Goal: Task Accomplishment & Management: Use online tool/utility

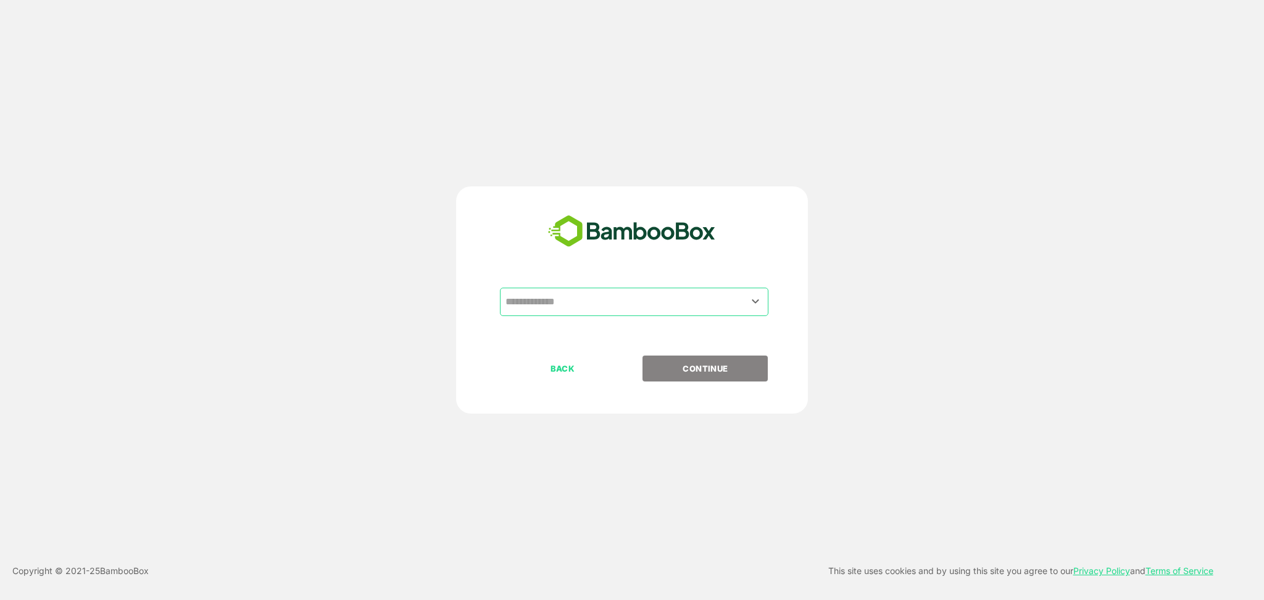
click at [601, 325] on div "​" at bounding box center [631, 322] width 307 height 68
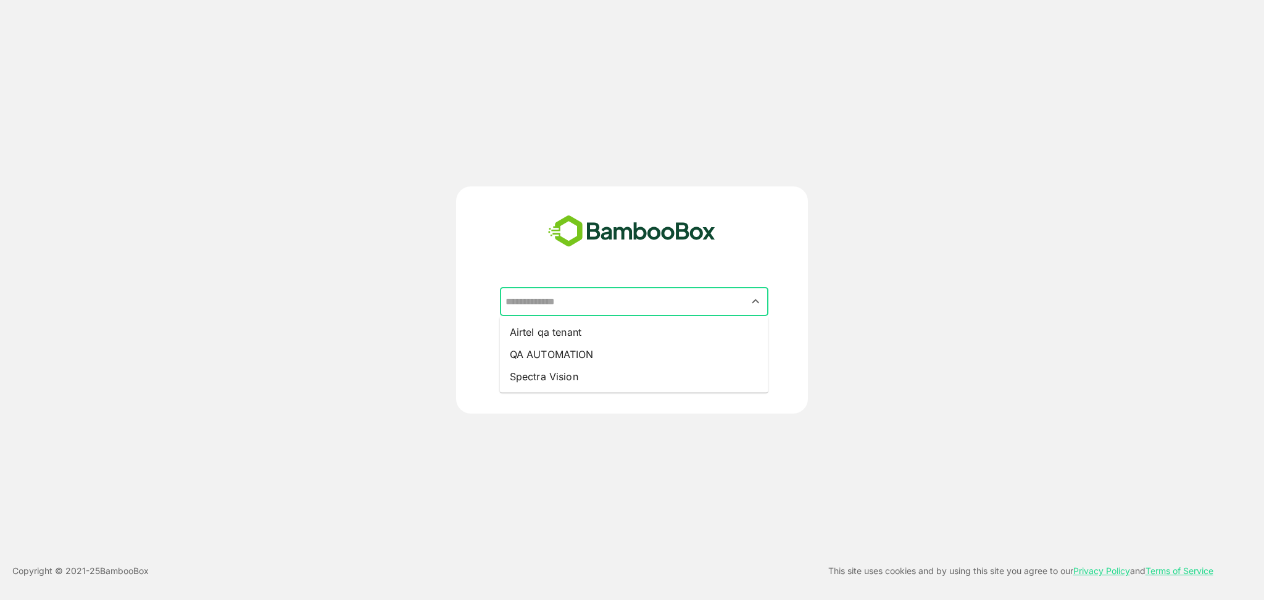
click at [604, 306] on input "text" at bounding box center [635, 301] width 264 height 23
click at [580, 336] on li "Airtel qa tenant" at bounding box center [634, 332] width 269 height 22
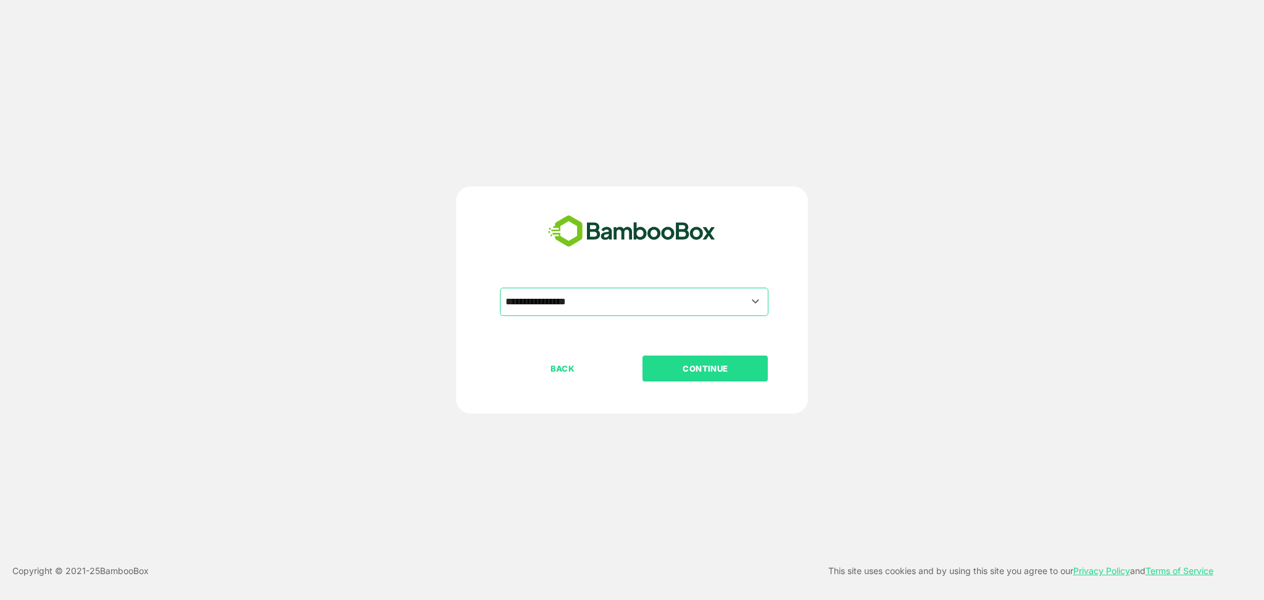
click at [698, 360] on button "CONTINUE" at bounding box center [705, 369] width 125 height 26
click at [703, 380] on button "CONTINUE" at bounding box center [705, 369] width 125 height 26
click at [702, 370] on p "CONTINUE" at bounding box center [705, 369] width 123 height 14
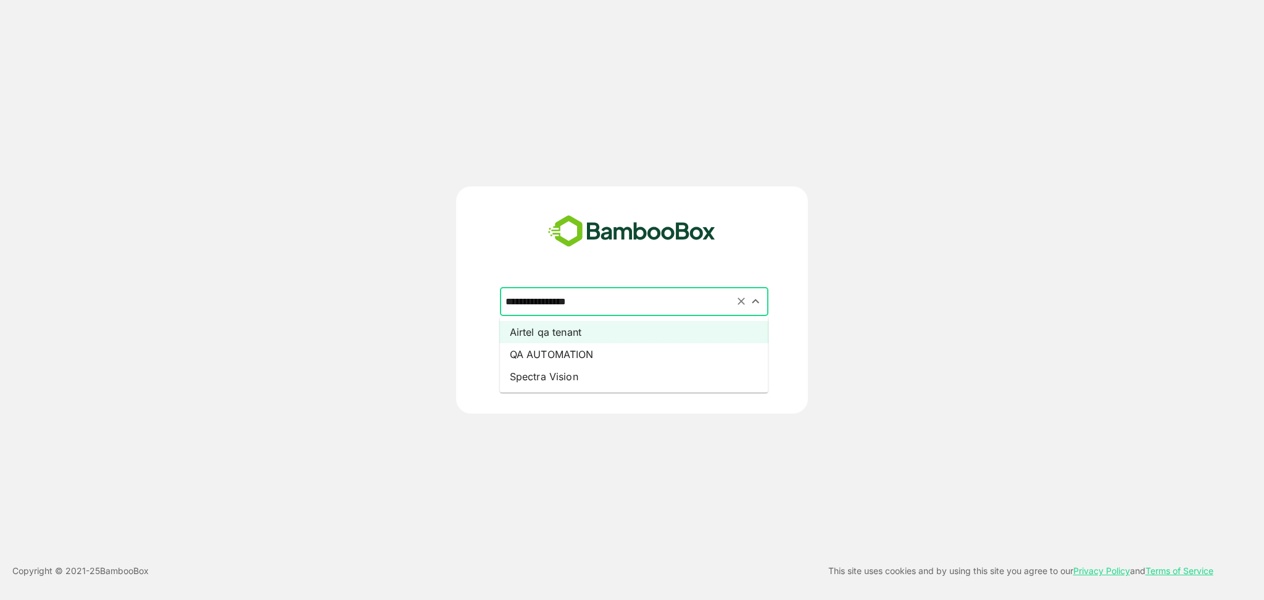
click at [659, 298] on input "**********" at bounding box center [635, 301] width 264 height 23
click at [598, 351] on li "QA AUTOMATION" at bounding box center [634, 354] width 269 height 22
type input "**********"
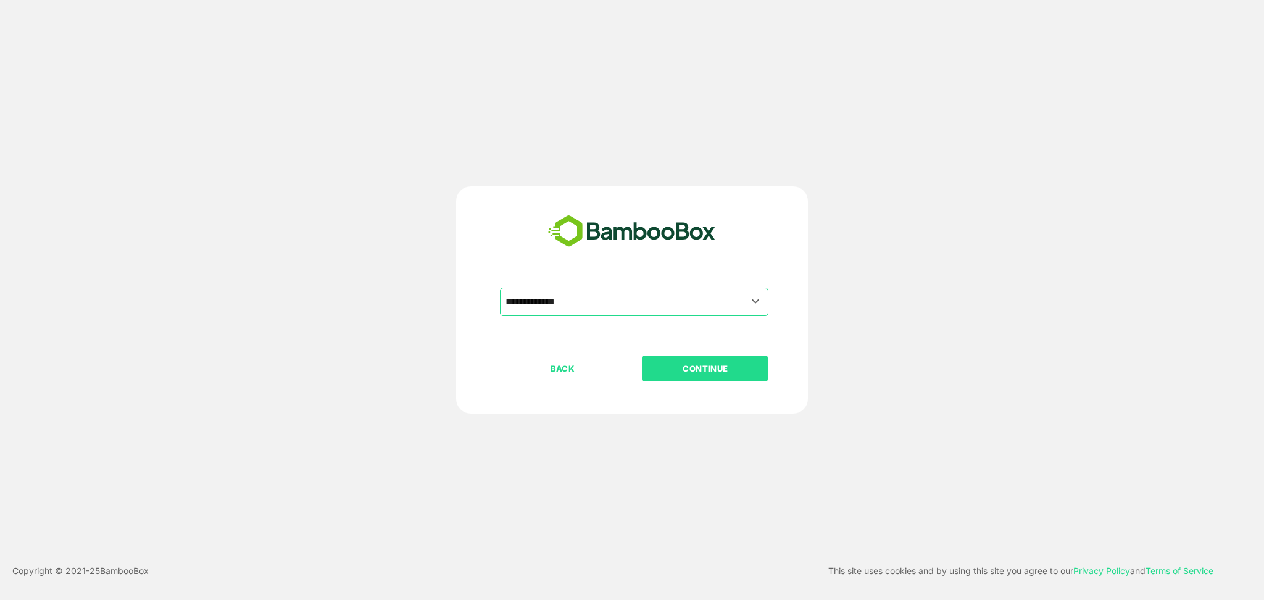
click at [682, 373] on p "CONTINUE" at bounding box center [705, 369] width 123 height 14
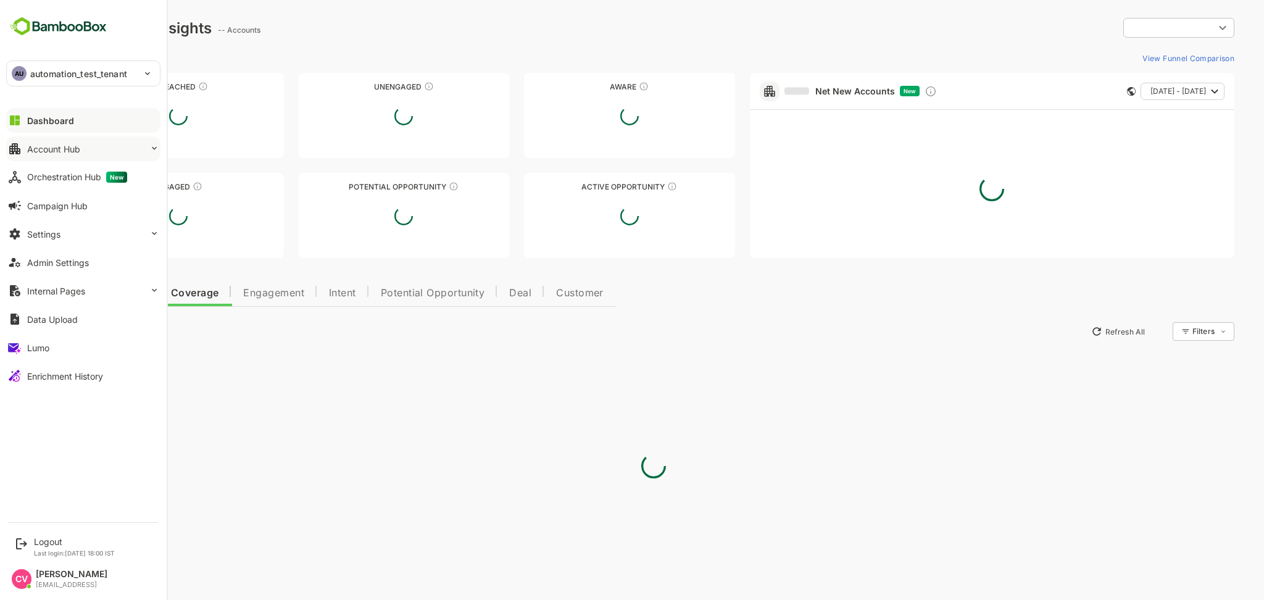
click at [54, 153] on div "Account Hub" at bounding box center [53, 149] width 53 height 10
type input "**********"
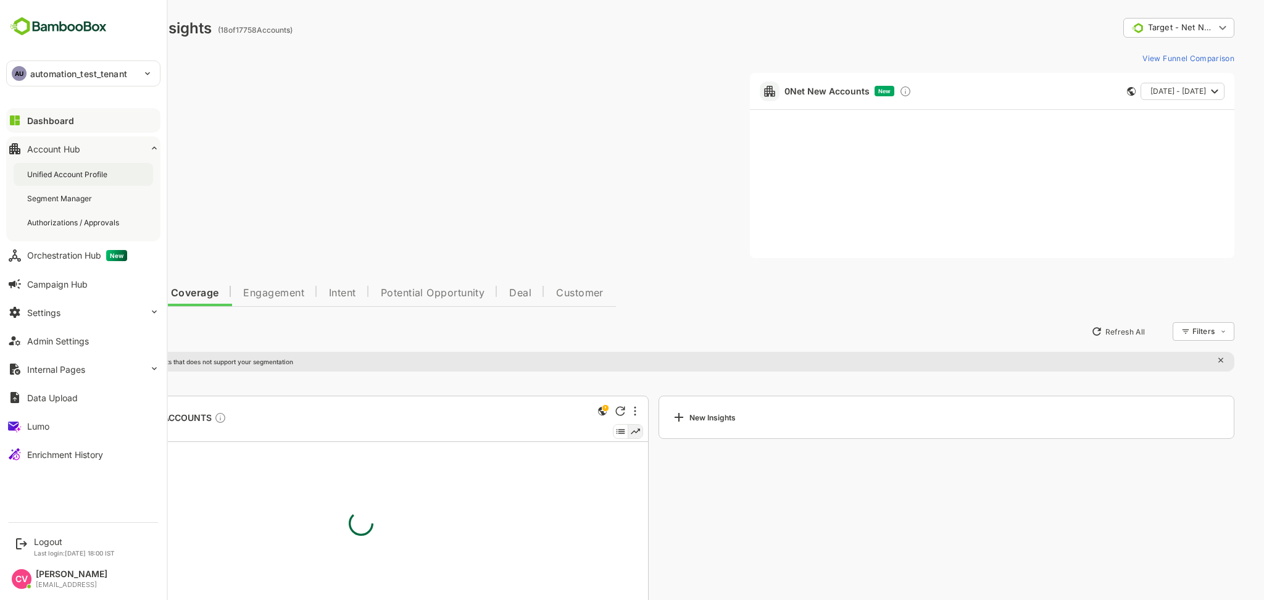
click at [63, 179] on div "Unified Account Profile" at bounding box center [68, 174] width 83 height 10
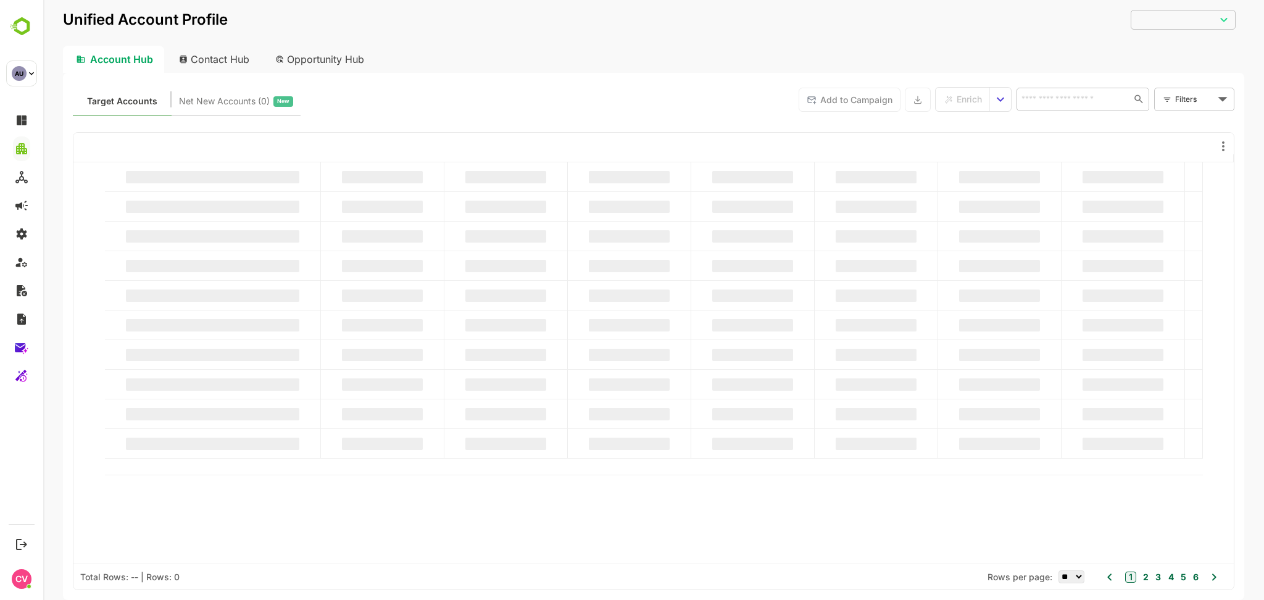
type input "**********"
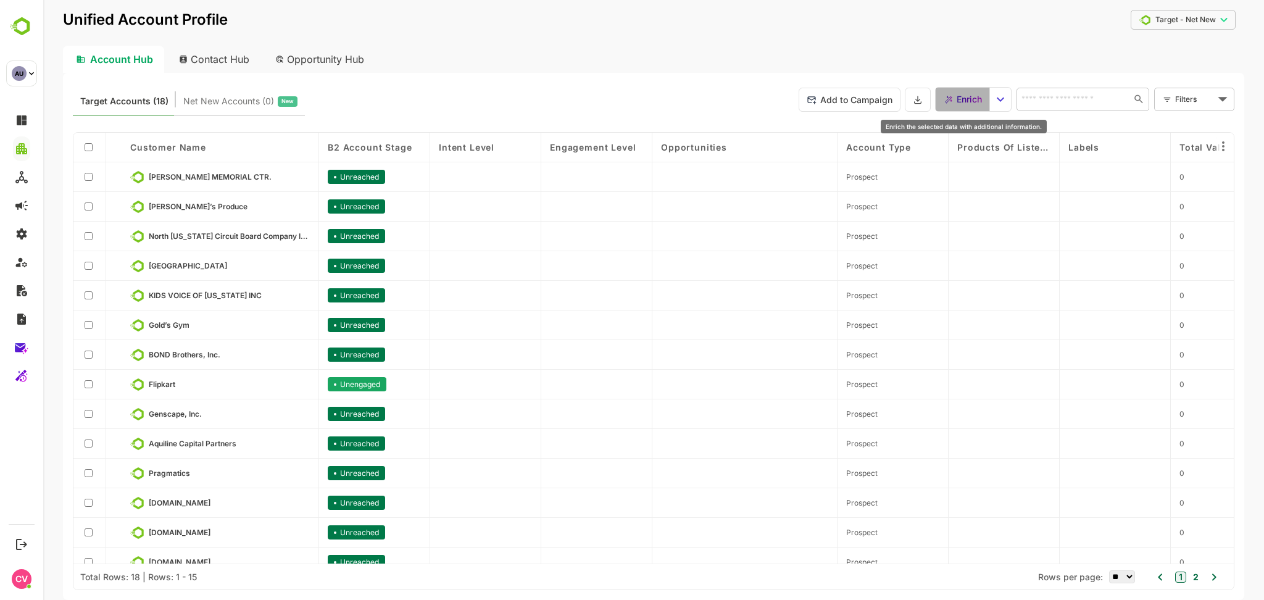
click at [970, 100] on span "Enrich" at bounding box center [969, 99] width 25 height 16
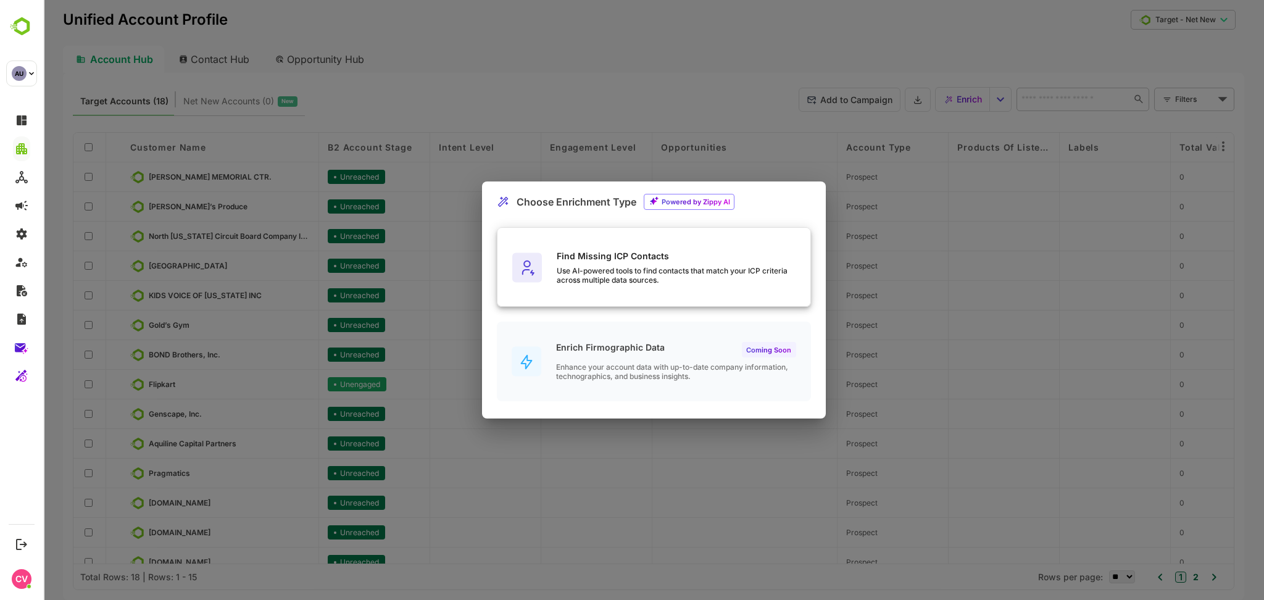
click at [653, 274] on div "Use AI-powered tools to find contacts that match your ICP criteria across multi…" at bounding box center [684, 275] width 254 height 19
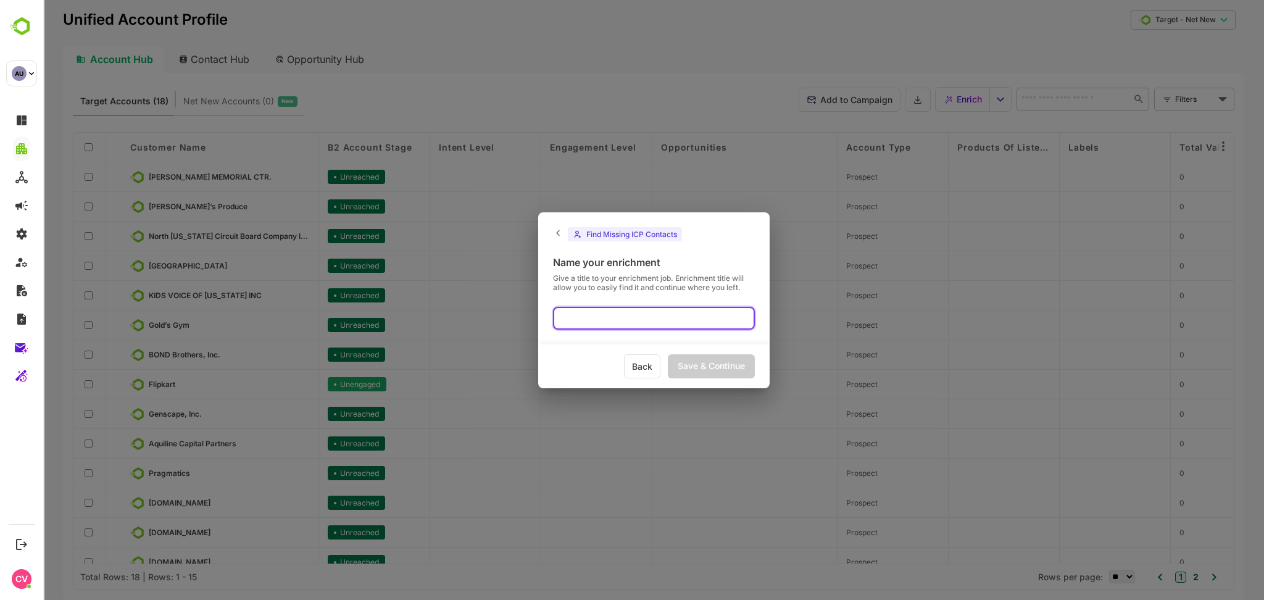
click at [626, 314] on input "text" at bounding box center [654, 318] width 202 height 23
type input "********"
click at [703, 364] on div "Save & Continue" at bounding box center [711, 366] width 87 height 24
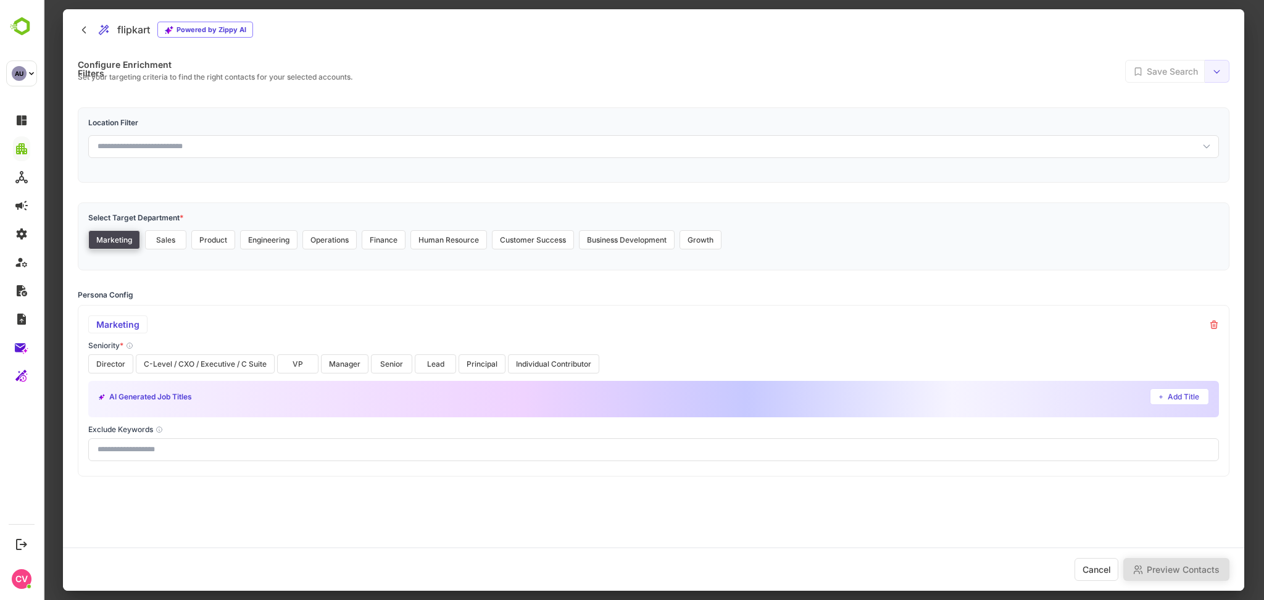
click at [1225, 67] on button at bounding box center [1217, 71] width 25 height 23
click at [923, 114] on div "Location Filter" at bounding box center [654, 144] width 1152 height 75
click at [116, 366] on button "Director" at bounding box center [110, 363] width 45 height 19
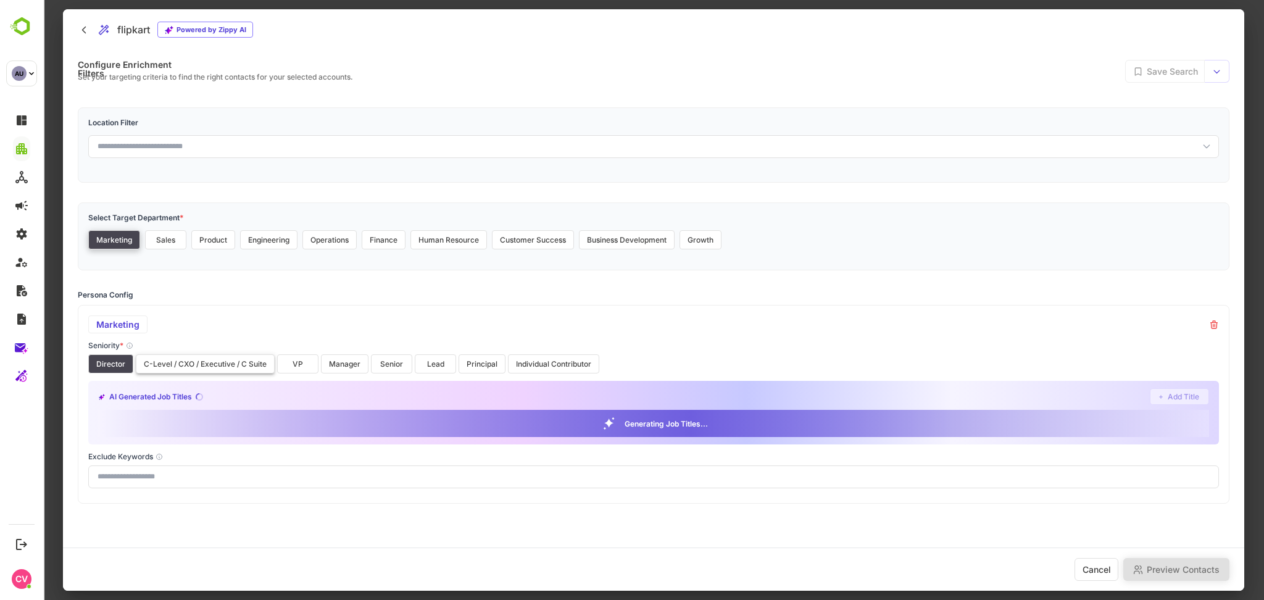
click at [176, 364] on button "C-Level / CXO / Executive / C Suite" at bounding box center [205, 363] width 139 height 19
click at [300, 356] on button "VP" at bounding box center [297, 363] width 41 height 19
click at [326, 357] on button "Manager" at bounding box center [345, 363] width 48 height 19
click at [395, 357] on button "Senior" at bounding box center [391, 363] width 41 height 19
click at [442, 357] on button "Lead" at bounding box center [435, 363] width 41 height 19
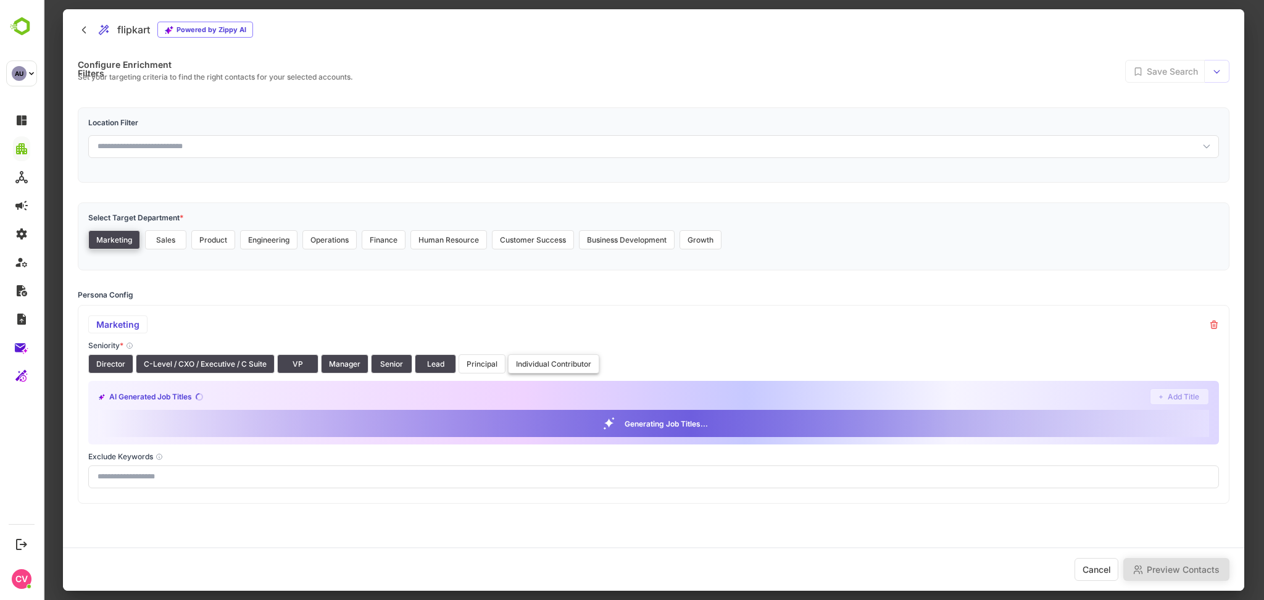
drag, startPoint x: 472, startPoint y: 357, endPoint x: 548, endPoint y: 360, distance: 76.6
click at [548, 360] on div "Director C-Level / CXO / Executive / C Suite VP Manager Senior Lead Principal I…" at bounding box center [653, 363] width 1131 height 19
click at [548, 360] on button "Individual Contributor" at bounding box center [553, 363] width 91 height 19
click at [489, 364] on button "Principal" at bounding box center [482, 363] width 47 height 19
click at [165, 243] on button "Sales" at bounding box center [165, 239] width 41 height 19
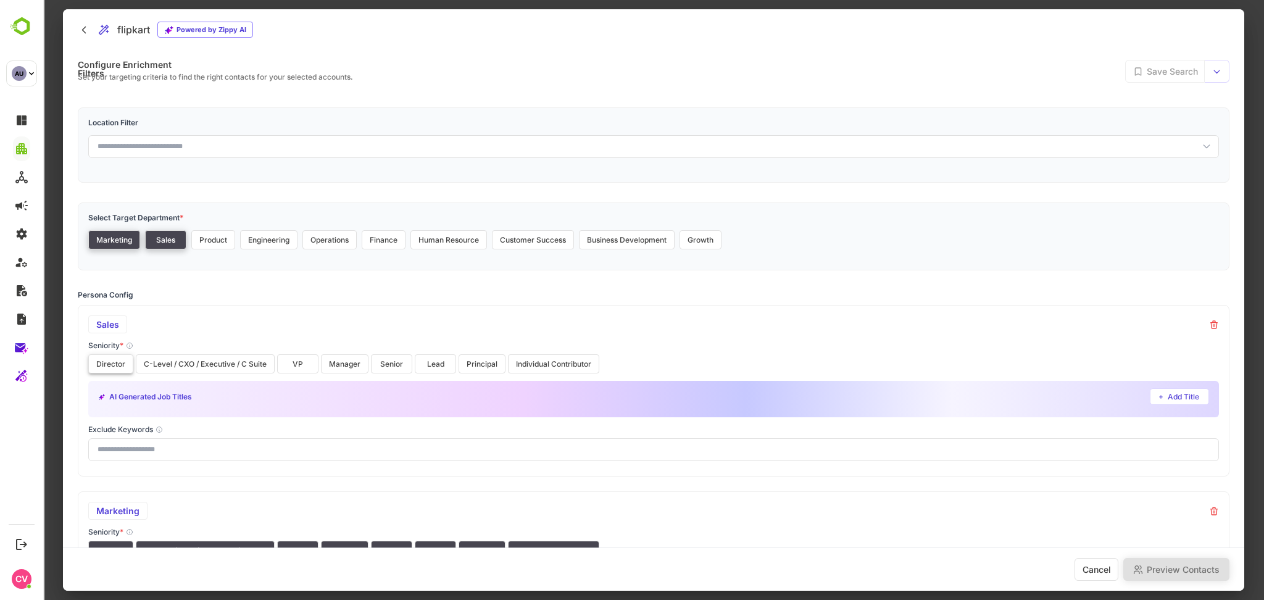
click at [106, 359] on button "Director" at bounding box center [110, 363] width 45 height 19
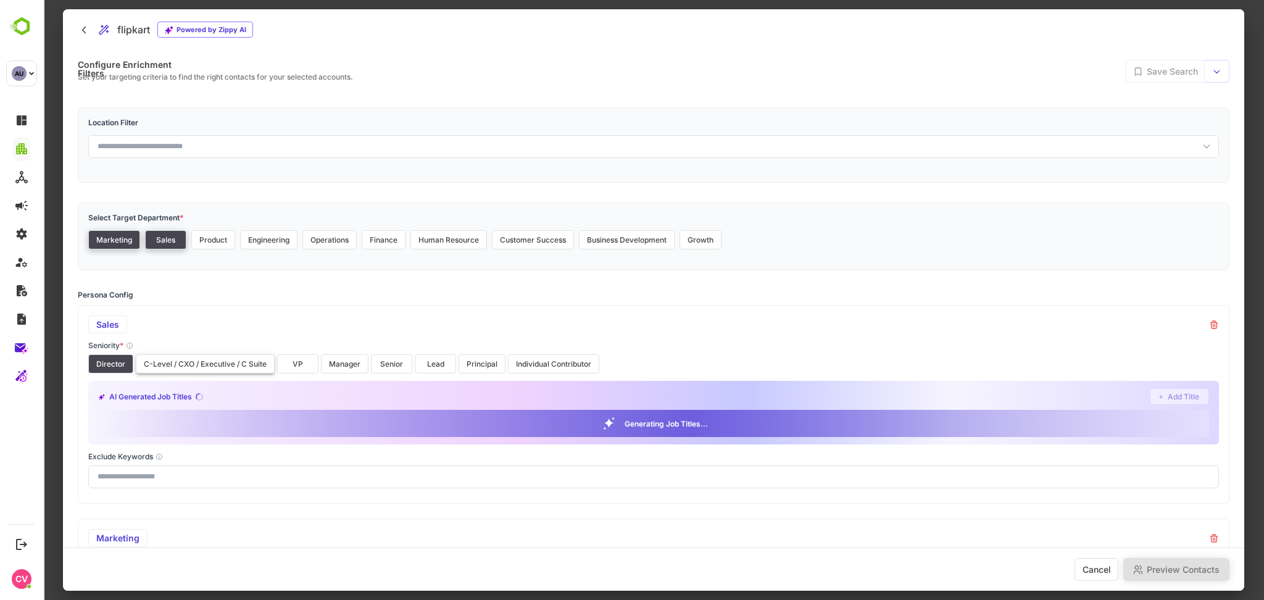
click at [166, 362] on button "C-Level / CXO / Executive / C Suite" at bounding box center [205, 363] width 139 height 19
click at [301, 363] on button "VP" at bounding box center [297, 363] width 41 height 19
click at [348, 363] on button "Manager" at bounding box center [345, 363] width 48 height 19
click at [383, 363] on button "Senior" at bounding box center [391, 363] width 41 height 19
click at [433, 363] on button "Lead" at bounding box center [435, 363] width 41 height 19
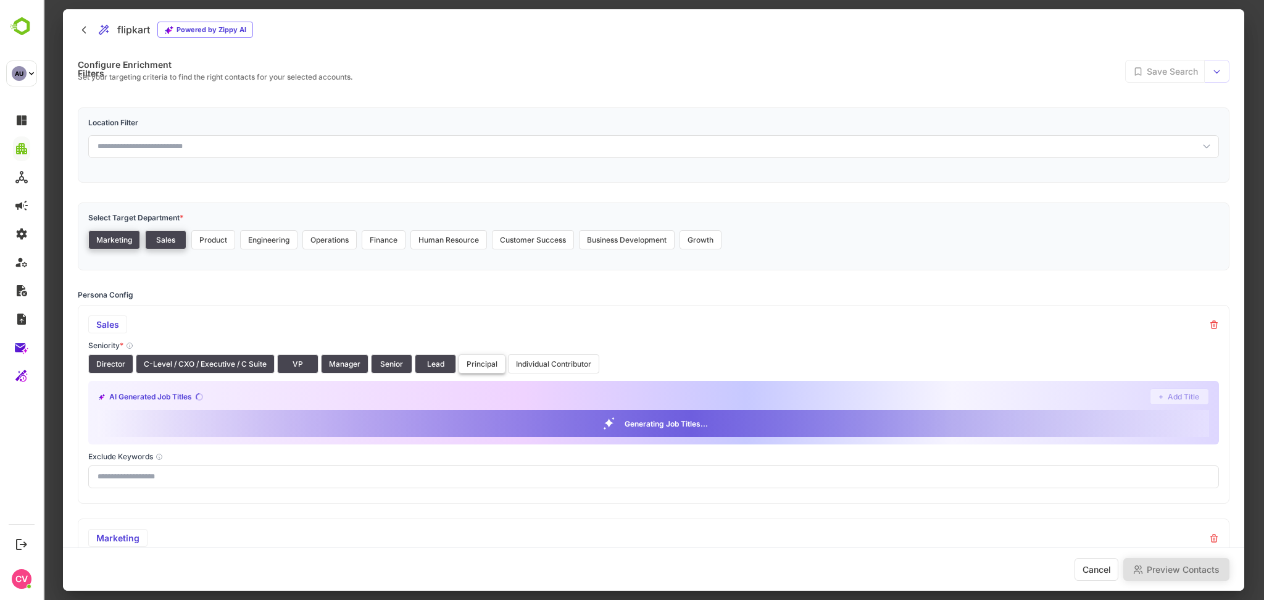
click at [482, 362] on button "Principal" at bounding box center [482, 363] width 47 height 19
click at [539, 361] on button "Individual Contributor" at bounding box center [553, 363] width 91 height 19
click at [212, 243] on button "Product" at bounding box center [213, 239] width 44 height 19
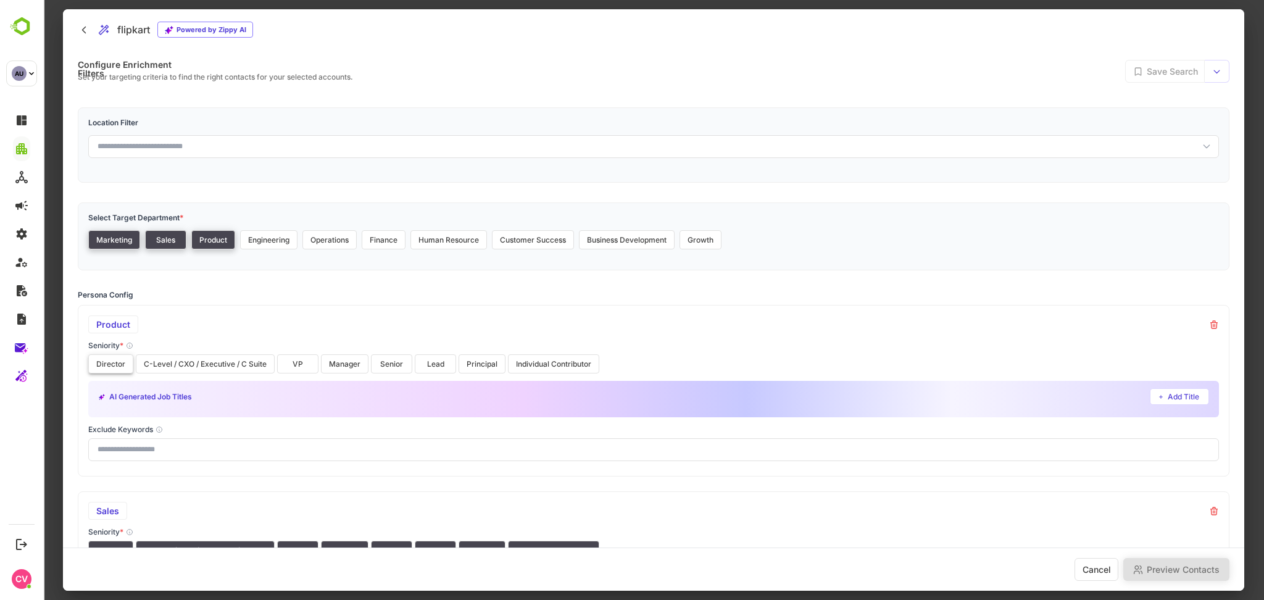
click at [109, 367] on button "Director" at bounding box center [110, 363] width 45 height 19
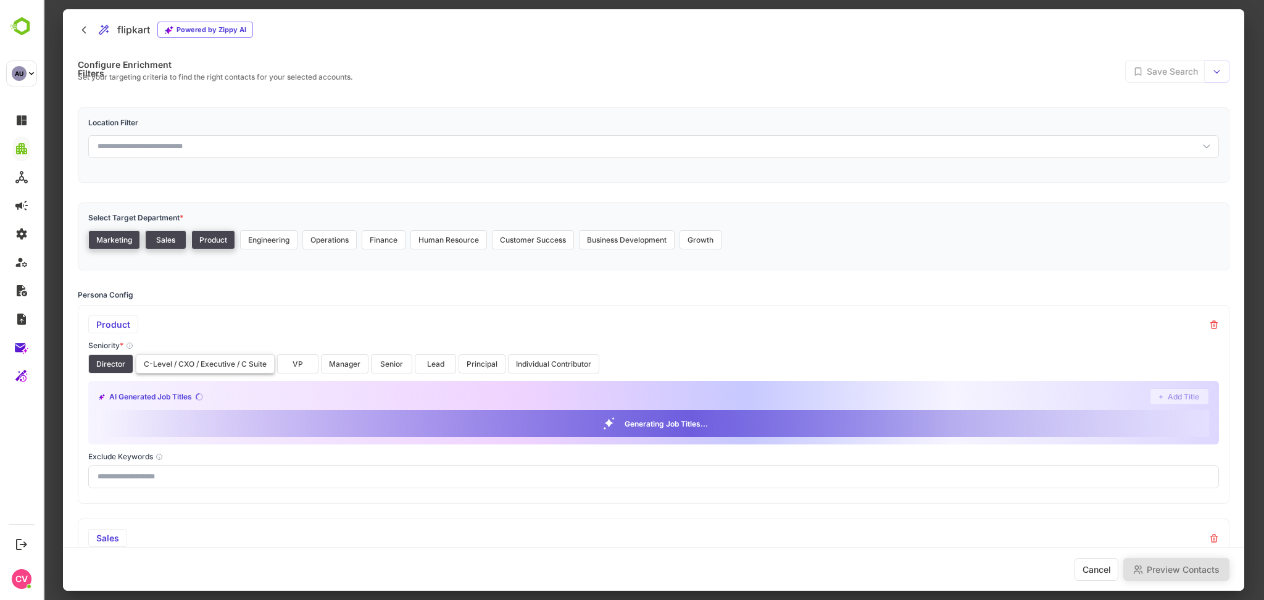
click at [155, 367] on button "C-Level / CXO / Executive / C Suite" at bounding box center [205, 363] width 139 height 19
click at [302, 359] on button "VP" at bounding box center [297, 363] width 41 height 19
click at [330, 359] on button "Manager" at bounding box center [345, 363] width 48 height 19
click at [391, 365] on button "Senior" at bounding box center [391, 363] width 41 height 19
click at [427, 363] on button "Lead" at bounding box center [435, 363] width 41 height 19
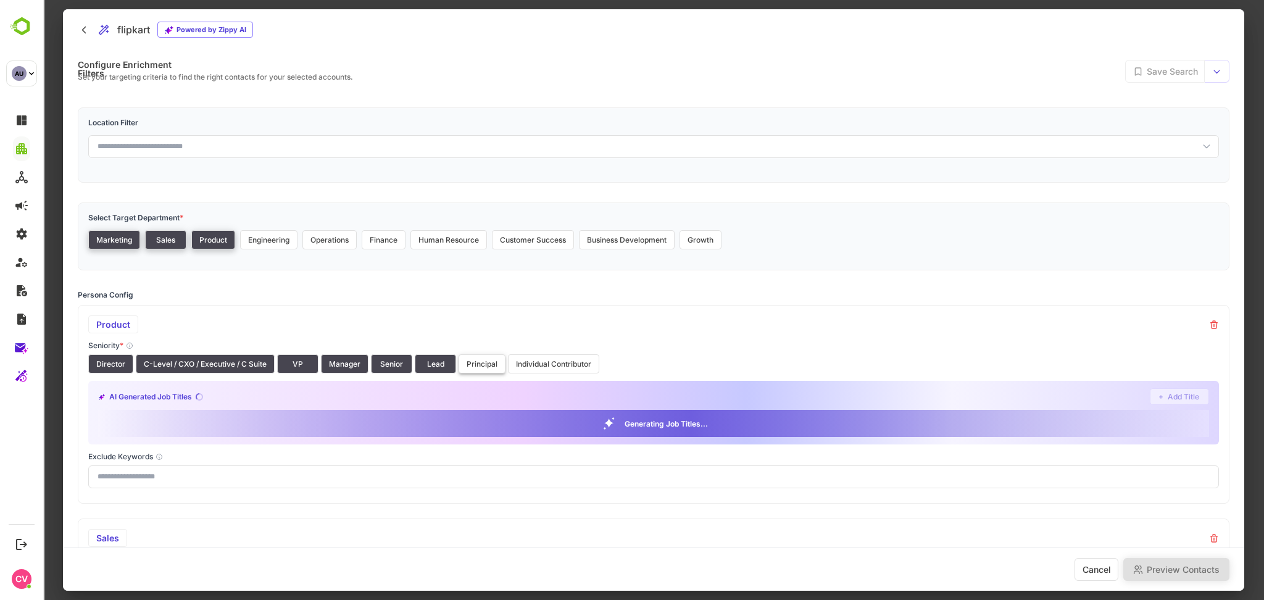
click at [478, 360] on button "Principal" at bounding box center [482, 363] width 47 height 19
click at [535, 360] on button "Individual Contributor" at bounding box center [553, 363] width 91 height 19
click at [271, 240] on button "Engineering" at bounding box center [268, 239] width 57 height 19
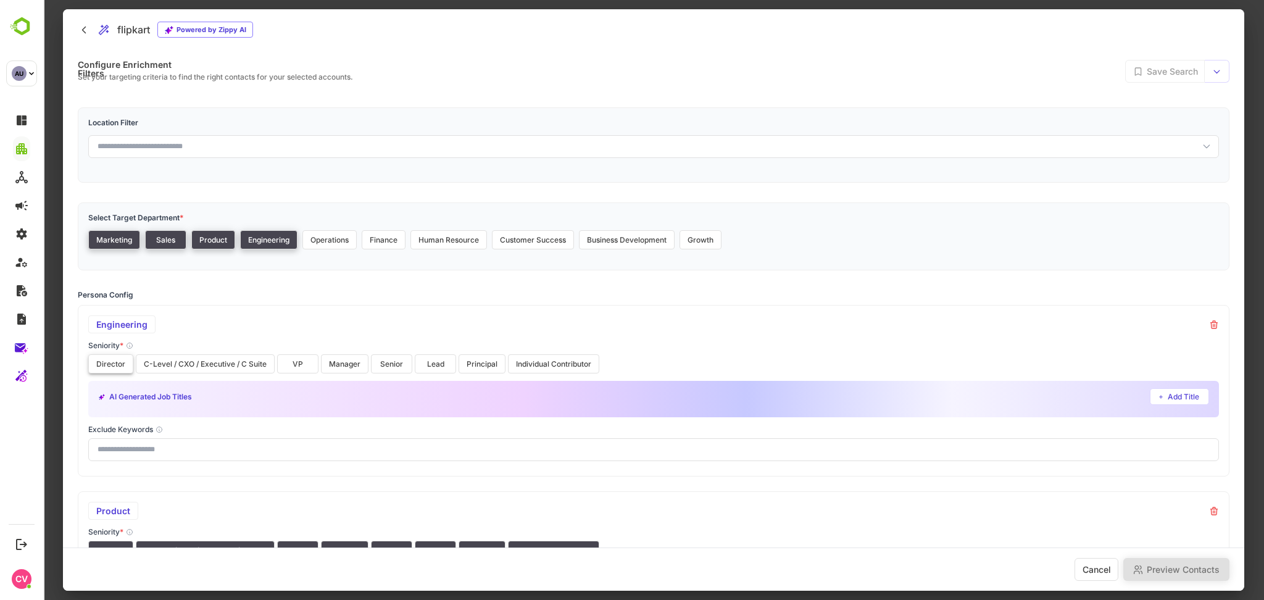
click at [117, 370] on button "Director" at bounding box center [110, 363] width 45 height 19
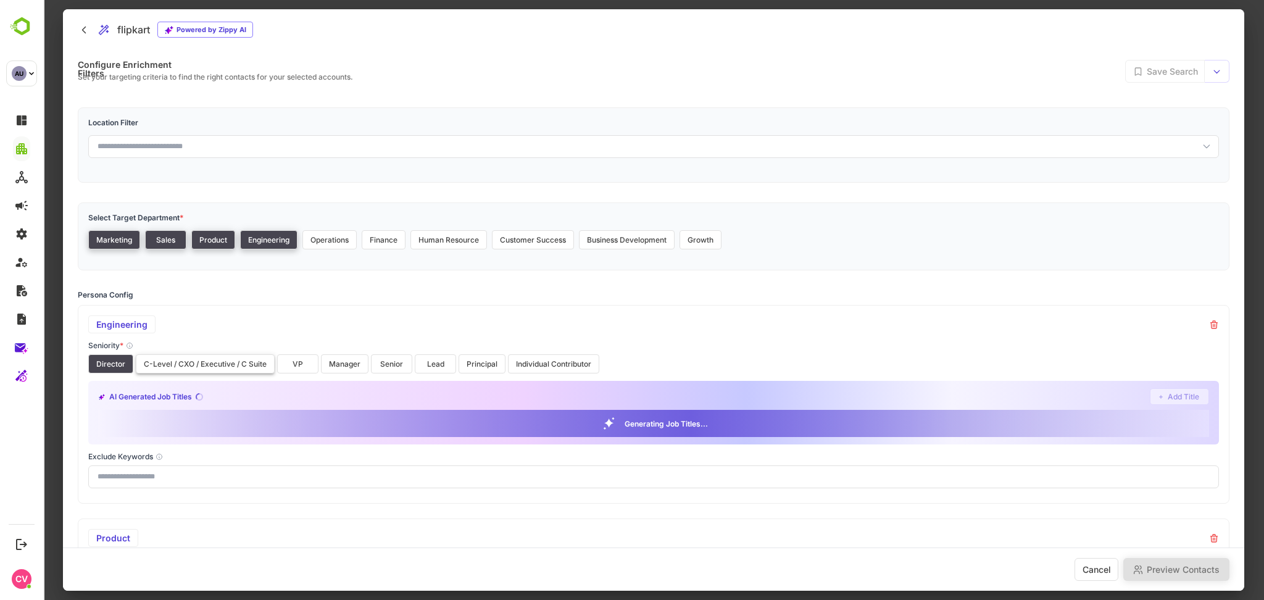
click at [179, 367] on button "C-Level / CXO / Executive / C Suite" at bounding box center [205, 363] width 139 height 19
click at [301, 364] on button "VP" at bounding box center [297, 363] width 41 height 19
click at [351, 363] on button "Manager" at bounding box center [345, 363] width 48 height 19
click at [425, 362] on button "Lead" at bounding box center [435, 363] width 41 height 19
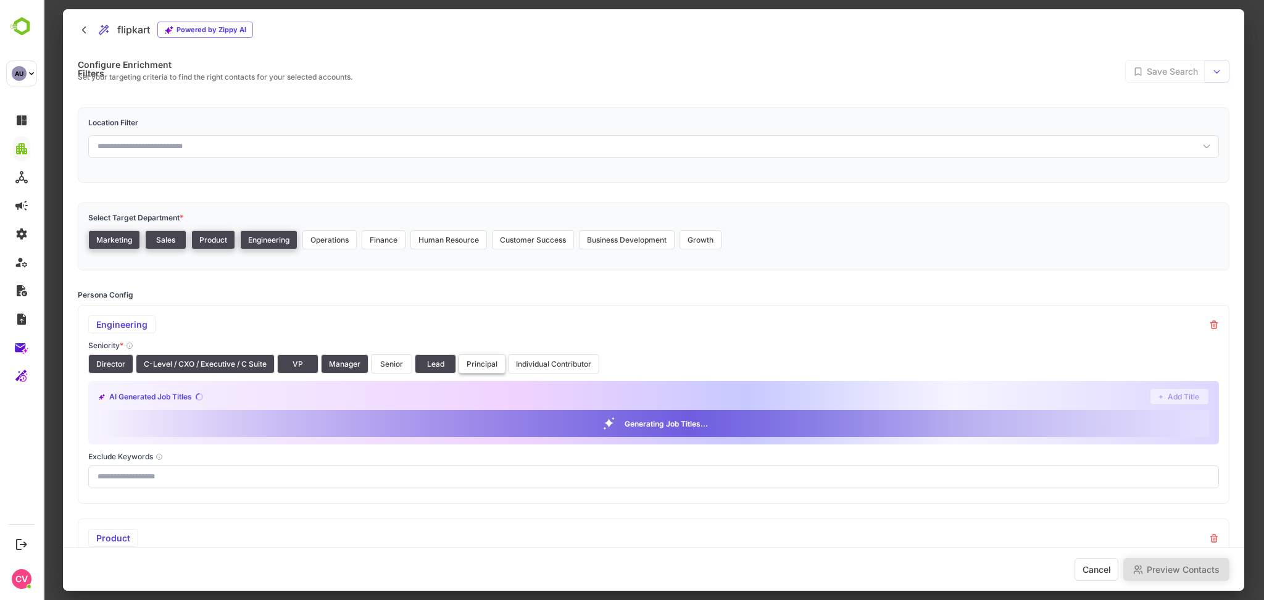
click at [462, 363] on button "Principal" at bounding box center [482, 363] width 47 height 19
click at [531, 359] on button "Individual Contributor" at bounding box center [553, 363] width 91 height 19
click at [383, 363] on button "Senior" at bounding box center [391, 363] width 41 height 19
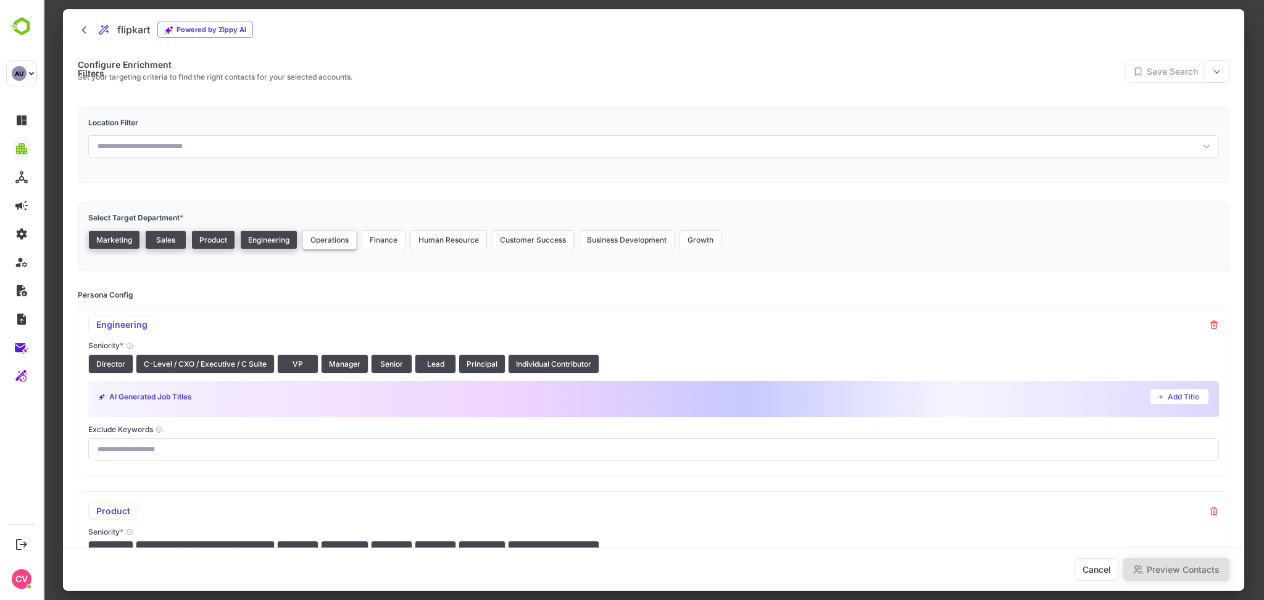
click at [341, 243] on button "Operations" at bounding box center [329, 239] width 54 height 19
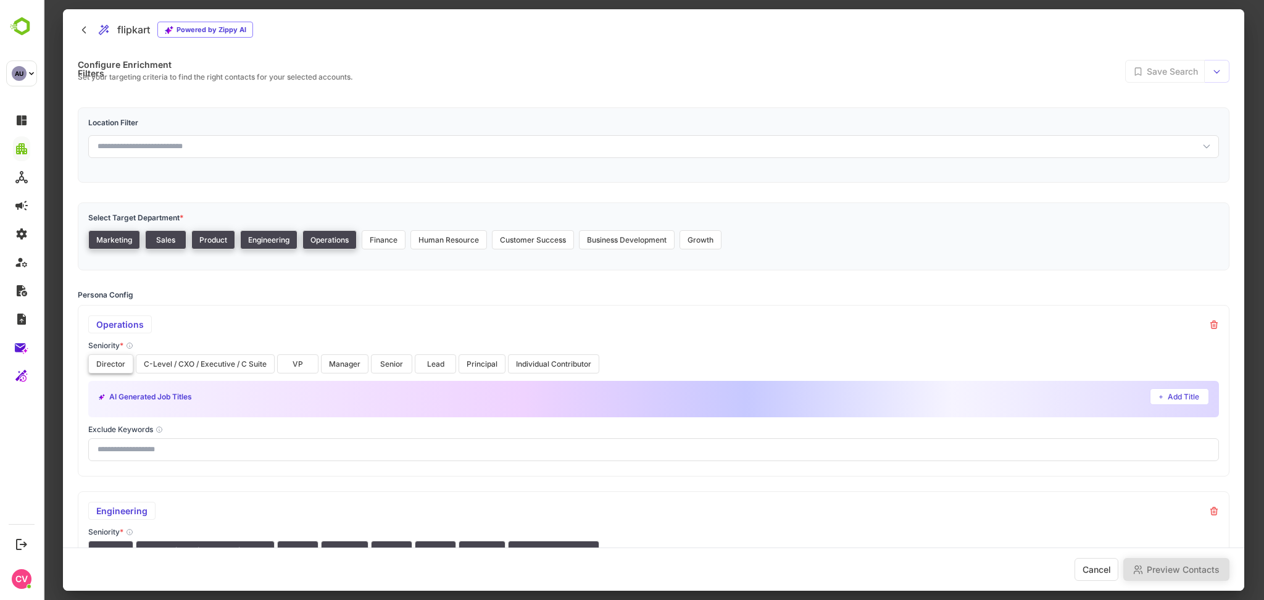
click at [106, 366] on button "Director" at bounding box center [110, 363] width 45 height 19
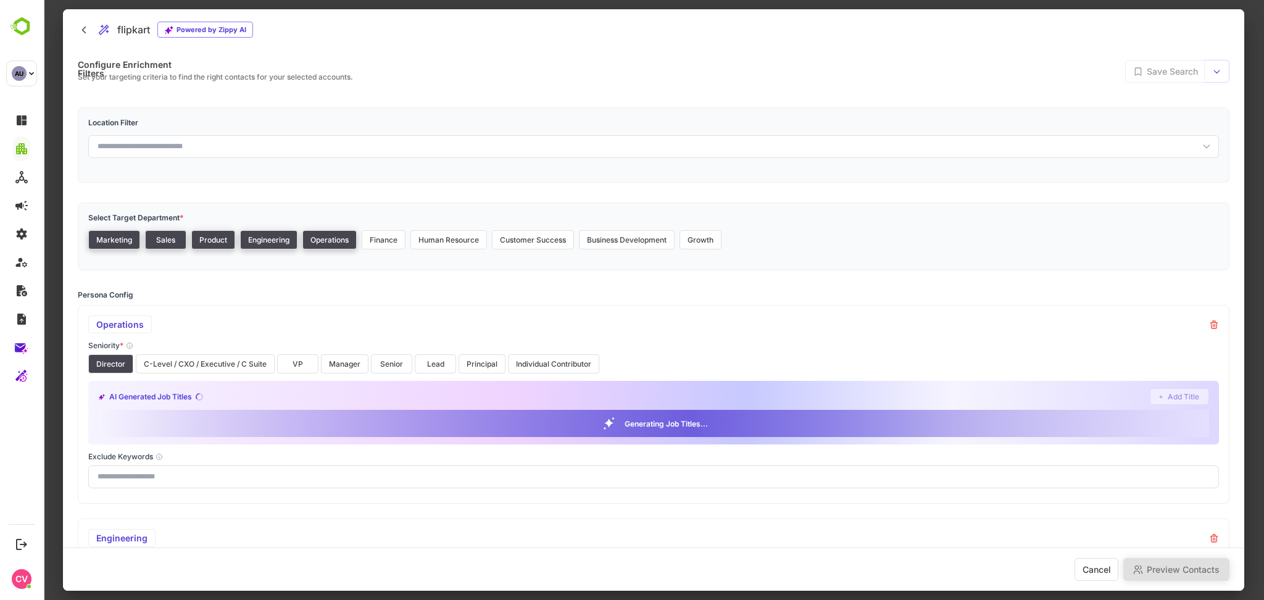
click at [168, 377] on div "Operations Seniority * Director C-Level / CXO / Executive / C Suite VP Manager …" at bounding box center [654, 404] width 1152 height 199
click at [194, 367] on button "C-Level / CXO / Executive / C Suite" at bounding box center [205, 363] width 139 height 19
click at [283, 358] on button "VP" at bounding box center [297, 363] width 41 height 19
click at [348, 363] on button "Manager" at bounding box center [345, 363] width 48 height 19
click at [387, 363] on button "Senior" at bounding box center [391, 363] width 41 height 19
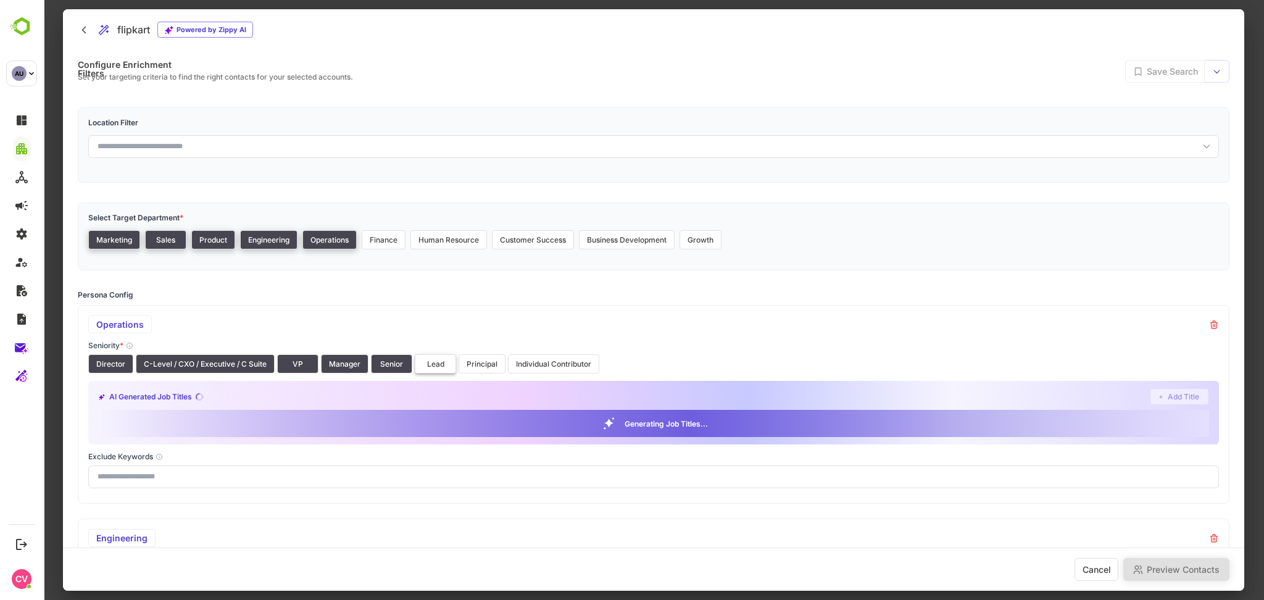
click at [430, 363] on button "Lead" at bounding box center [435, 363] width 41 height 19
click at [473, 363] on button "Principal" at bounding box center [482, 363] width 47 height 19
click at [536, 363] on button "Individual Contributor" at bounding box center [553, 363] width 91 height 19
click at [384, 238] on button "Finance" at bounding box center [384, 239] width 44 height 19
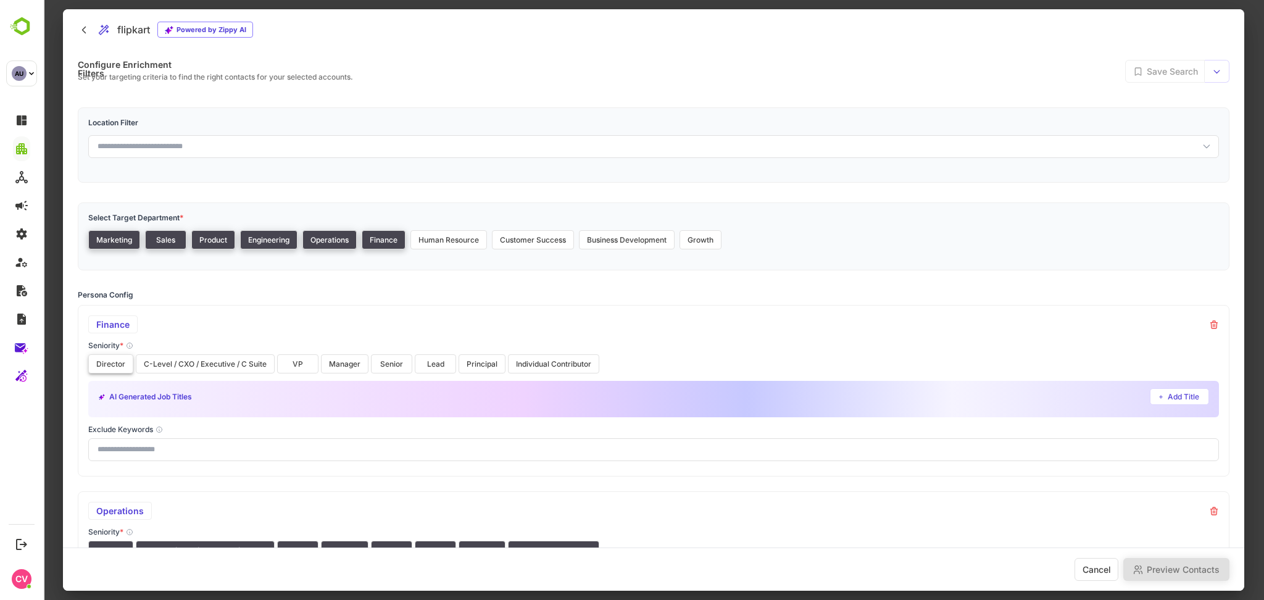
click at [124, 363] on button "Director" at bounding box center [110, 363] width 45 height 19
click at [201, 361] on button "C-Level / CXO / Executive / C Suite" at bounding box center [205, 363] width 139 height 19
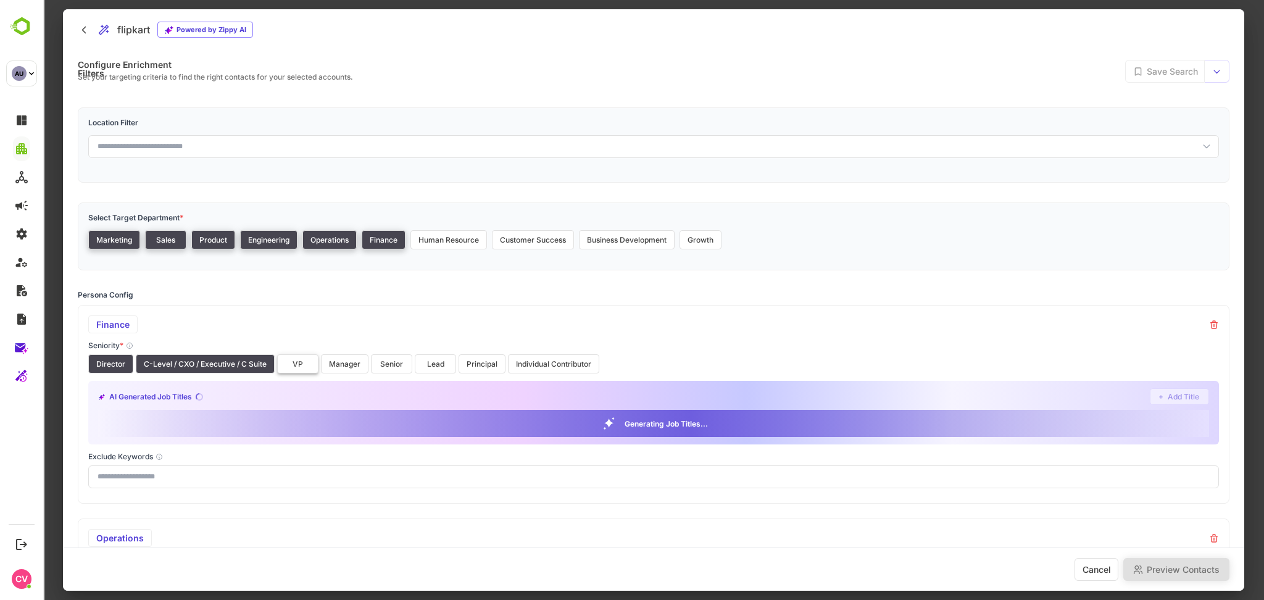
click at [302, 366] on button "VP" at bounding box center [297, 363] width 41 height 19
click at [346, 369] on button "Manager" at bounding box center [345, 363] width 48 height 19
click at [385, 362] on button "Senior" at bounding box center [391, 363] width 41 height 19
click at [422, 364] on button "Lead" at bounding box center [435, 363] width 41 height 19
click at [472, 364] on button "Principal" at bounding box center [482, 363] width 47 height 19
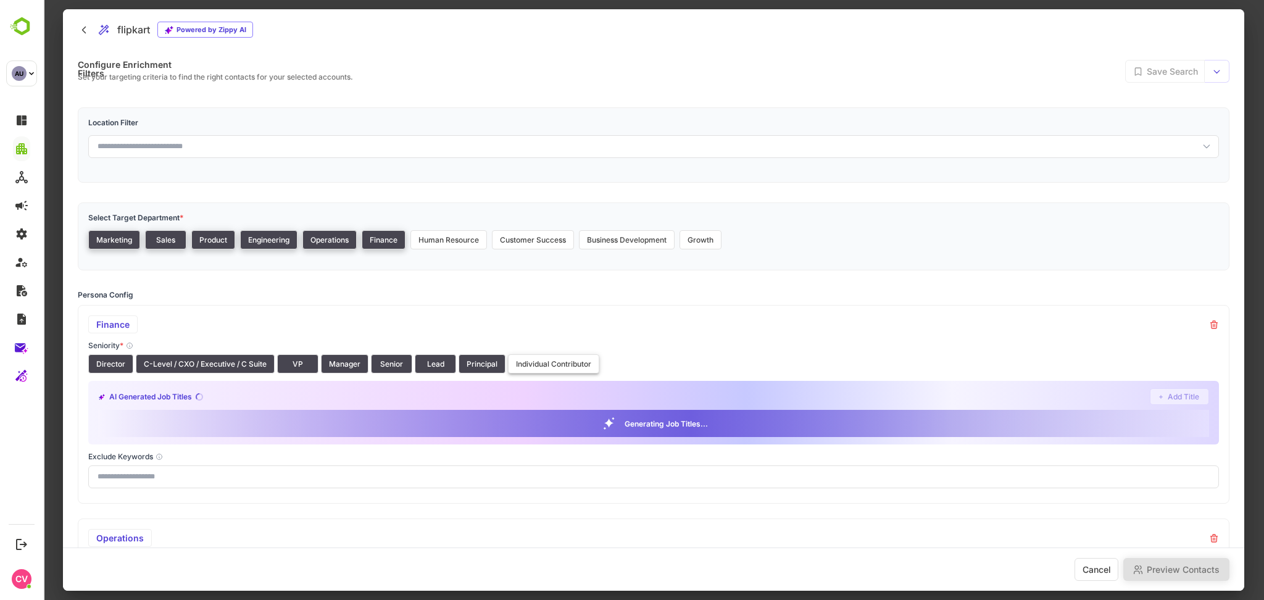
click at [514, 364] on button "Individual Contributor" at bounding box center [553, 363] width 91 height 19
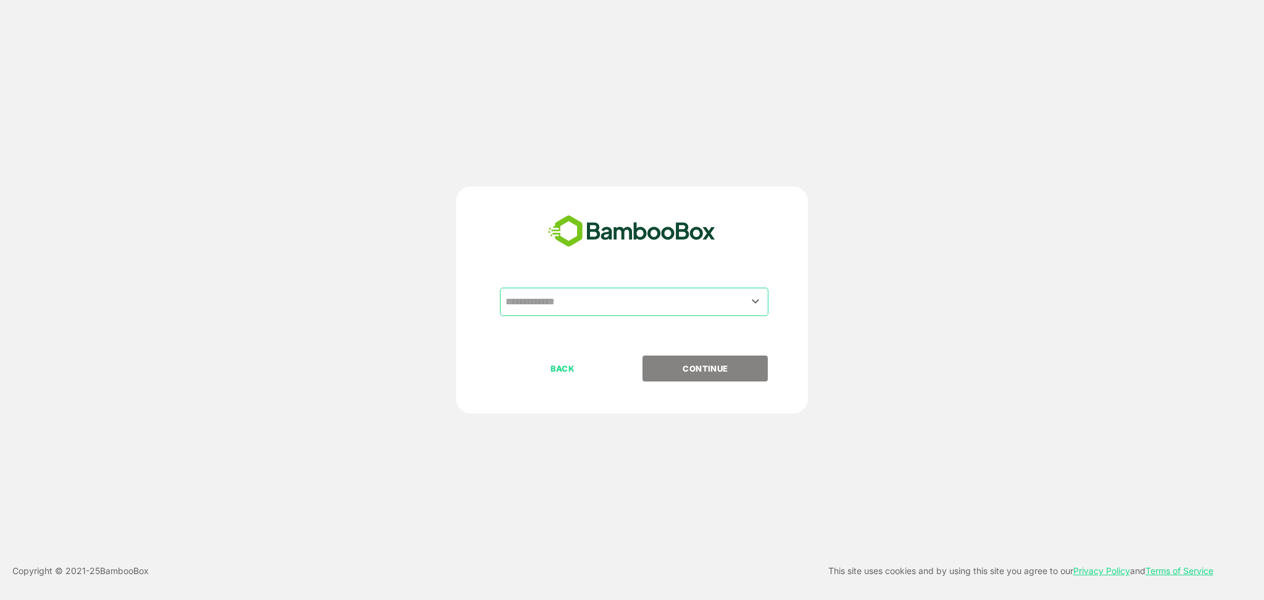
click at [550, 306] on input "text" at bounding box center [635, 301] width 264 height 23
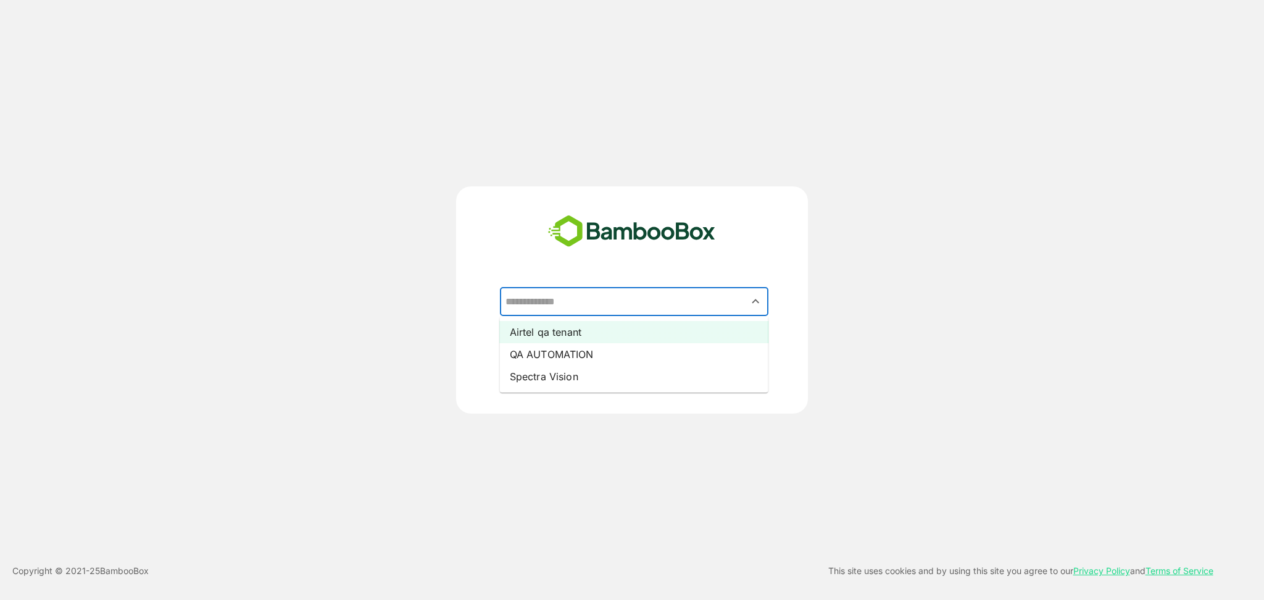
click at [553, 332] on li "Airtel qa tenant" at bounding box center [634, 332] width 269 height 22
type input "**********"
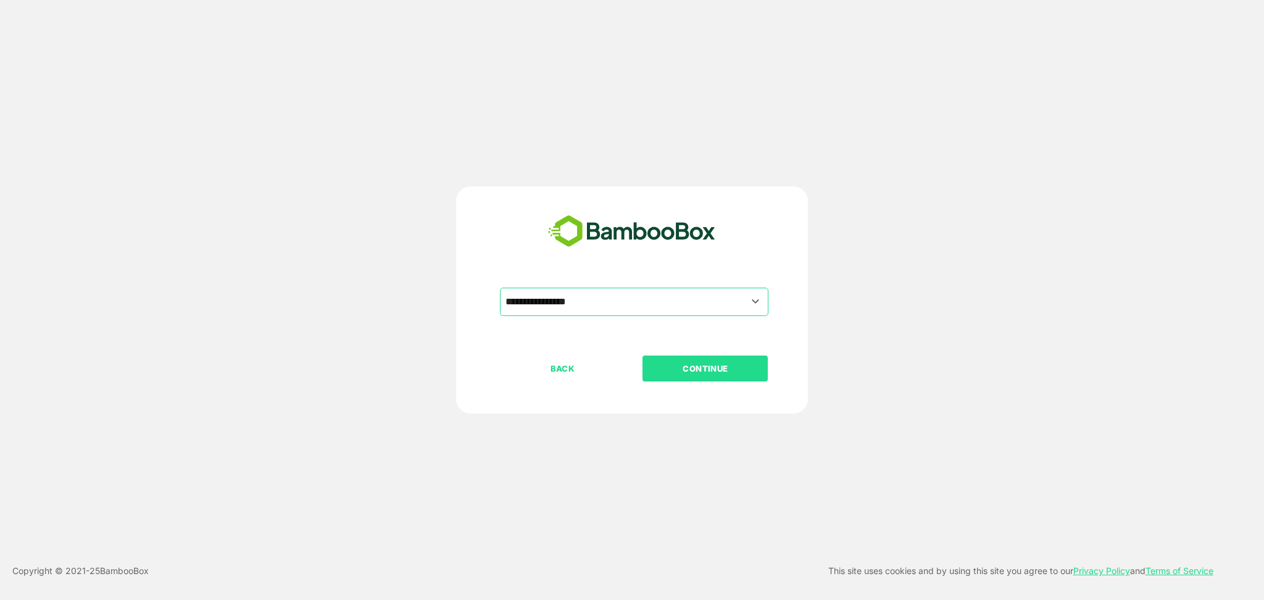
click at [693, 366] on p "CONTINUE" at bounding box center [705, 369] width 123 height 14
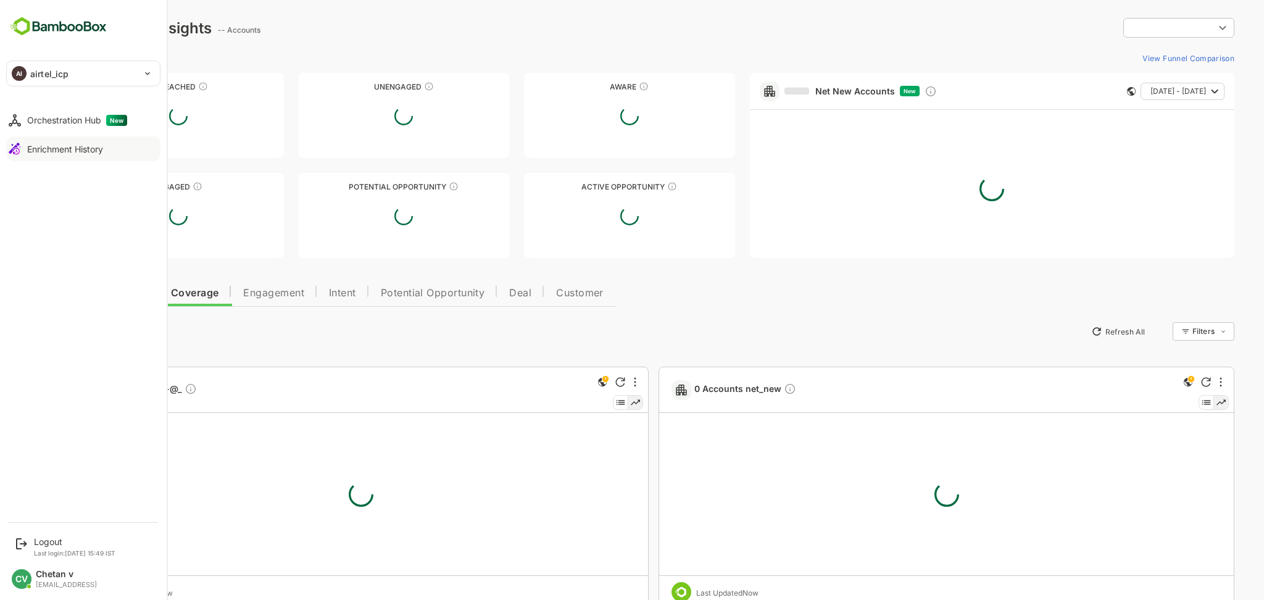
type input "**********"
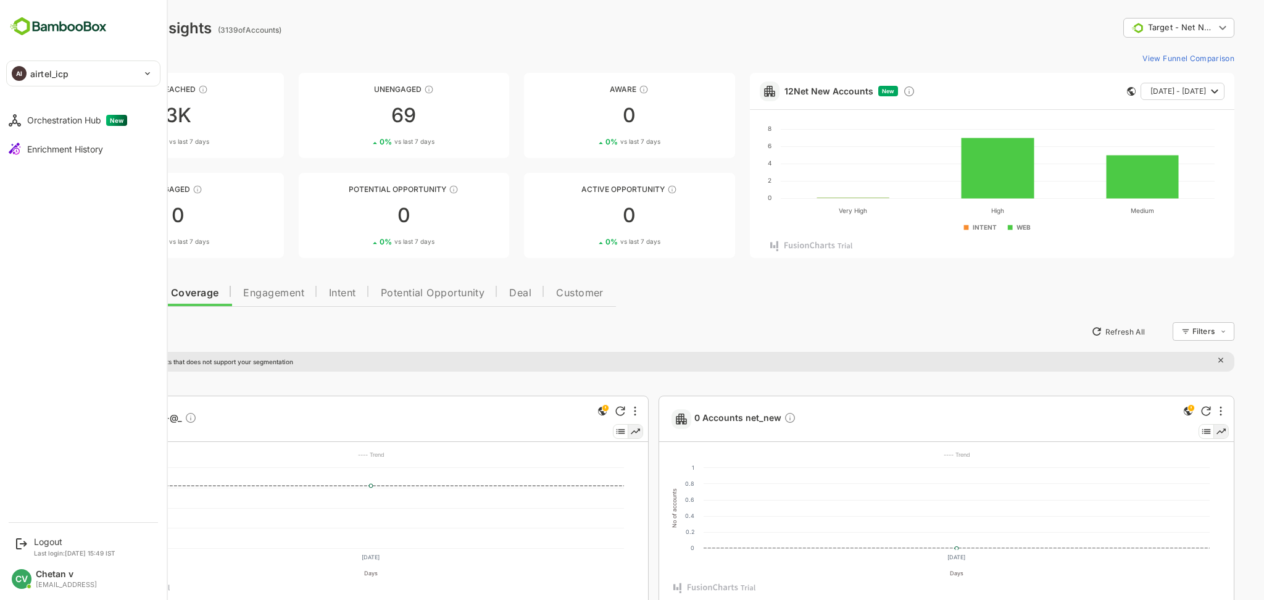
click at [86, 72] on div "AI airtel_icp" at bounding box center [76, 73] width 138 height 25
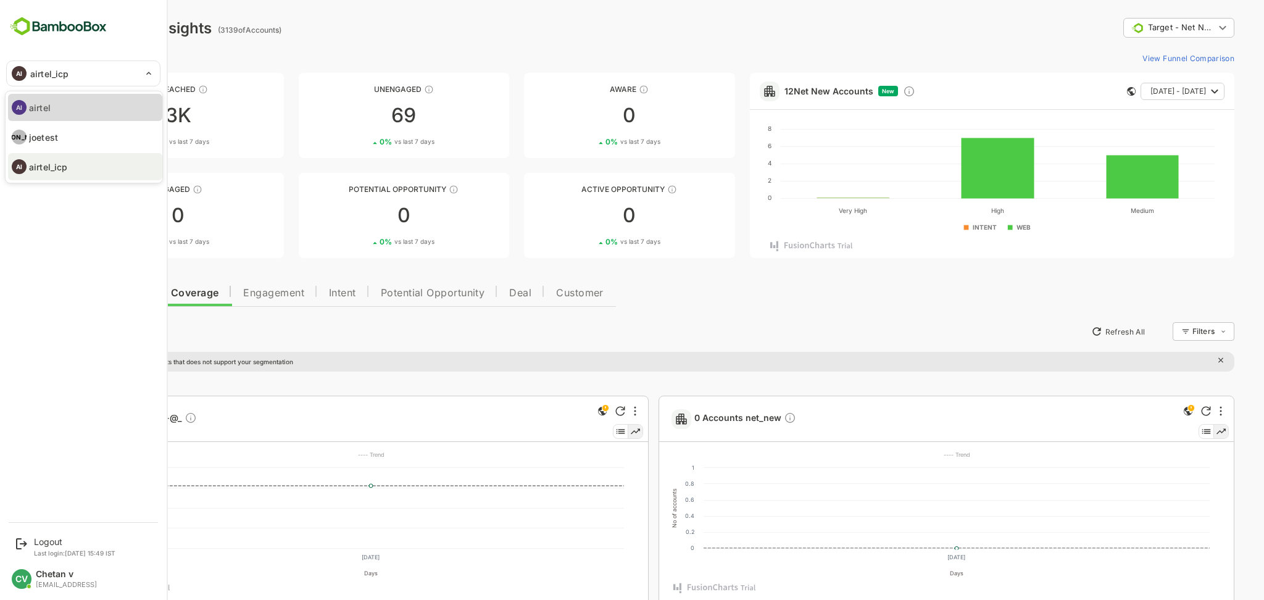
click at [55, 107] on li "AI airtel" at bounding box center [85, 107] width 154 height 27
type input "******"
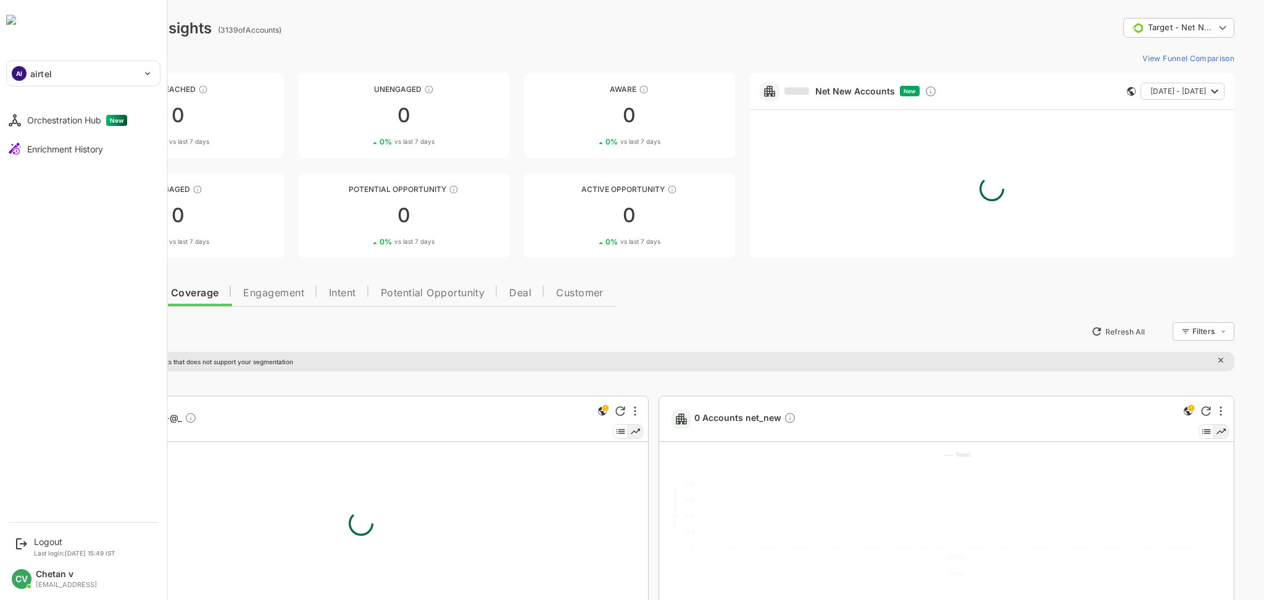
click at [30, 83] on div "AI airtel" at bounding box center [76, 73] width 138 height 25
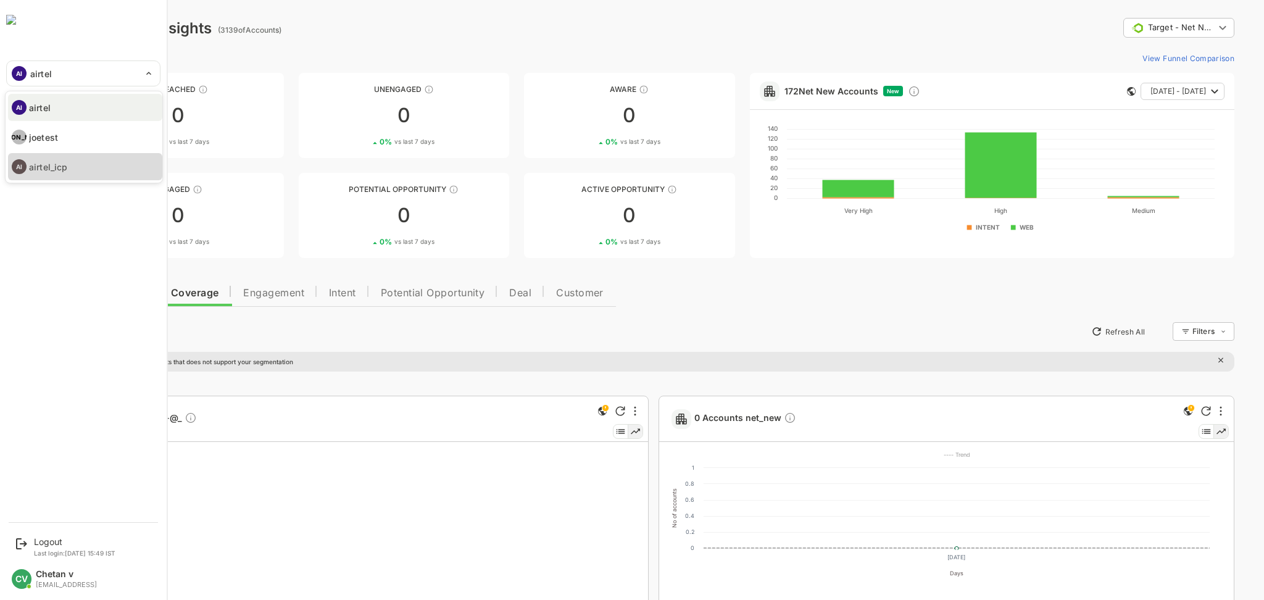
click at [56, 163] on p "airtel_icp" at bounding box center [48, 167] width 38 height 13
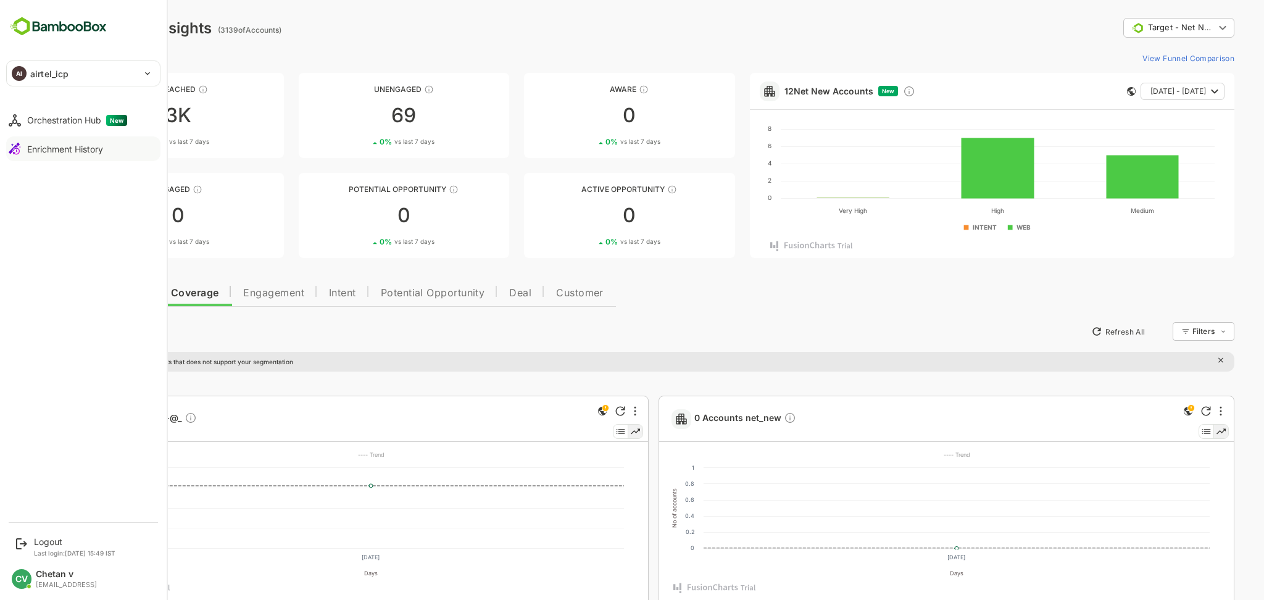
click at [46, 156] on button "Enrichment History" at bounding box center [83, 148] width 154 height 25
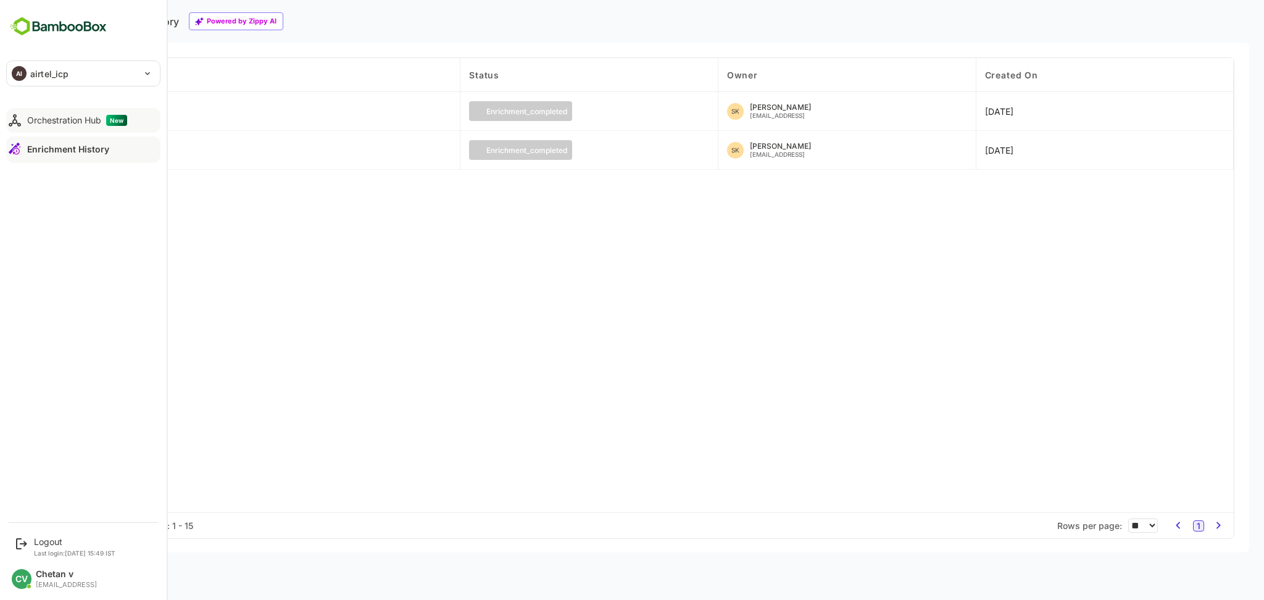
click at [23, 113] on button "Orchestration Hub New" at bounding box center [83, 120] width 154 height 25
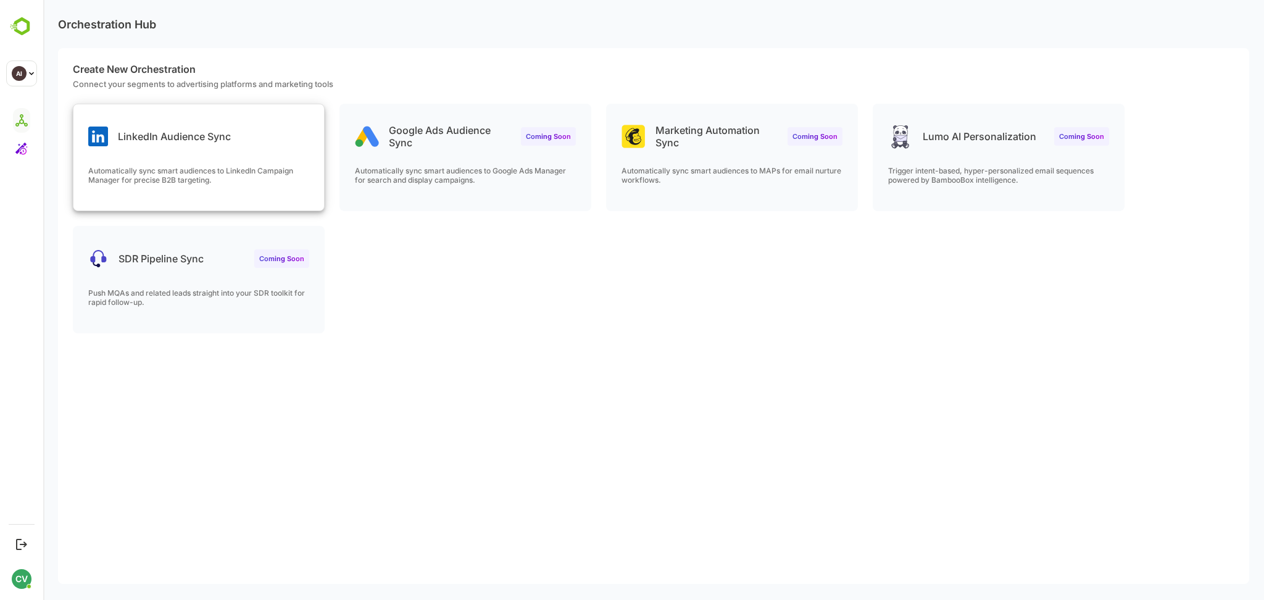
click at [145, 144] on div "LinkedIn Audience Sync" at bounding box center [159, 137] width 143 height 20
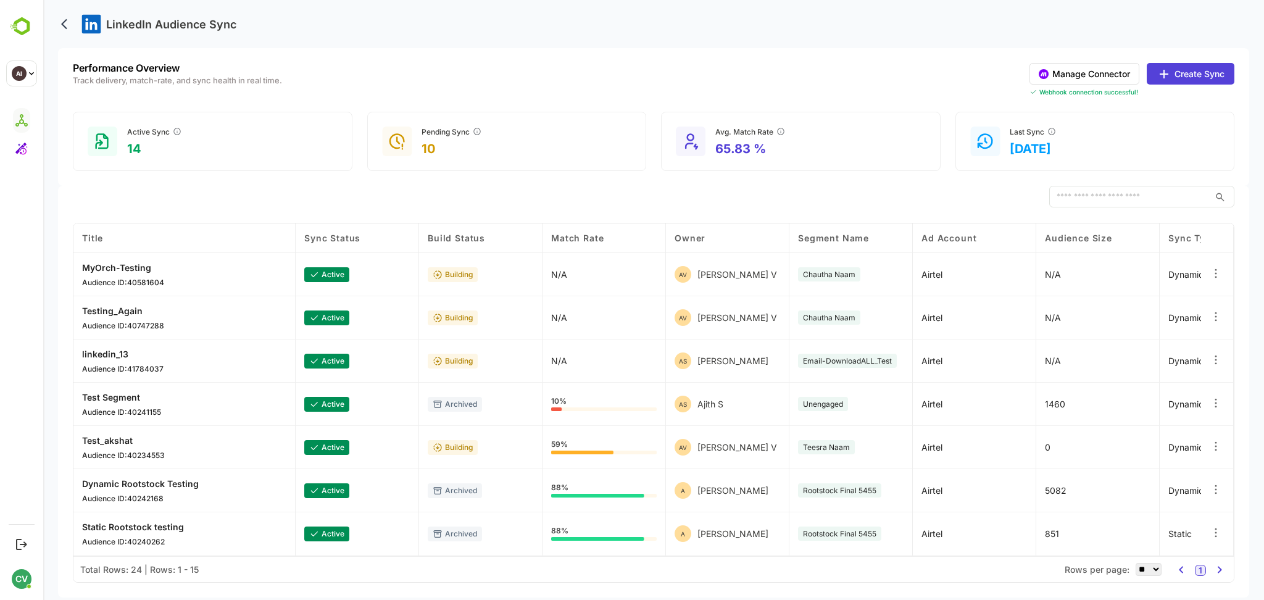
drag, startPoint x: 654, startPoint y: 31, endPoint x: 654, endPoint y: 21, distance: 10.5
click at [654, 21] on div "LinkedIn Audience Sync" at bounding box center [653, 24] width 1191 height 48
drag, startPoint x: 654, startPoint y: 21, endPoint x: 654, endPoint y: 12, distance: 8.6
click at [654, 12] on div "LinkedIn Audience Sync" at bounding box center [653, 24] width 1191 height 48
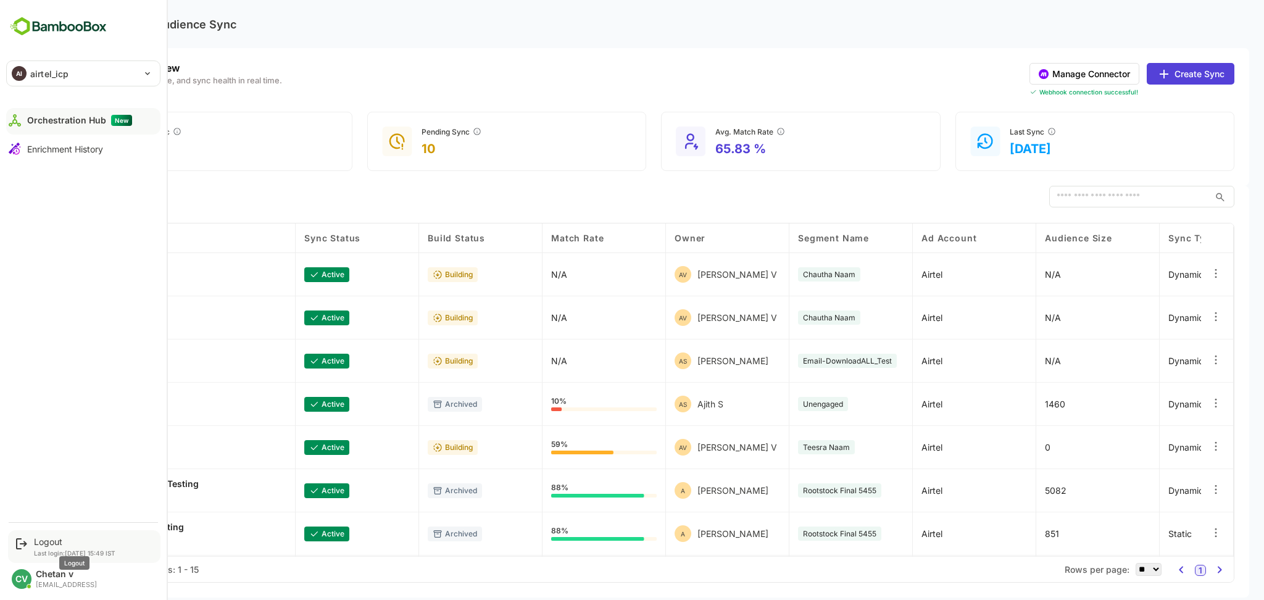
click at [43, 544] on div "Logout" at bounding box center [74, 541] width 81 height 10
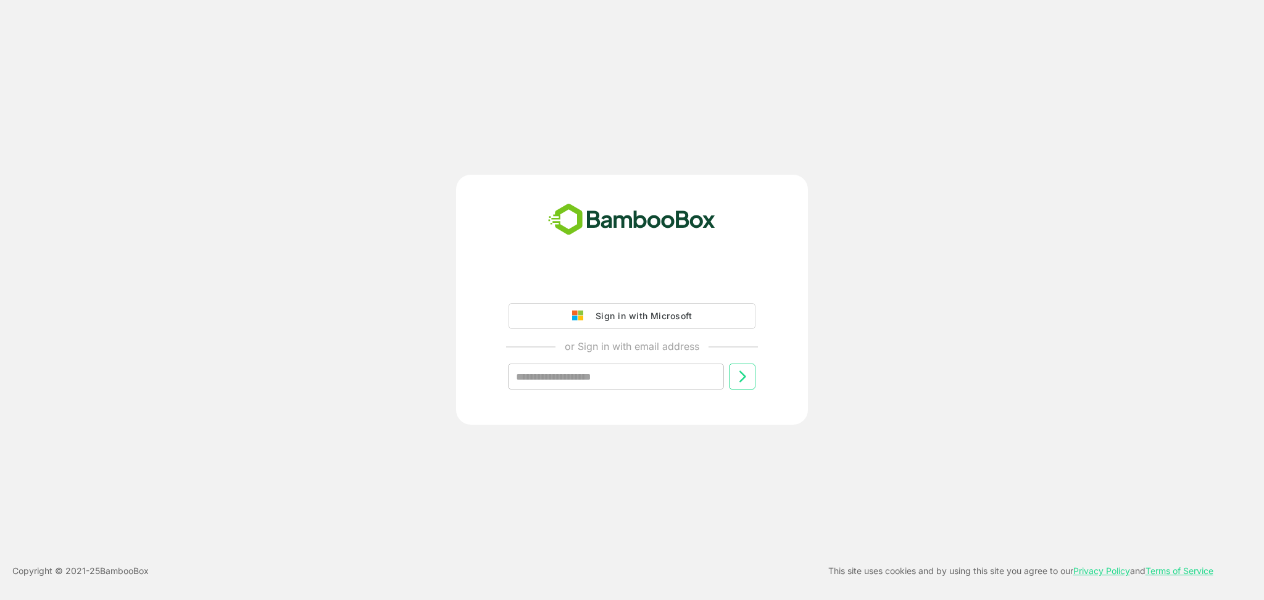
click at [640, 267] on div "Sign in with Microsoft or Sign in with email address ​" at bounding box center [632, 300] width 352 height 250
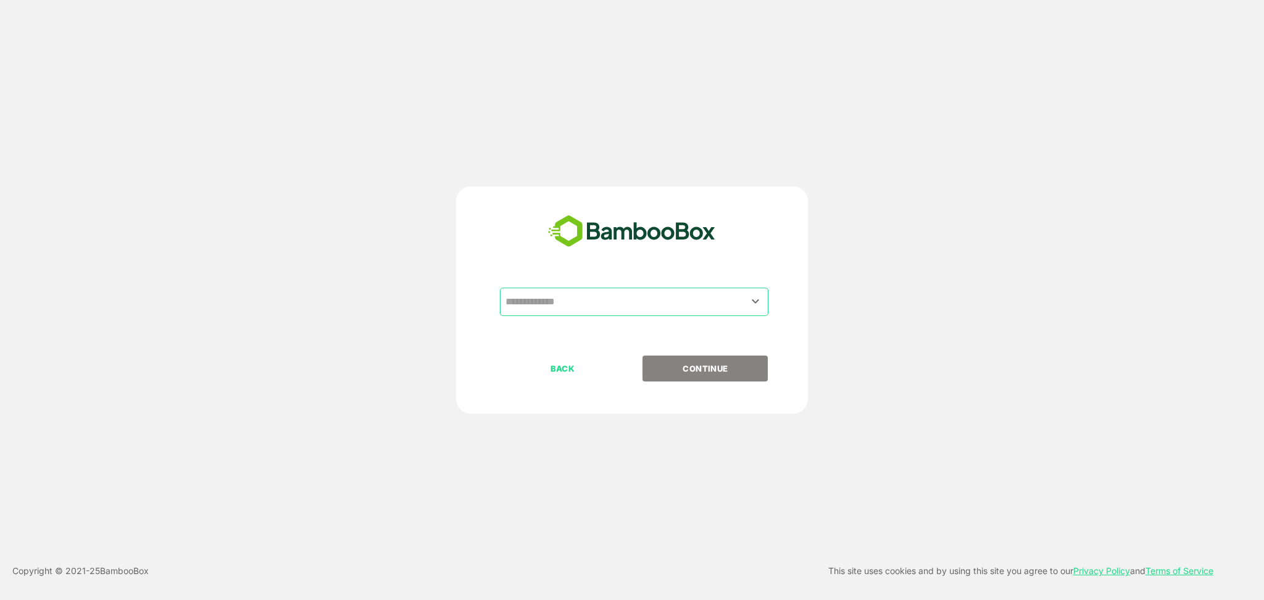
click at [635, 291] on input "text" at bounding box center [635, 301] width 264 height 23
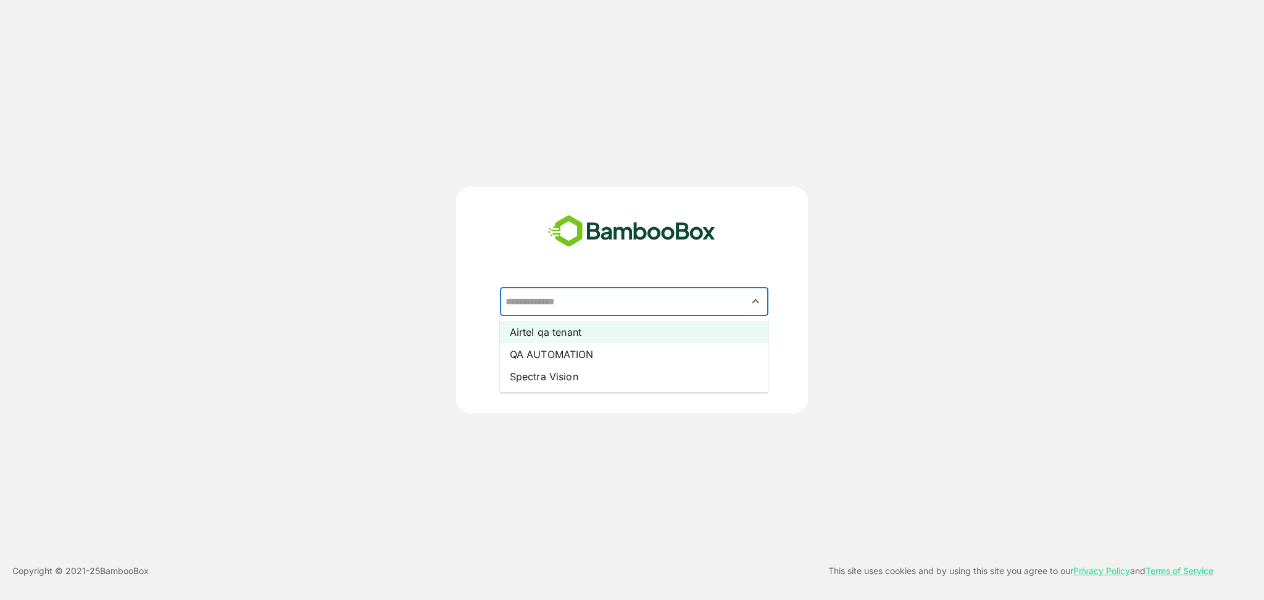
click at [594, 335] on li "Airtel qa tenant" at bounding box center [634, 332] width 269 height 22
type input "**********"
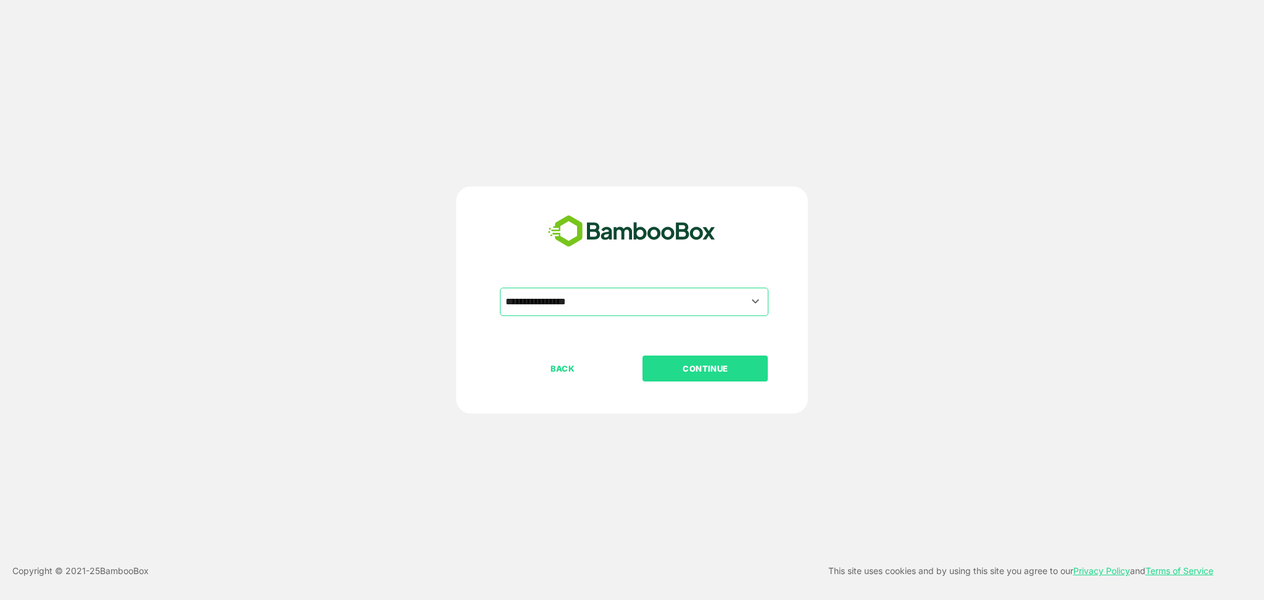
click at [695, 369] on p "CONTINUE" at bounding box center [705, 369] width 123 height 14
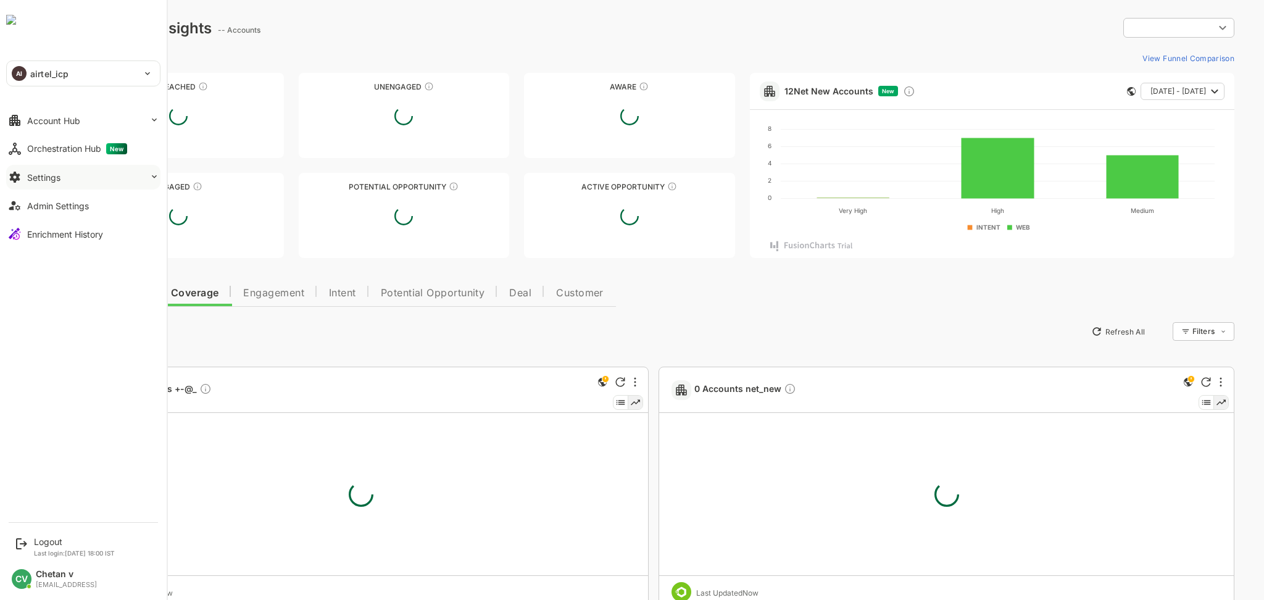
type input "**********"
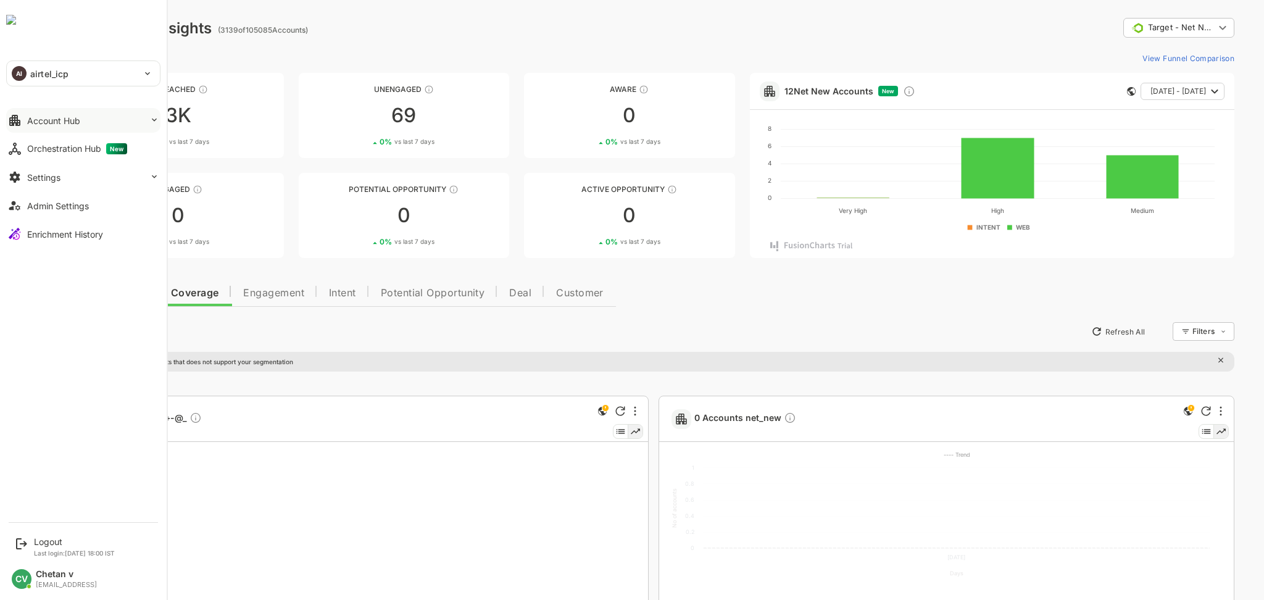
click at [73, 131] on button "Account Hub" at bounding box center [83, 120] width 154 height 25
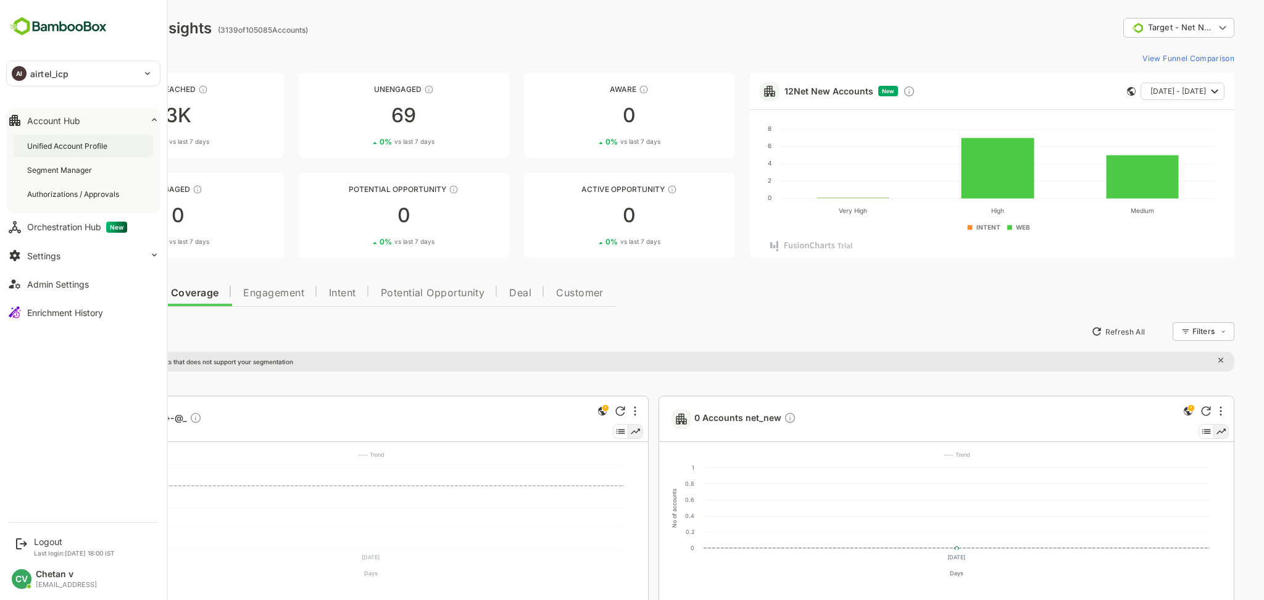
click at [73, 151] on div "Unified Account Profile" at bounding box center [68, 146] width 83 height 10
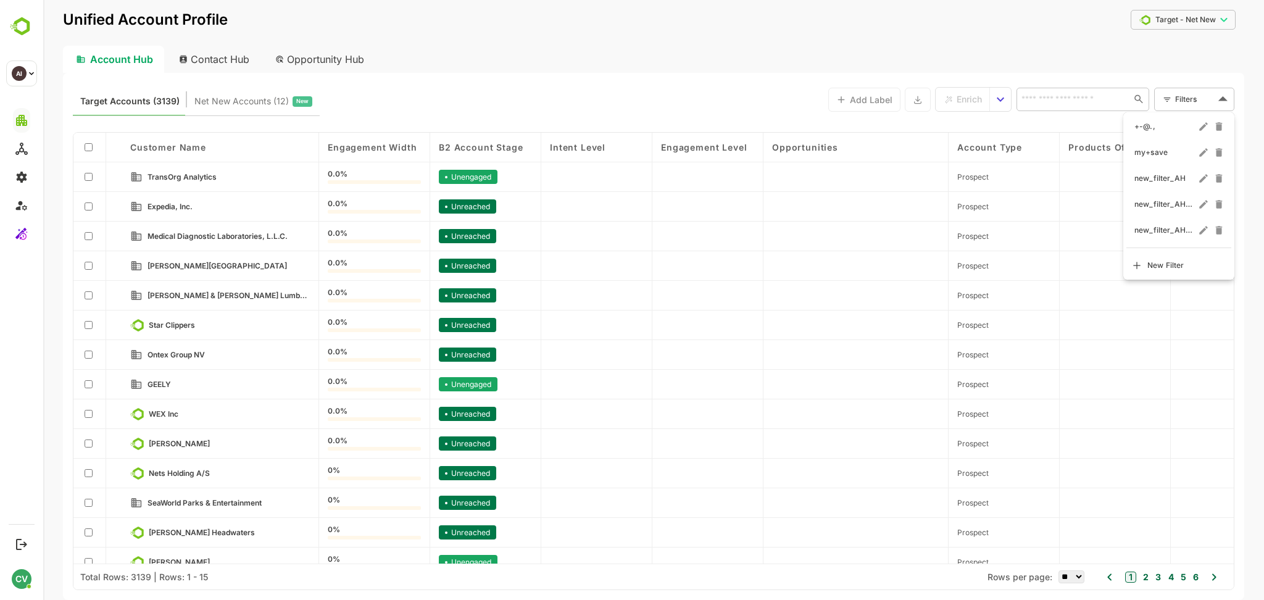
click at [1175, 101] on body "**********" at bounding box center [653, 300] width 1221 height 600
click at [576, 85] on div at bounding box center [653, 300] width 1221 height 600
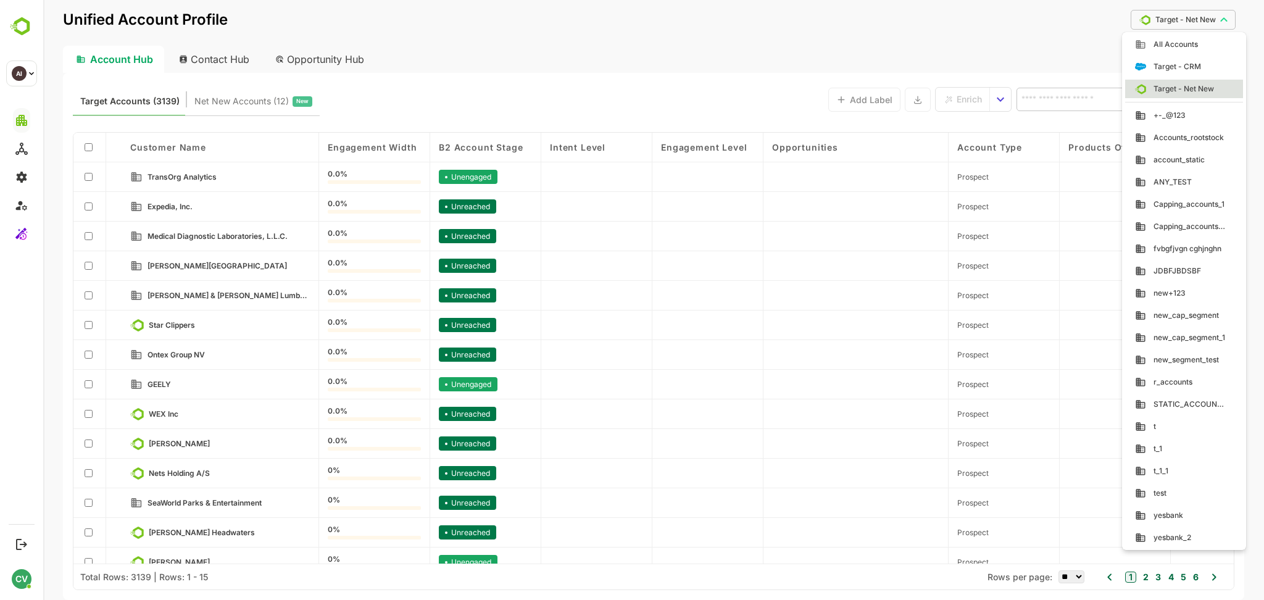
click at [1178, 25] on body "**********" at bounding box center [653, 300] width 1221 height 600
click at [1167, 84] on span "Target - Net New" at bounding box center [1180, 88] width 68 height 11
click at [1201, 14] on body "**********" at bounding box center [653, 300] width 1221 height 600
click at [1141, 45] on icon at bounding box center [1140, 44] width 11 height 11
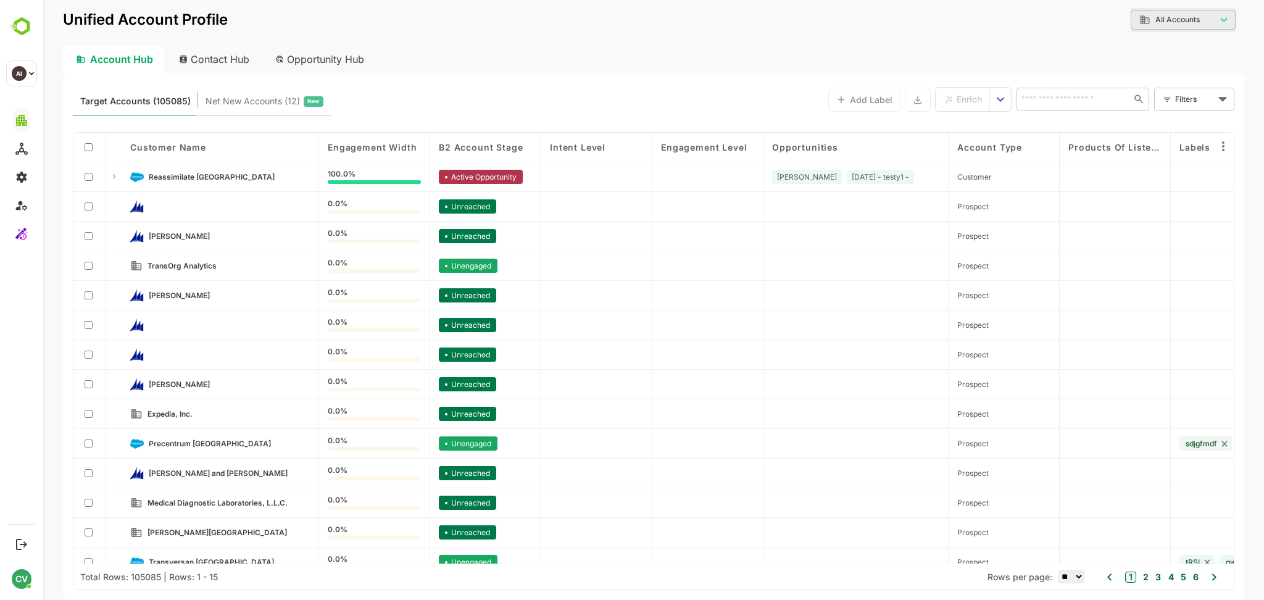
scroll to position [45, 0]
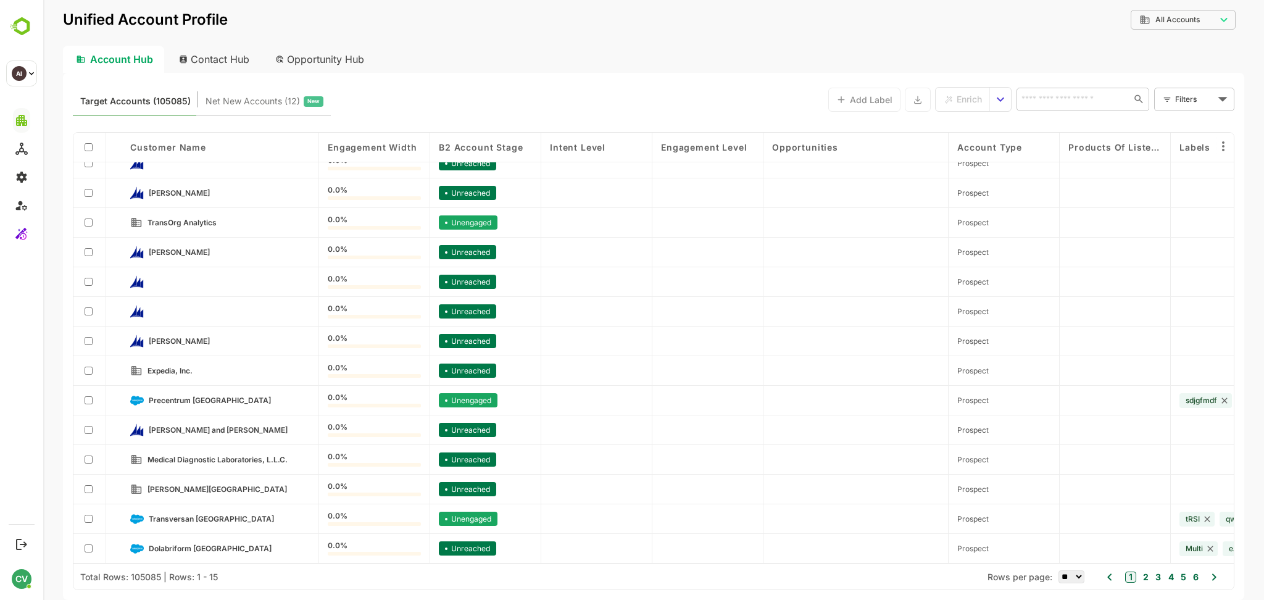
click at [1167, 23] on body "**********" at bounding box center [653, 300] width 1221 height 600
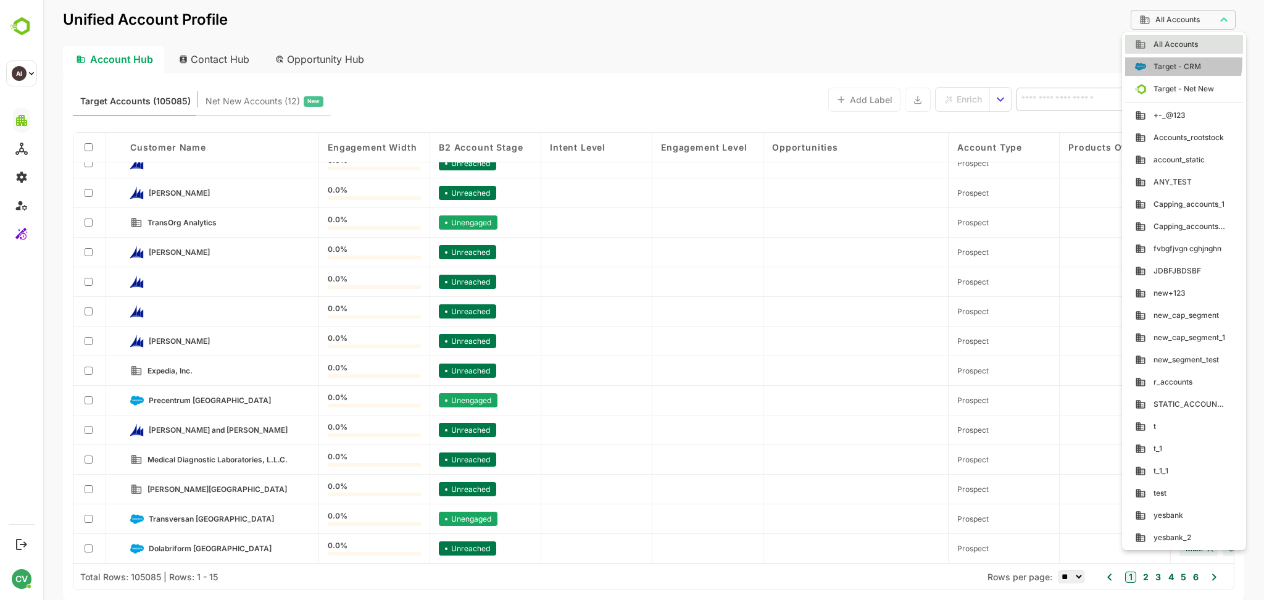
click at [1166, 62] on span "Target - CRM" at bounding box center [1173, 66] width 55 height 11
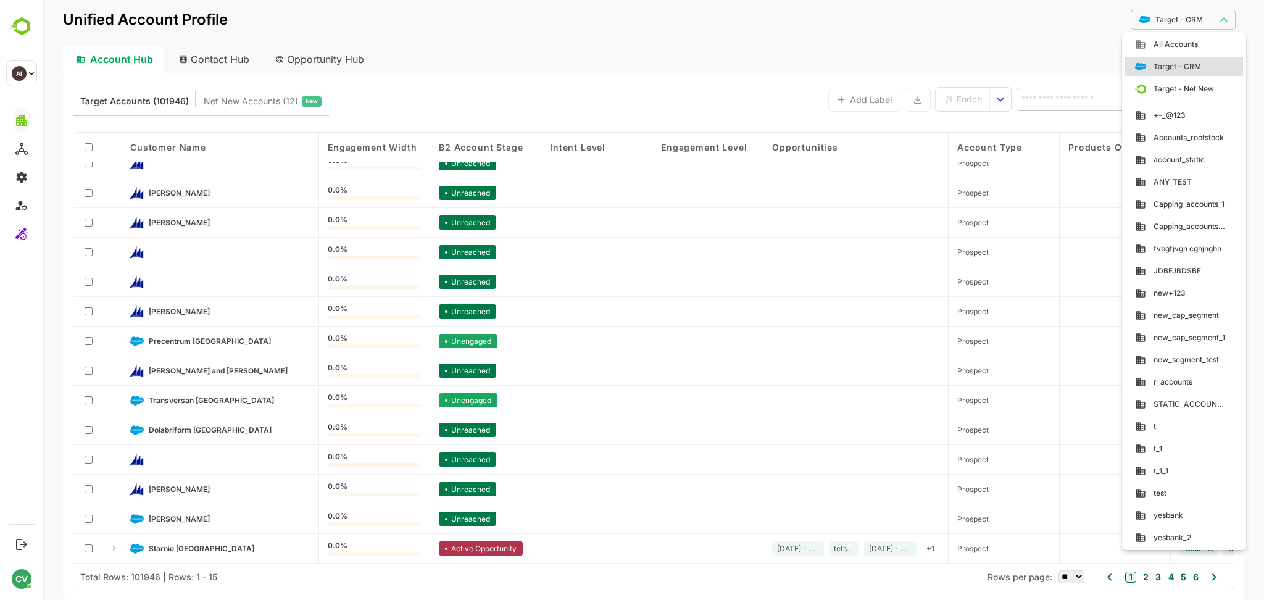
click at [1198, 12] on body "**********" at bounding box center [653, 300] width 1221 height 600
click at [1168, 82] on li "Target - Net New" at bounding box center [1184, 89] width 118 height 19
type input "**********"
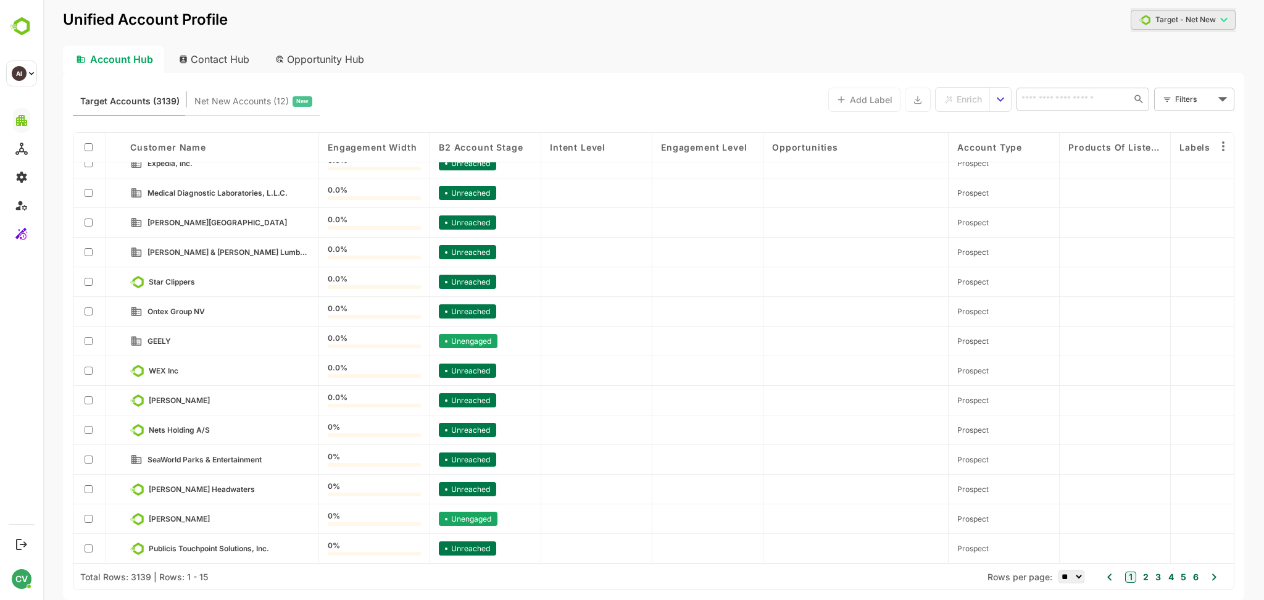
scroll to position [44, 0]
click at [221, 147] on div "Customer Name" at bounding box center [220, 147] width 180 height 10
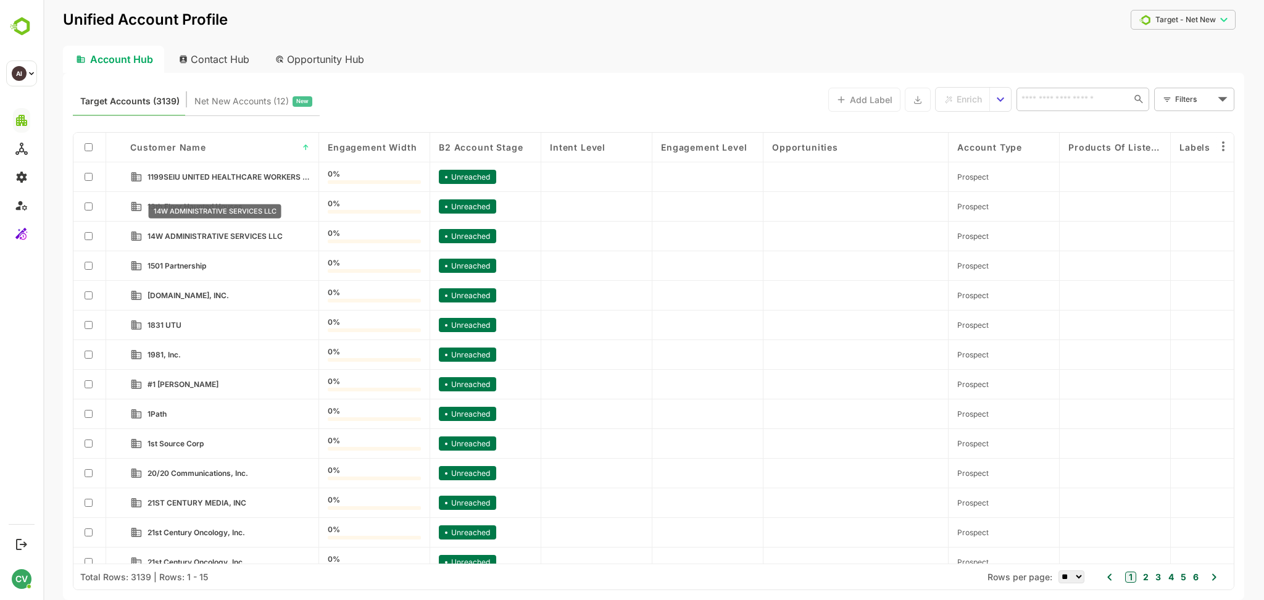
scroll to position [45, 0]
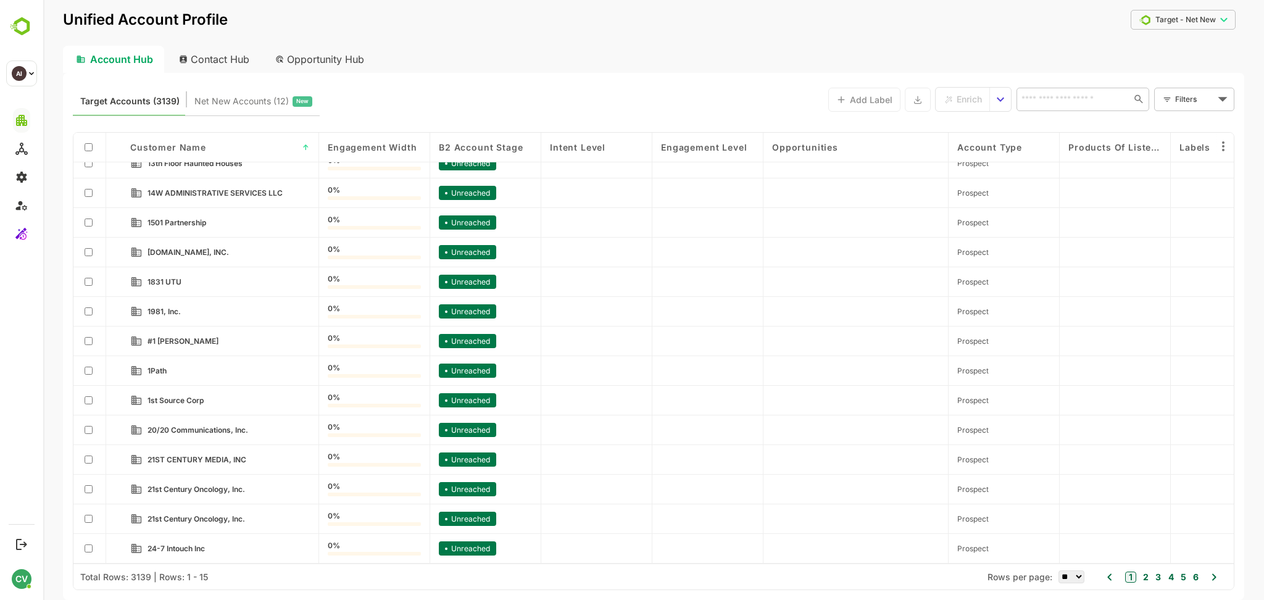
click at [1069, 573] on select "** ** ** *** *** ****" at bounding box center [1072, 576] width 26 height 13
select select "***"
click at [1059, 570] on select "** ** ** *** *** ****" at bounding box center [1072, 576] width 26 height 13
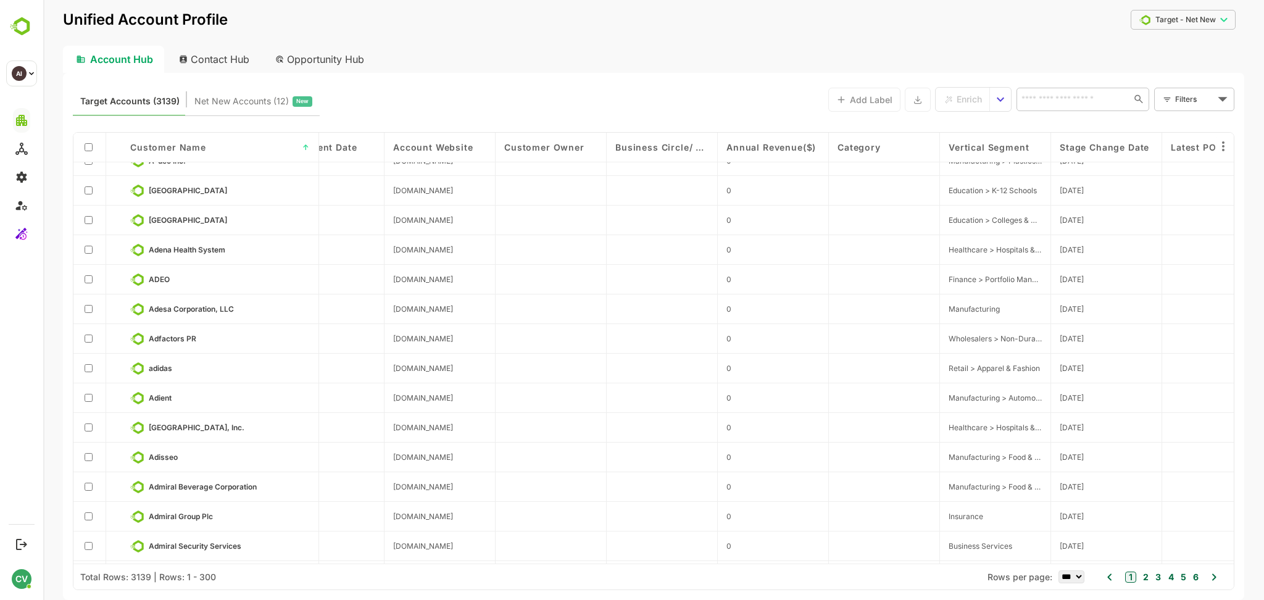
scroll to position [7247, 2009]
click at [962, 101] on span "Enrich" at bounding box center [969, 99] width 25 height 16
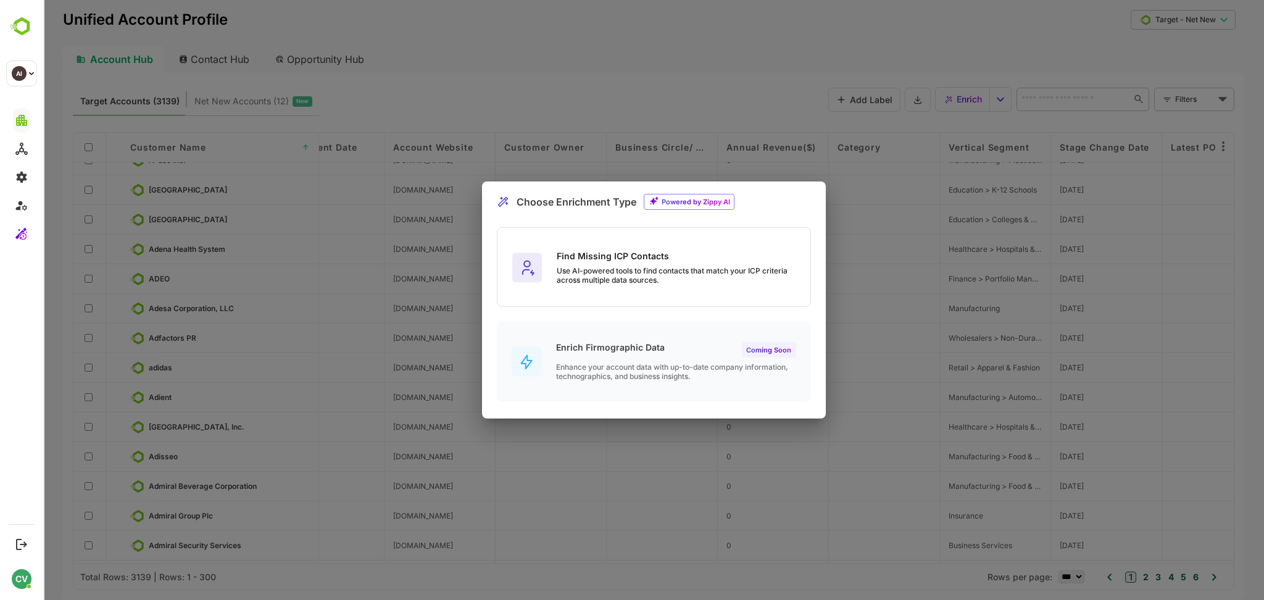
click at [621, 251] on div "Find Missing ICP Contacts" at bounding box center [684, 256] width 254 height 10
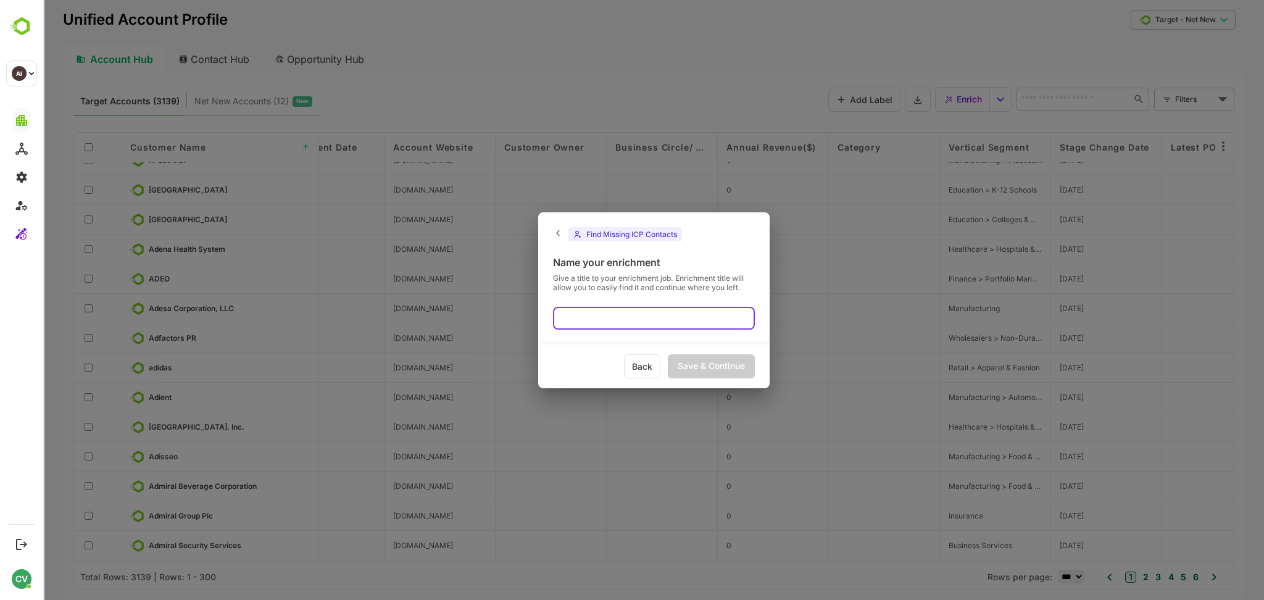
click at [609, 256] on div "Name your enrichment" at bounding box center [654, 262] width 202 height 12
click at [583, 321] on input "text" at bounding box center [654, 318] width 202 height 23
type input "******"
click at [725, 361] on div "Save & Continue" at bounding box center [711, 366] width 87 height 24
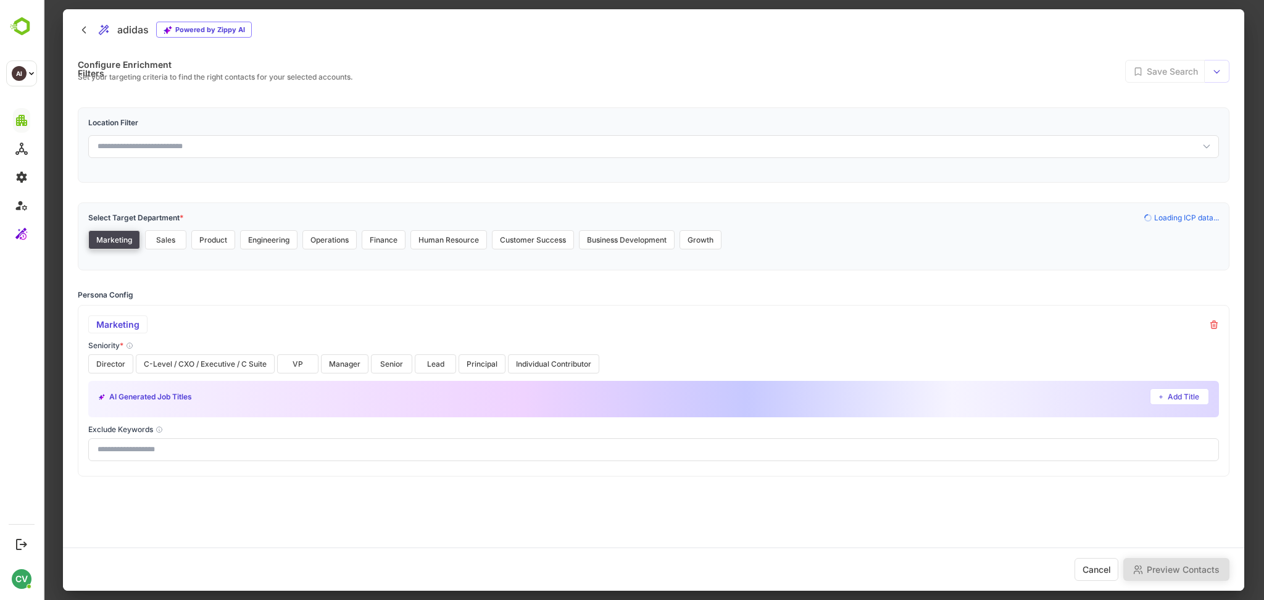
scroll to position [0, 0]
click at [120, 365] on button "Director" at bounding box center [110, 363] width 45 height 19
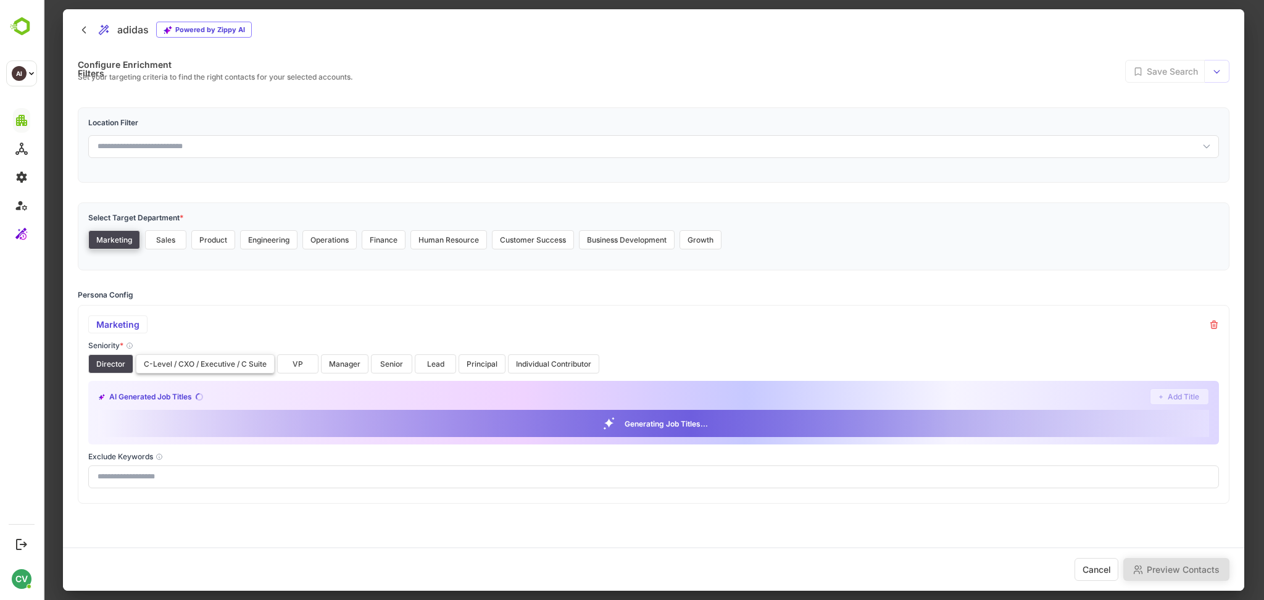
click at [173, 365] on button "C-Level / CXO / Executive / C Suite" at bounding box center [205, 363] width 139 height 19
click at [293, 364] on button "VP" at bounding box center [297, 363] width 41 height 19
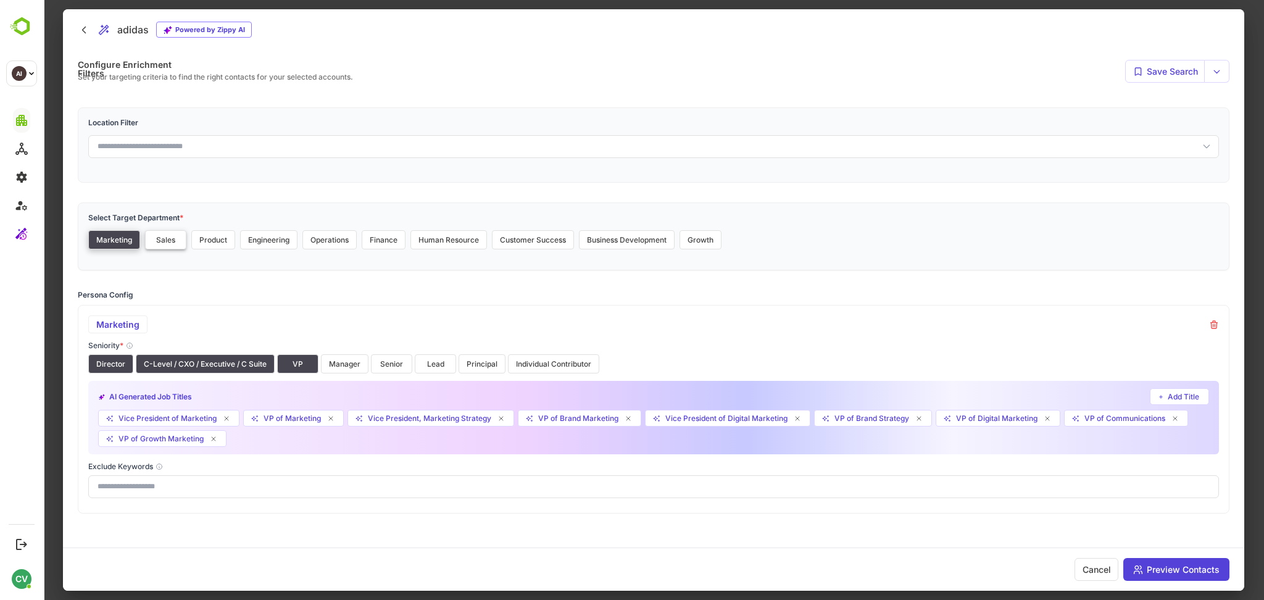
click at [167, 243] on button "Sales" at bounding box center [165, 239] width 41 height 19
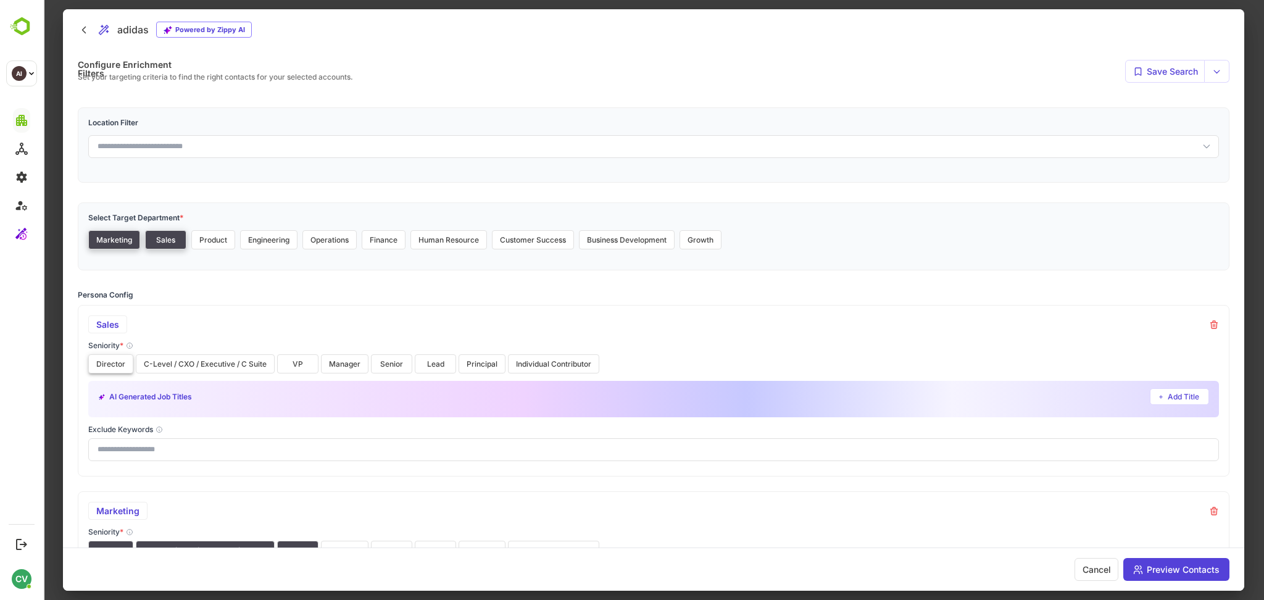
click at [111, 366] on button "Director" at bounding box center [110, 363] width 45 height 19
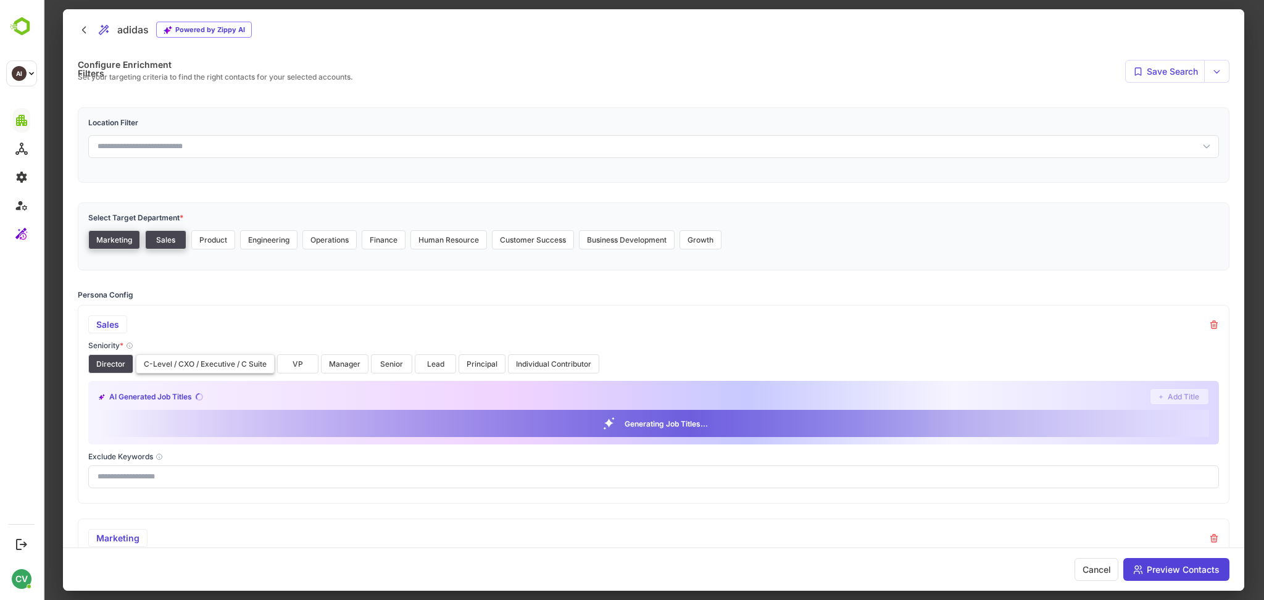
click at [151, 366] on button "C-Level / CXO / Executive / C Suite" at bounding box center [205, 363] width 139 height 19
click at [305, 367] on button "VP" at bounding box center [297, 363] width 41 height 19
click at [211, 247] on button "Product" at bounding box center [213, 239] width 44 height 19
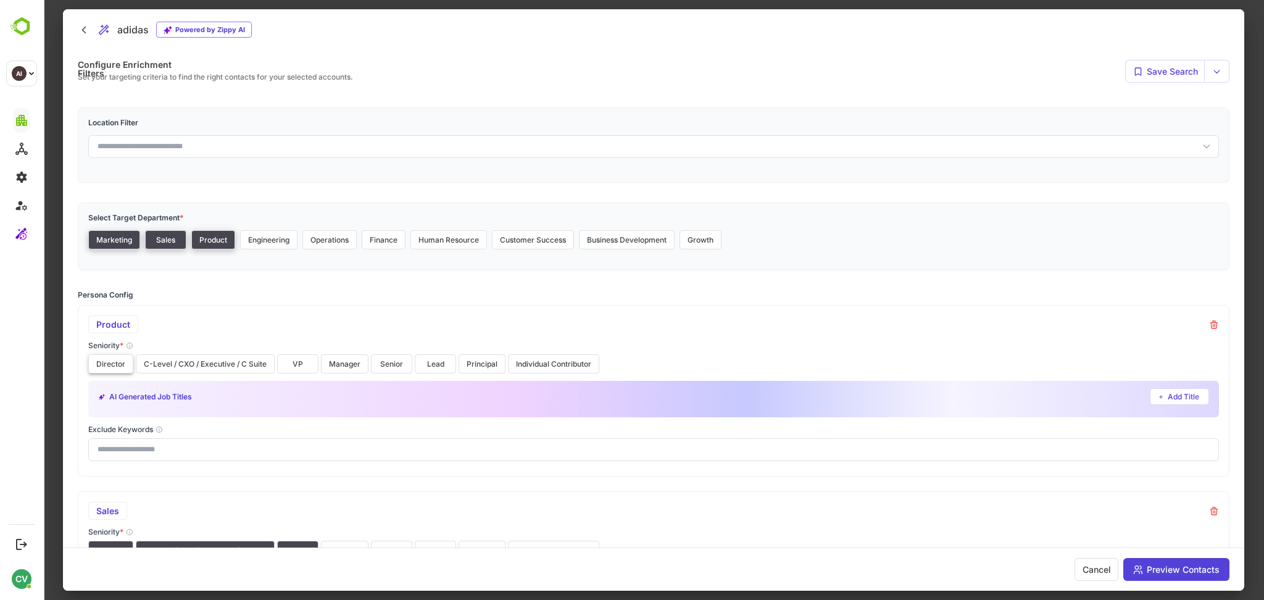
click at [115, 366] on button "Director" at bounding box center [110, 363] width 45 height 19
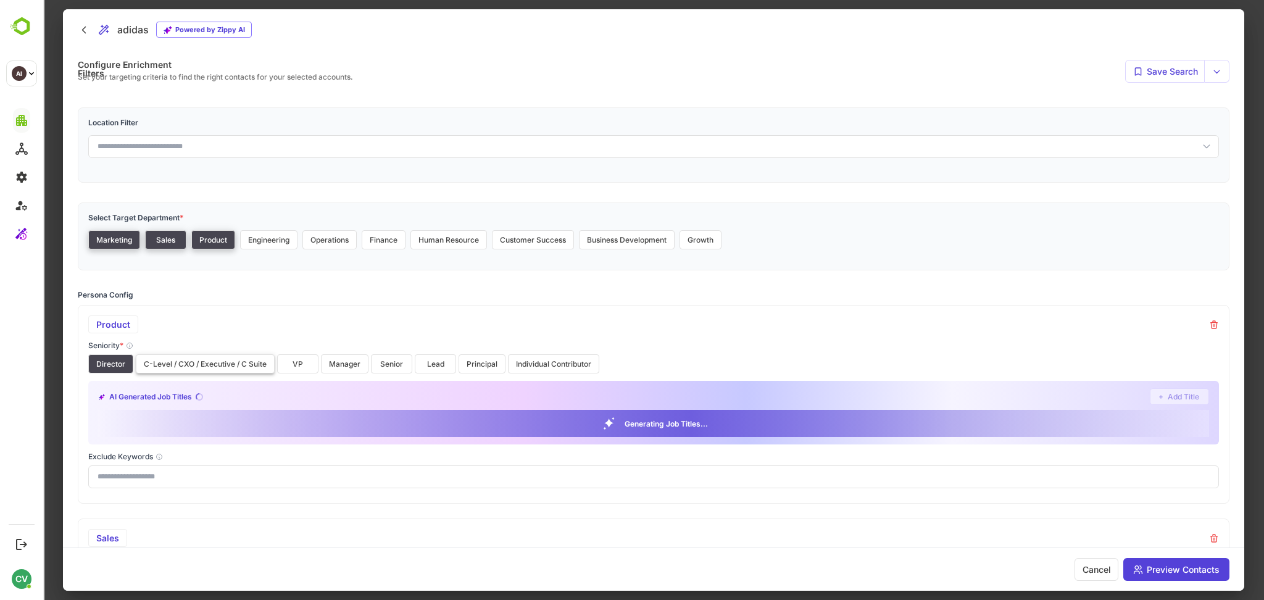
click at [174, 368] on button "C-Level / CXO / Executive / C Suite" at bounding box center [205, 363] width 139 height 19
click at [291, 361] on button "VP" at bounding box center [297, 363] width 41 height 19
click at [273, 238] on button "Engineering" at bounding box center [268, 239] width 57 height 19
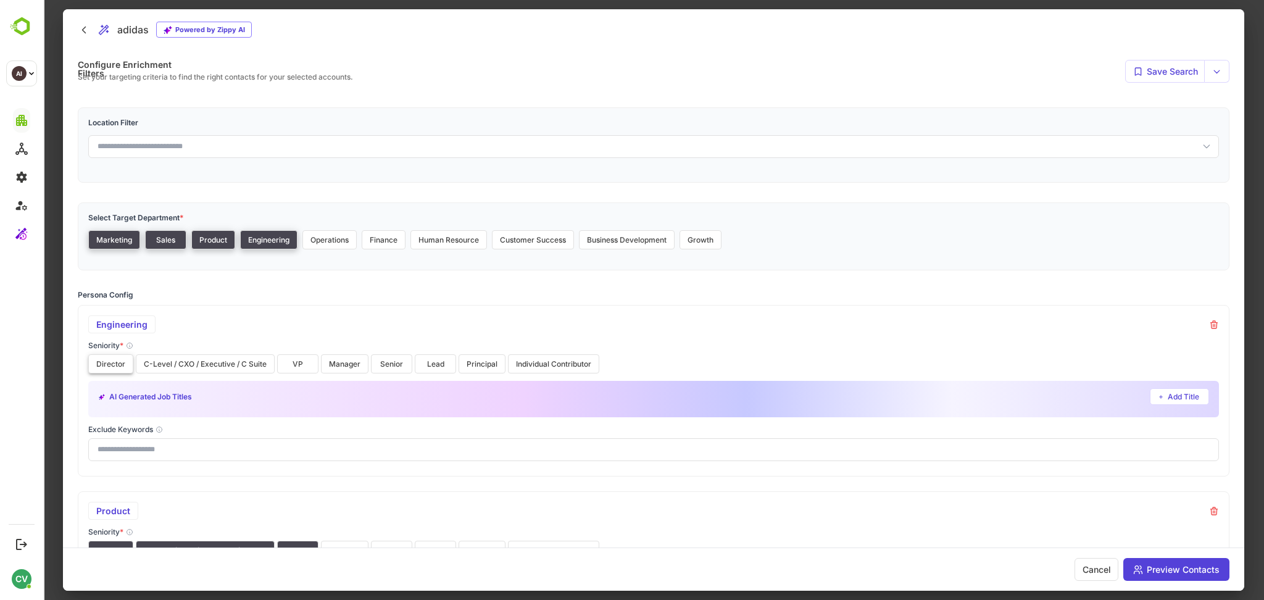
click at [125, 370] on button "Director" at bounding box center [110, 363] width 45 height 19
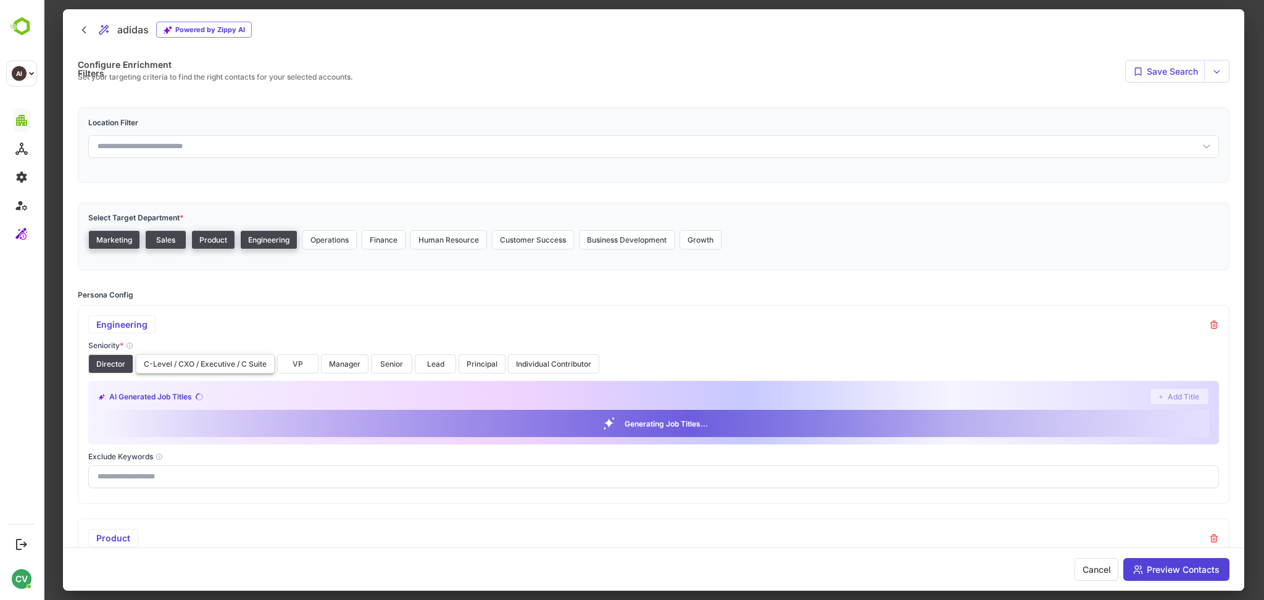
click at [159, 369] on button "C-Level / CXO / Executive / C Suite" at bounding box center [205, 363] width 139 height 19
click at [301, 360] on button "VP" at bounding box center [297, 363] width 41 height 19
click at [343, 235] on button "Operations" at bounding box center [329, 239] width 54 height 19
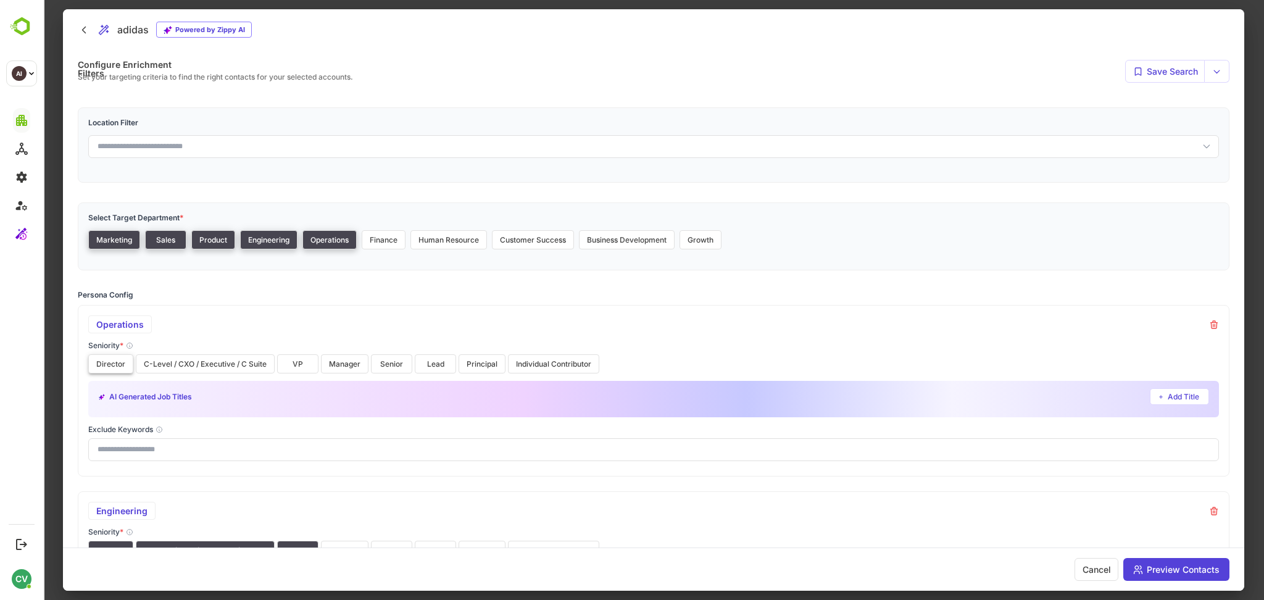
drag, startPoint x: 114, startPoint y: 359, endPoint x: 184, endPoint y: 366, distance: 70.7
click at [184, 366] on div "Director C-Level / CXO / Executive / C Suite VP Manager Senior Lead Principal I…" at bounding box center [653, 363] width 1131 height 19
click at [184, 366] on button "C-Level / CXO / Executive / C Suite" at bounding box center [205, 363] width 139 height 19
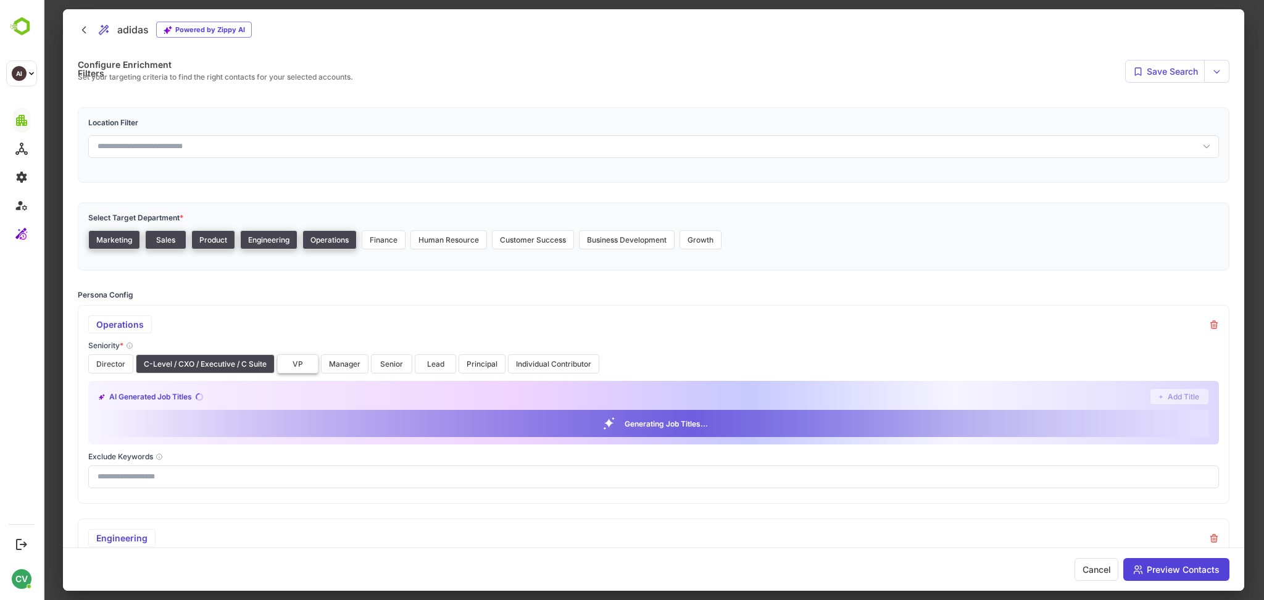
click at [306, 363] on button "VP" at bounding box center [297, 363] width 41 height 19
drag, startPoint x: 115, startPoint y: 365, endPoint x: 327, endPoint y: 373, distance: 211.3
click at [327, 373] on div "Director C-Level / CXO / Executive / C Suite VP Manager Senior Lead Principal I…" at bounding box center [653, 363] width 1131 height 19
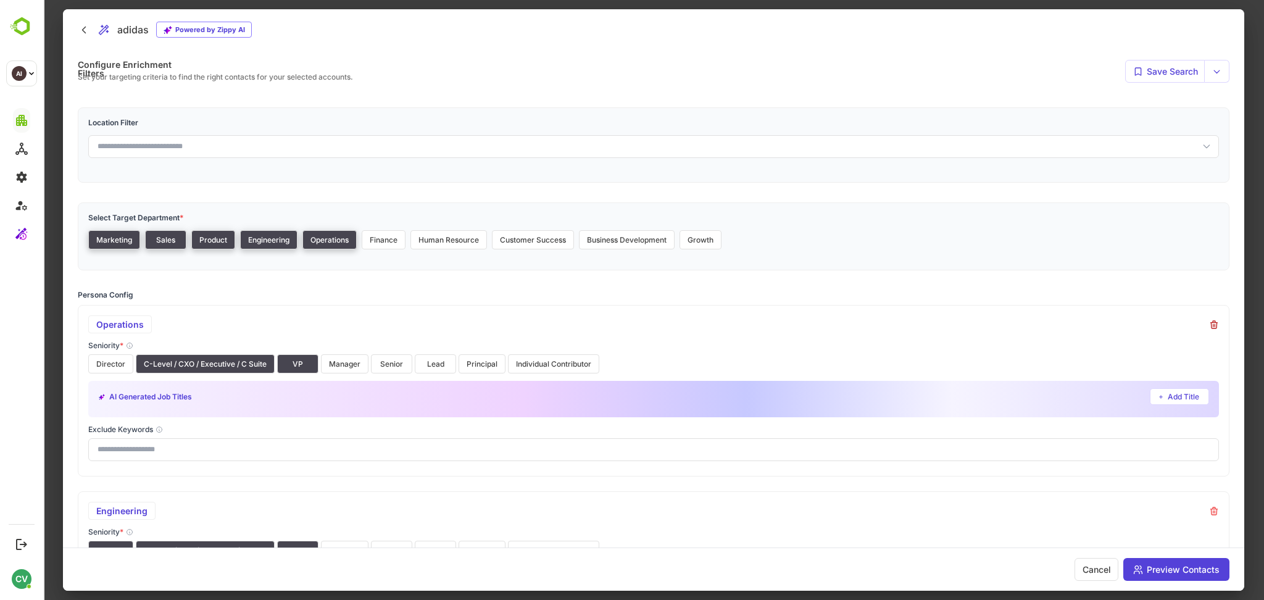
click at [1214, 327] on div "Operations" at bounding box center [653, 324] width 1131 height 18
click at [1214, 327] on icon at bounding box center [1214, 325] width 10 height 10
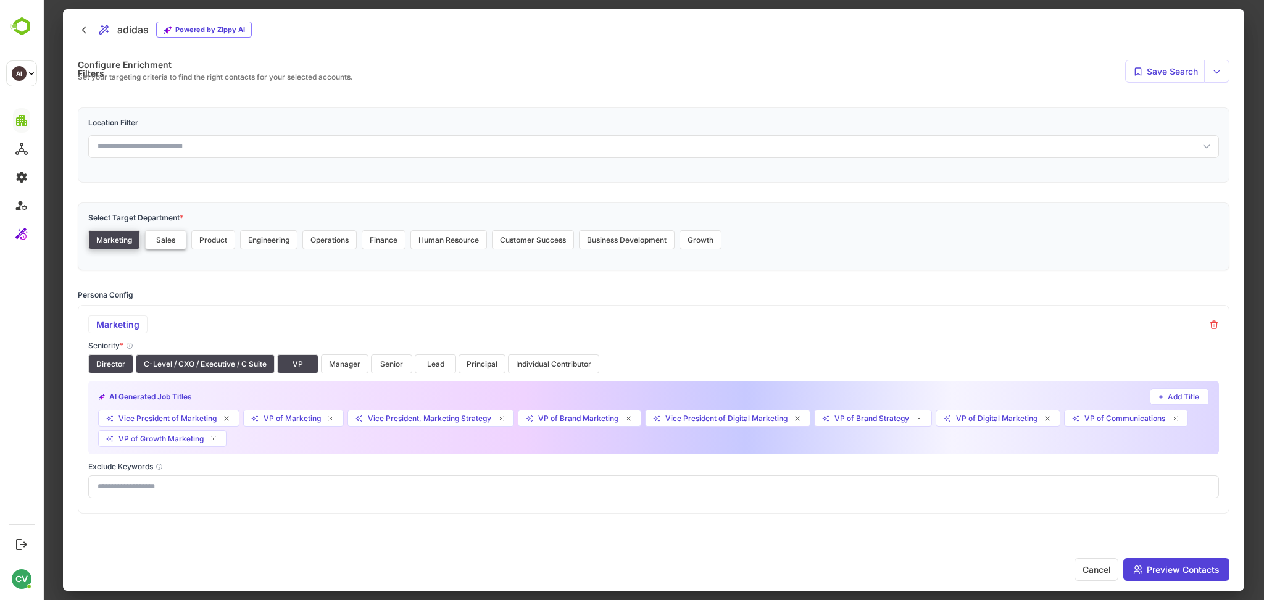
click at [169, 240] on button "Sales" at bounding box center [165, 239] width 41 height 19
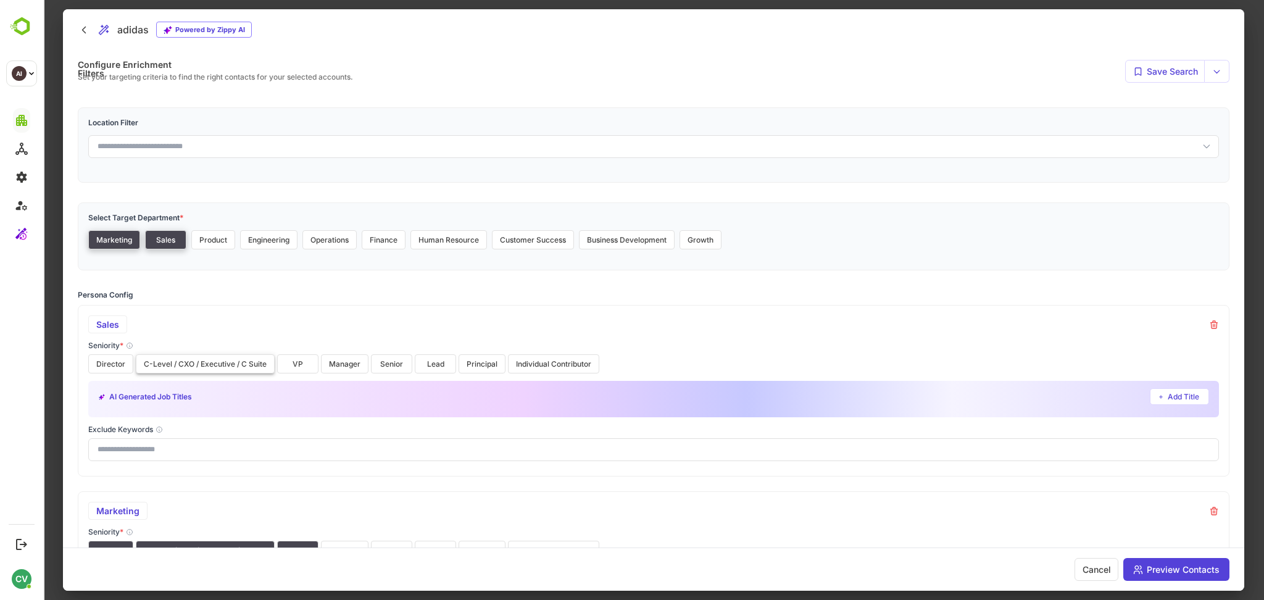
click at [158, 367] on button "C-Level / CXO / Executive / C Suite" at bounding box center [205, 363] width 139 height 19
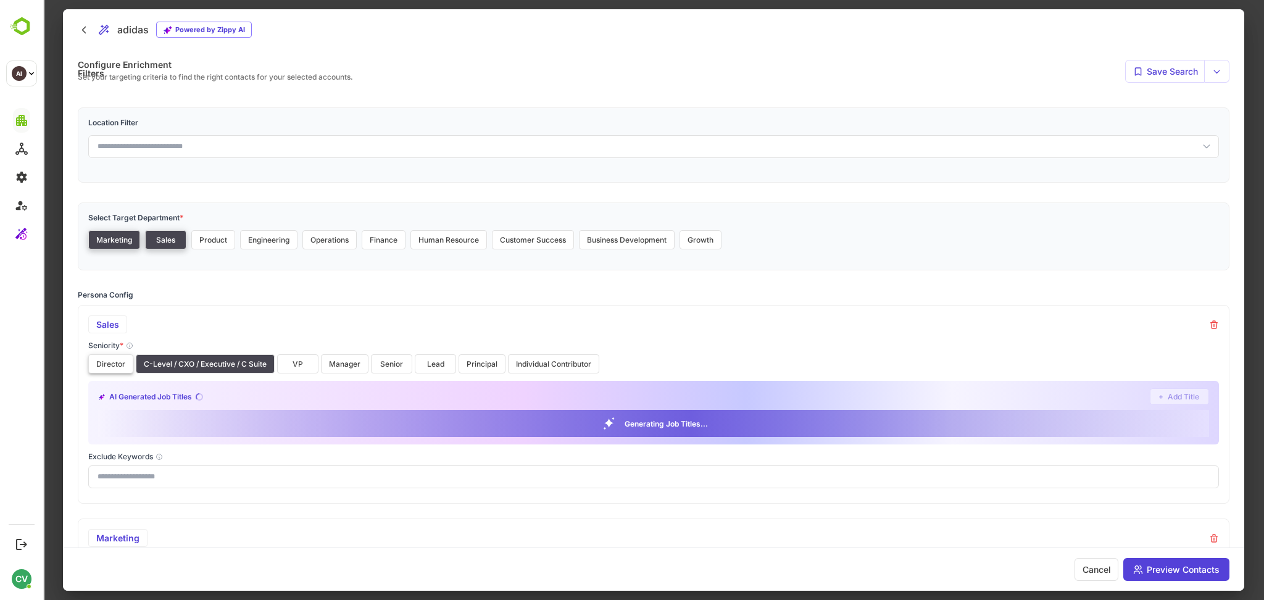
click at [101, 361] on button "Director" at bounding box center [110, 363] width 45 height 19
click at [313, 360] on button "VP" at bounding box center [297, 363] width 41 height 19
click at [1163, 71] on button "Save Search" at bounding box center [1165, 71] width 80 height 23
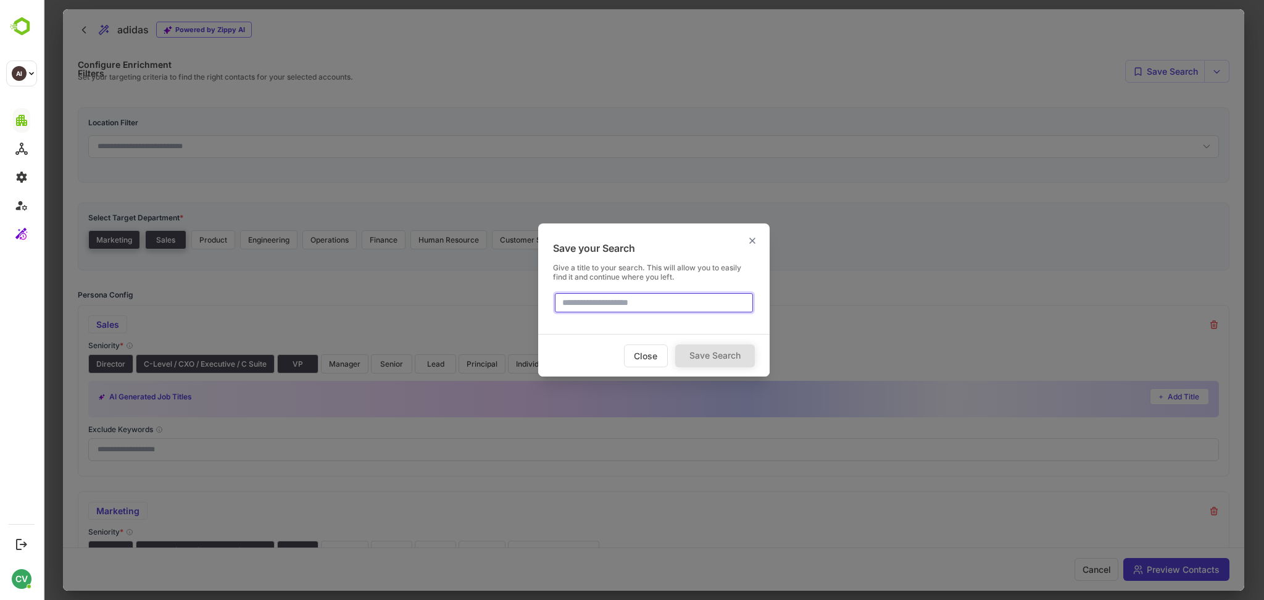
click at [661, 307] on input "text" at bounding box center [654, 302] width 202 height 23
type input "*****"
click at [699, 346] on button "Save Search" at bounding box center [715, 355] width 80 height 23
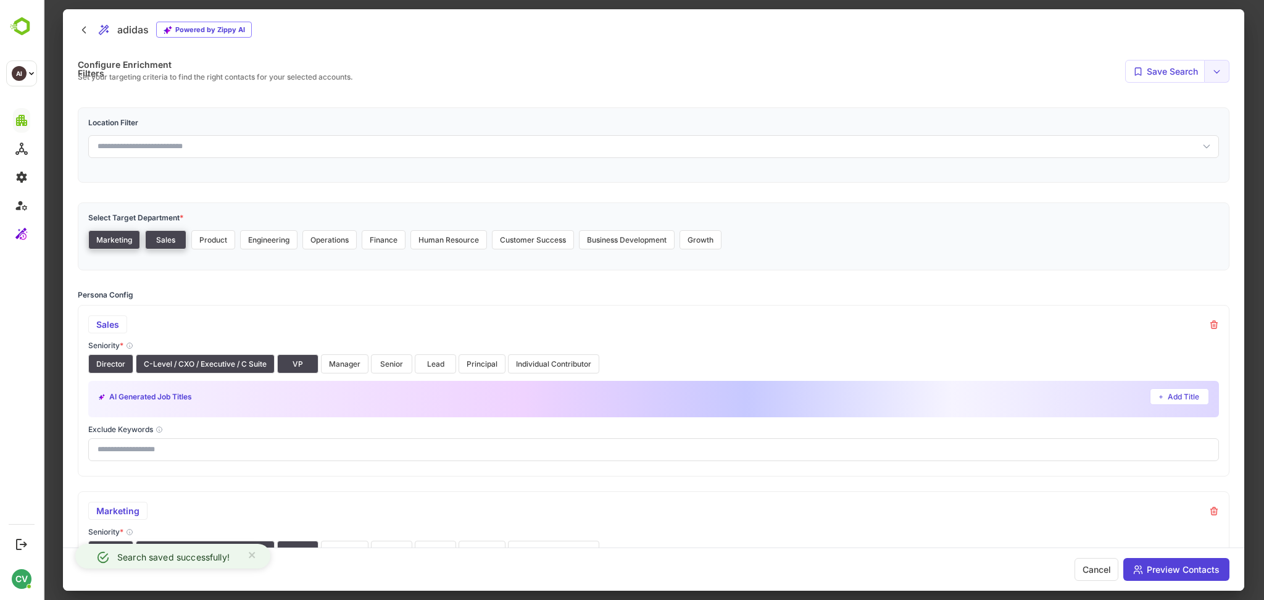
click at [1227, 68] on button at bounding box center [1217, 71] width 25 height 23
click at [1062, 133] on span "saved" at bounding box center [1130, 132] width 181 height 9
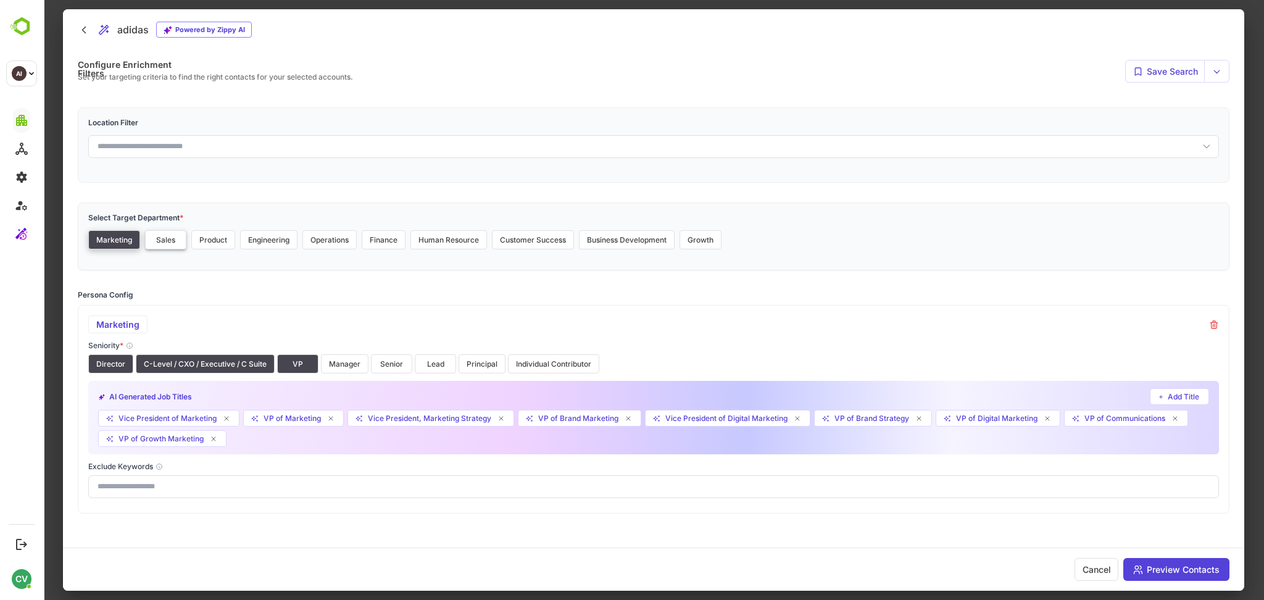
click at [170, 242] on button "Sales" at bounding box center [165, 239] width 41 height 19
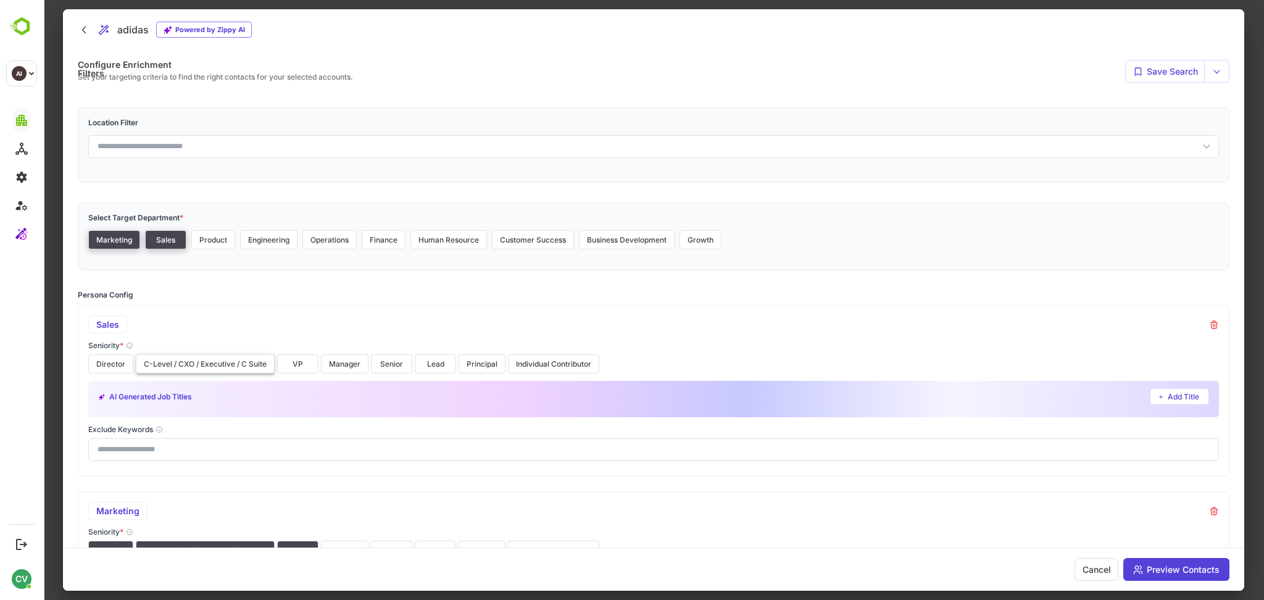
click at [166, 366] on button "C-Level / CXO / Executive / C Suite" at bounding box center [205, 363] width 139 height 19
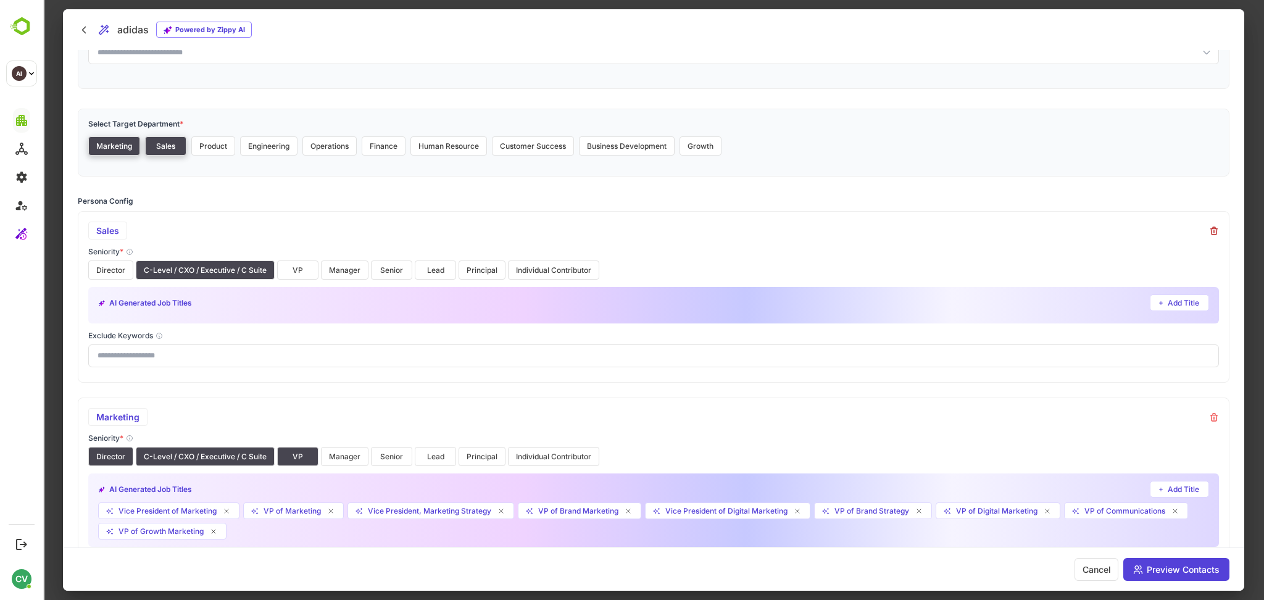
click at [1212, 228] on icon at bounding box center [1214, 230] width 7 height 7
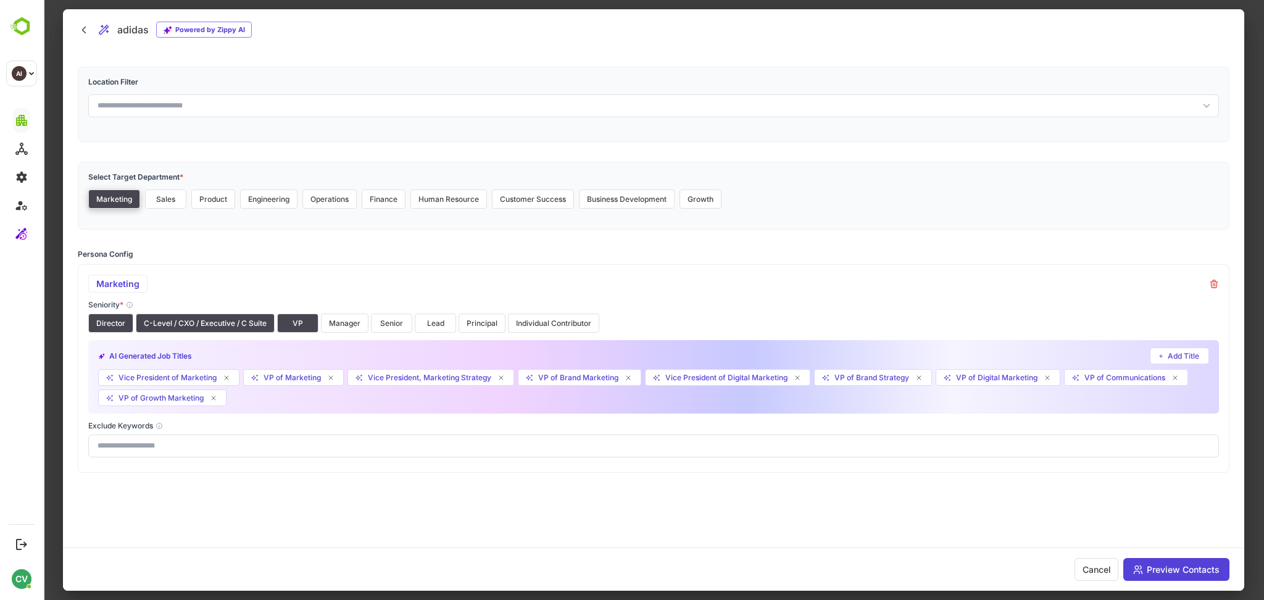
scroll to position [33, 0]
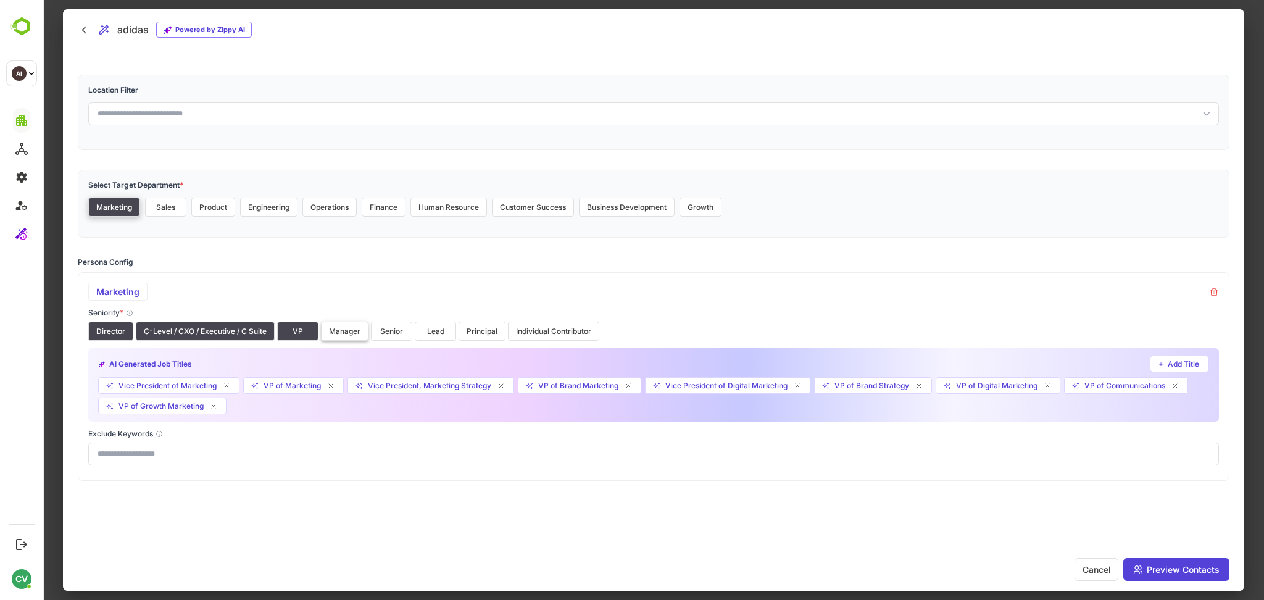
click at [346, 328] on button "Manager" at bounding box center [345, 331] width 48 height 19
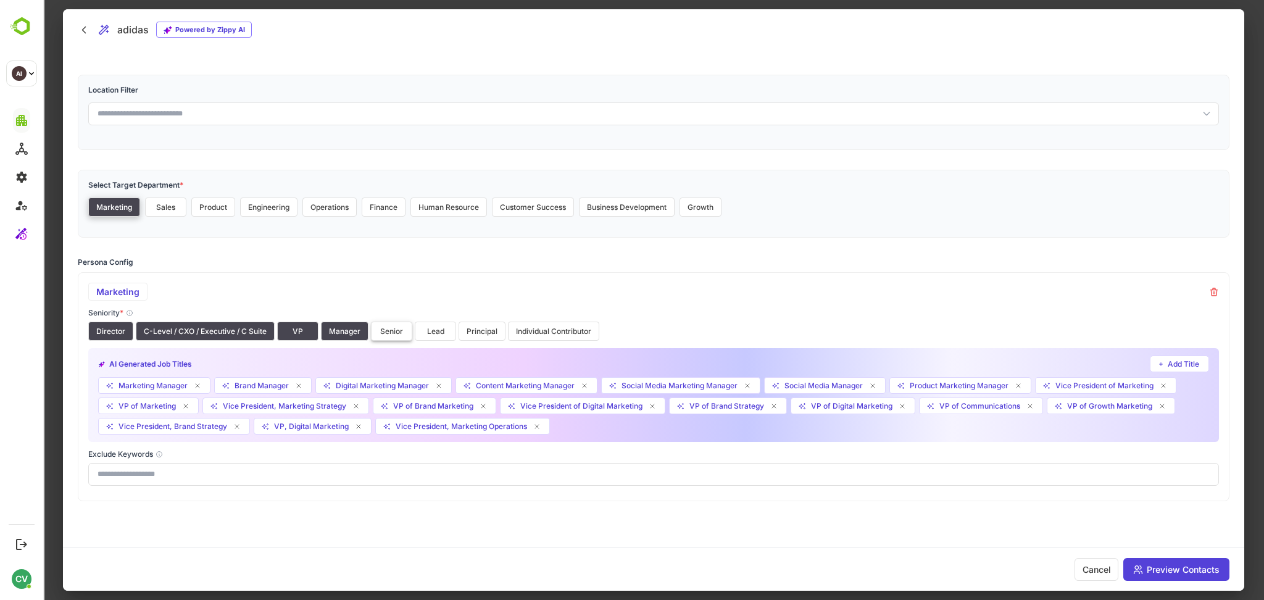
click at [388, 332] on button "Senior" at bounding box center [391, 331] width 41 height 19
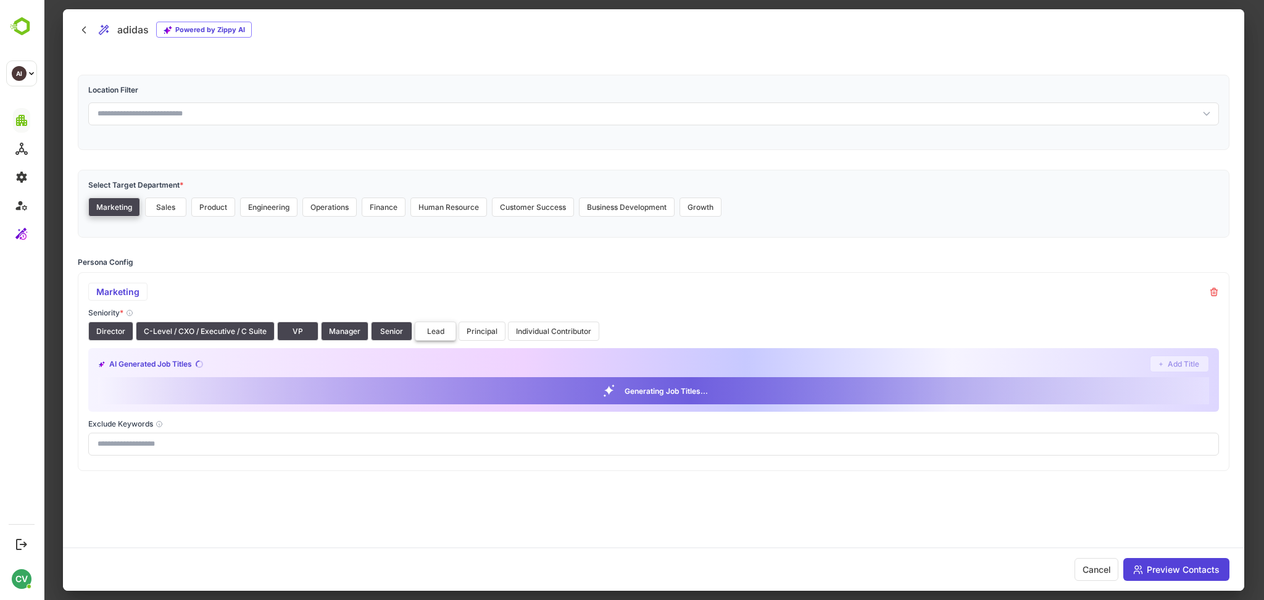
click at [425, 330] on button "Lead" at bounding box center [435, 331] width 41 height 19
click at [478, 330] on button "Principal" at bounding box center [482, 331] width 47 height 19
click at [527, 327] on button "Individual Contributor" at bounding box center [553, 331] width 91 height 19
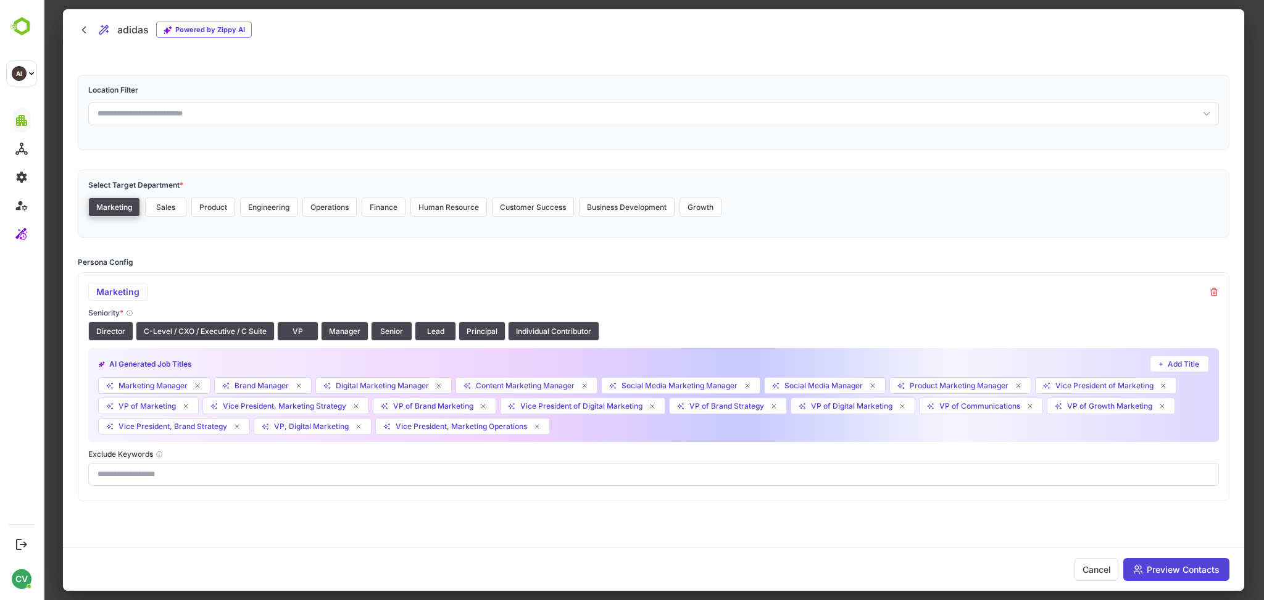
scroll to position [41, 0]
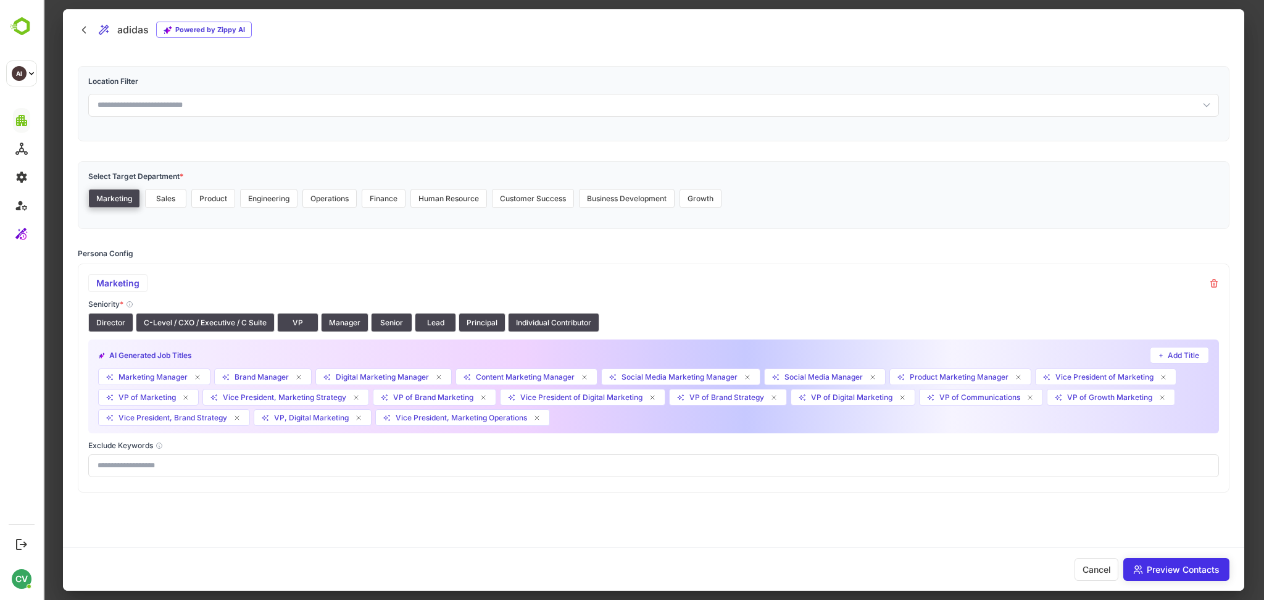
click at [1153, 569] on button "Preview Contacts" at bounding box center [1177, 569] width 106 height 23
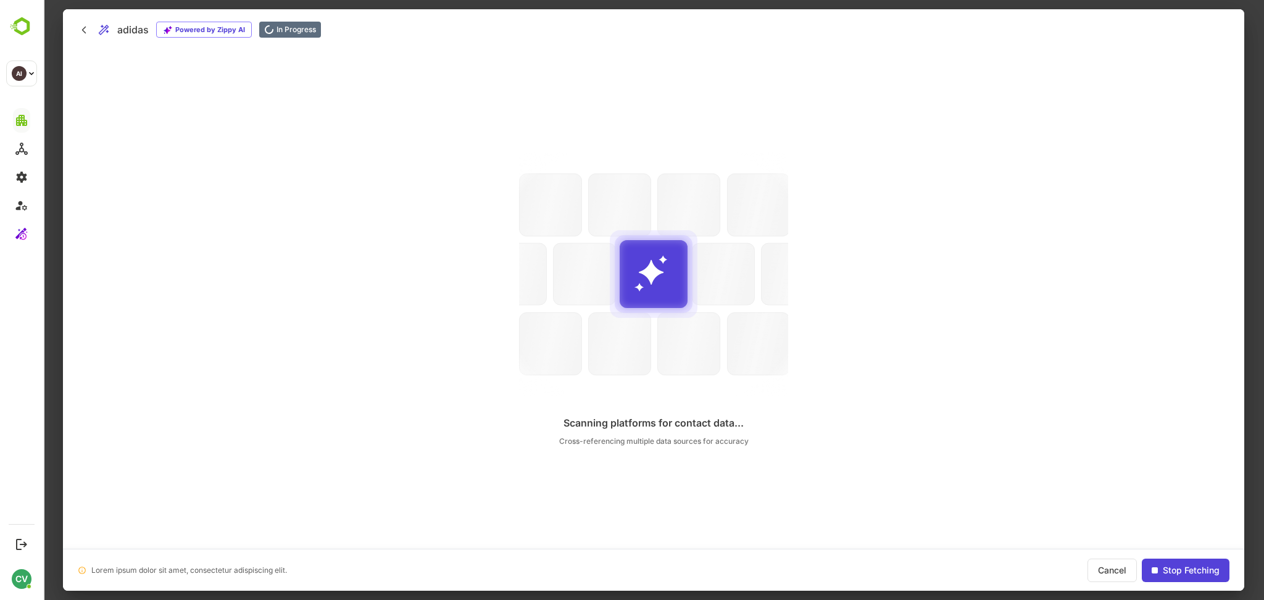
scroll to position [0, 0]
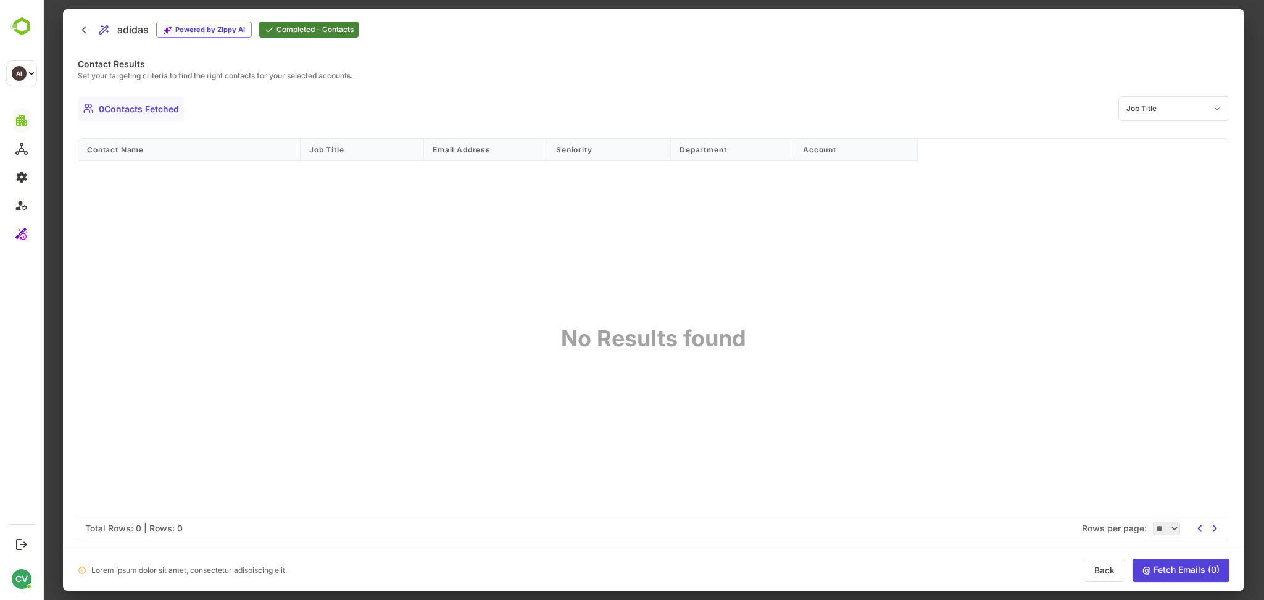
click at [1246, 192] on div at bounding box center [653, 300] width 1221 height 600
click at [1100, 574] on button "Back" at bounding box center [1104, 570] width 41 height 23
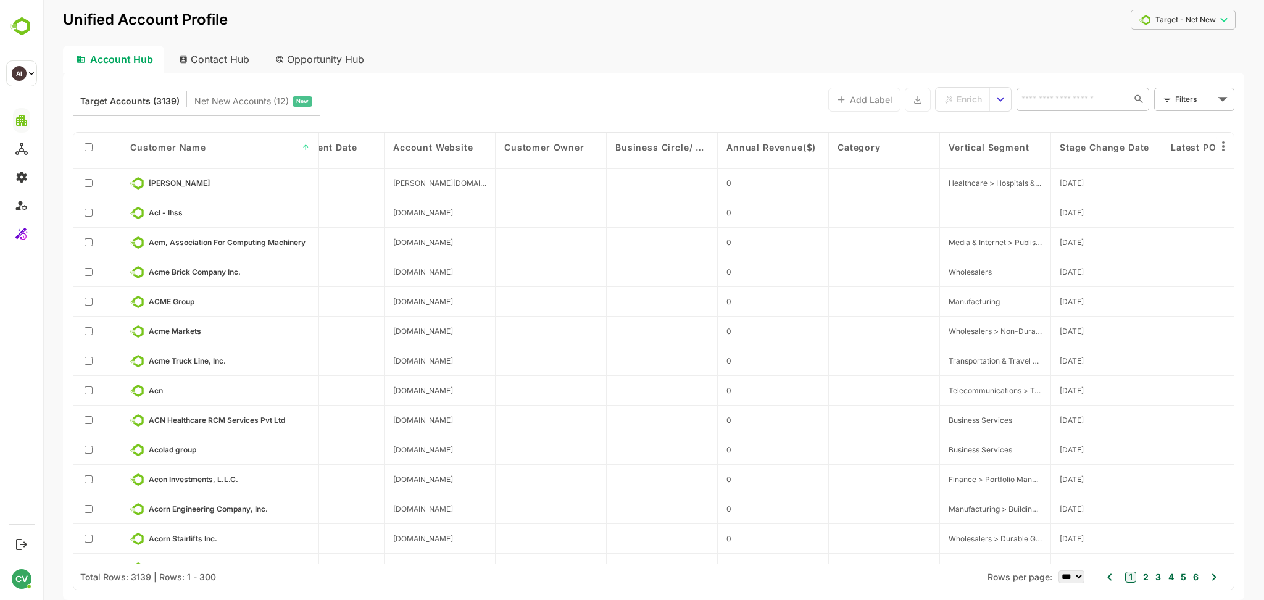
scroll to position [5152, 2009]
click at [957, 94] on span "Enrich" at bounding box center [969, 99] width 25 height 16
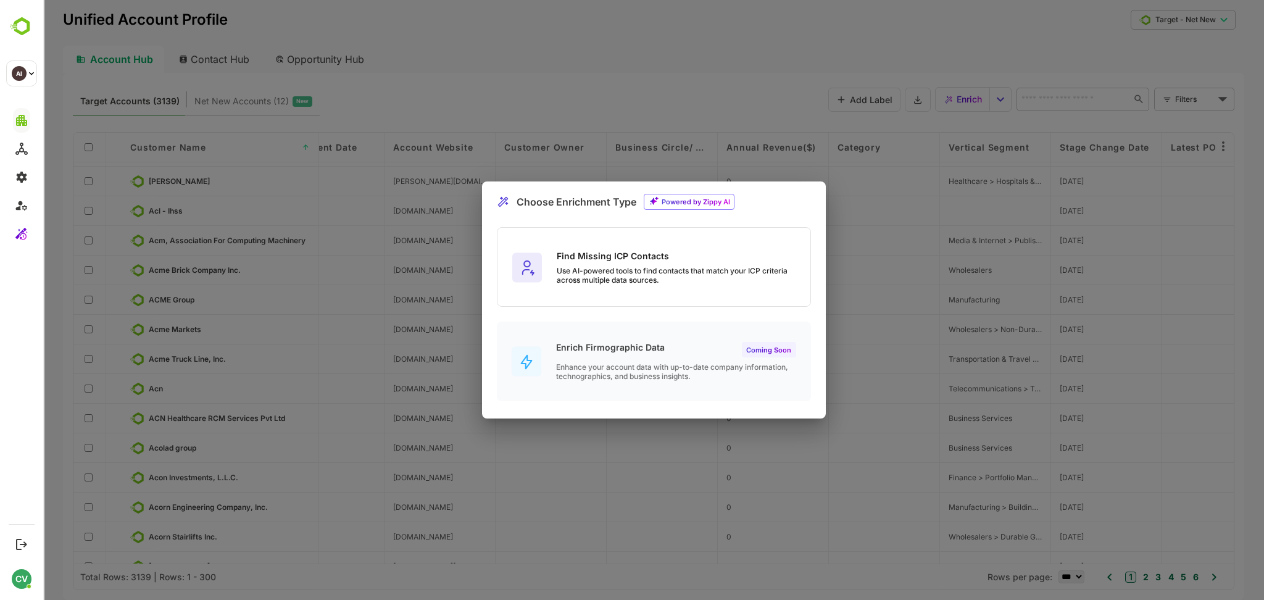
click at [591, 252] on div "Find Missing ICP Contacts" at bounding box center [684, 256] width 254 height 10
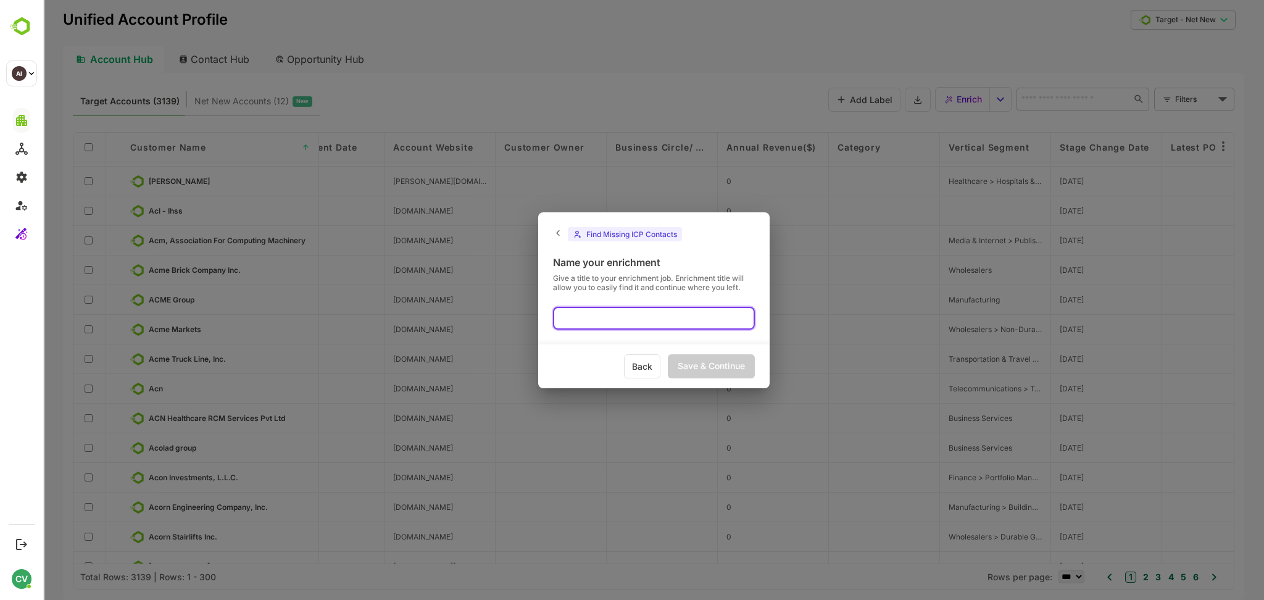
click at [612, 311] on input "text" at bounding box center [654, 318] width 202 height 23
type input "***"
click at [706, 367] on div "Save & Continue" at bounding box center [711, 366] width 87 height 24
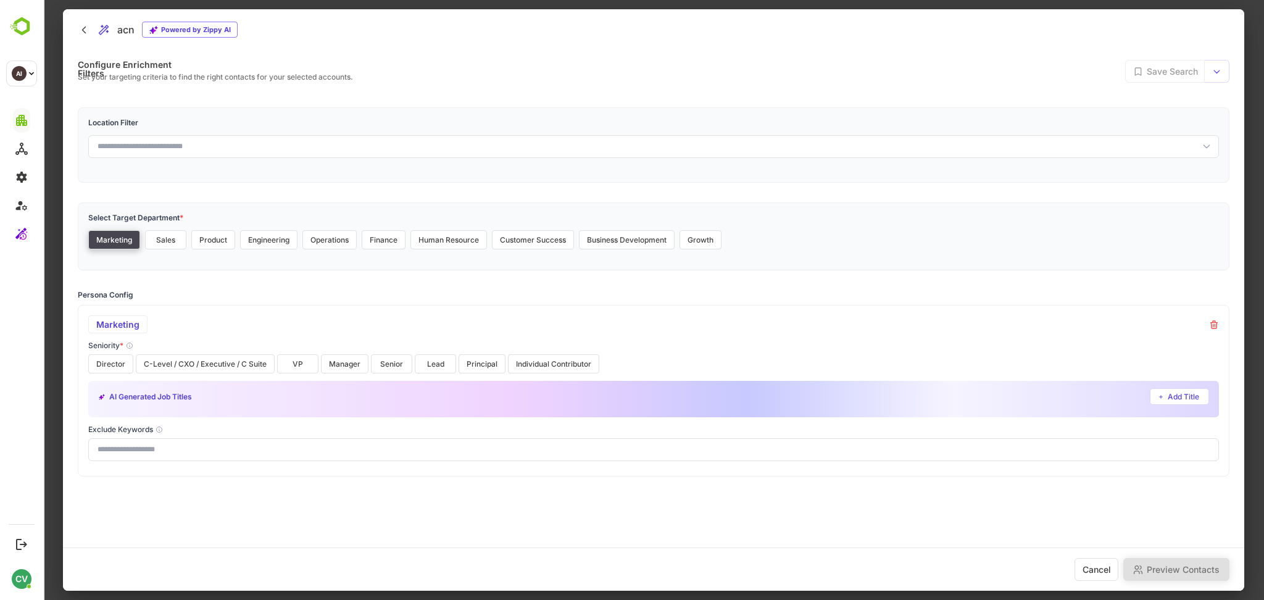
scroll to position [0, 0]
click at [169, 238] on button "Sales" at bounding box center [165, 239] width 41 height 19
click at [219, 243] on button "Product" at bounding box center [213, 239] width 44 height 19
drag, startPoint x: 116, startPoint y: 363, endPoint x: 178, endPoint y: 366, distance: 61.8
click at [178, 366] on div "Director C-Level / CXO / Executive / C Suite VP Manager Senior Lead Principal I…" at bounding box center [653, 363] width 1131 height 19
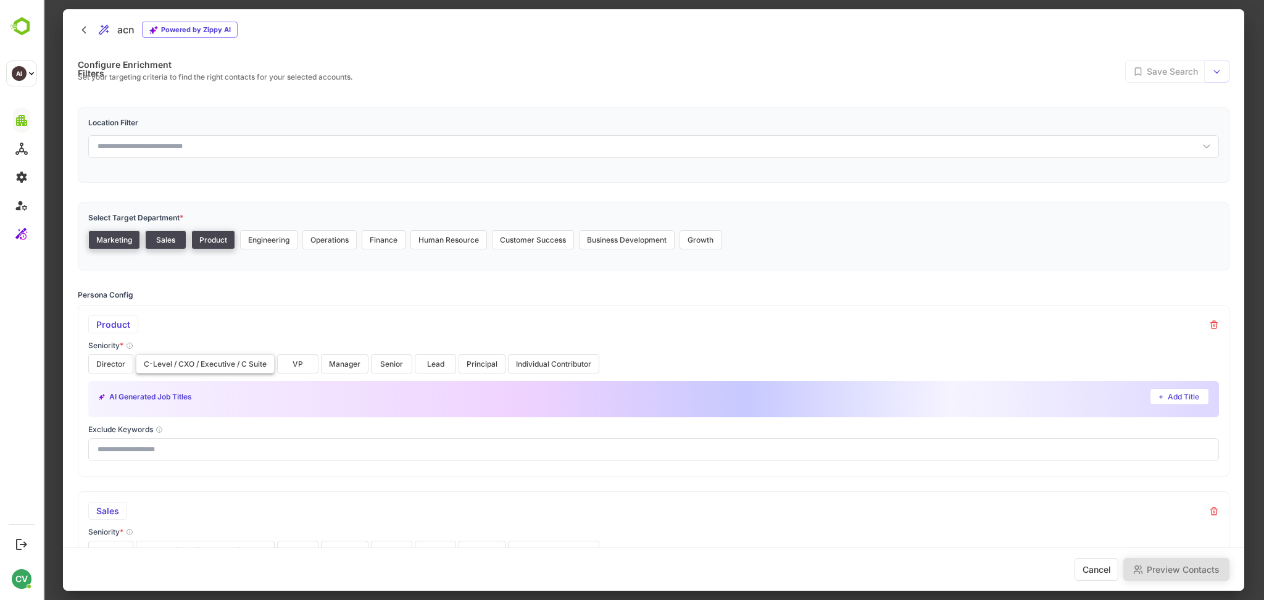
click at [178, 366] on button "C-Level / CXO / Executive / C Suite" at bounding box center [205, 363] width 139 height 19
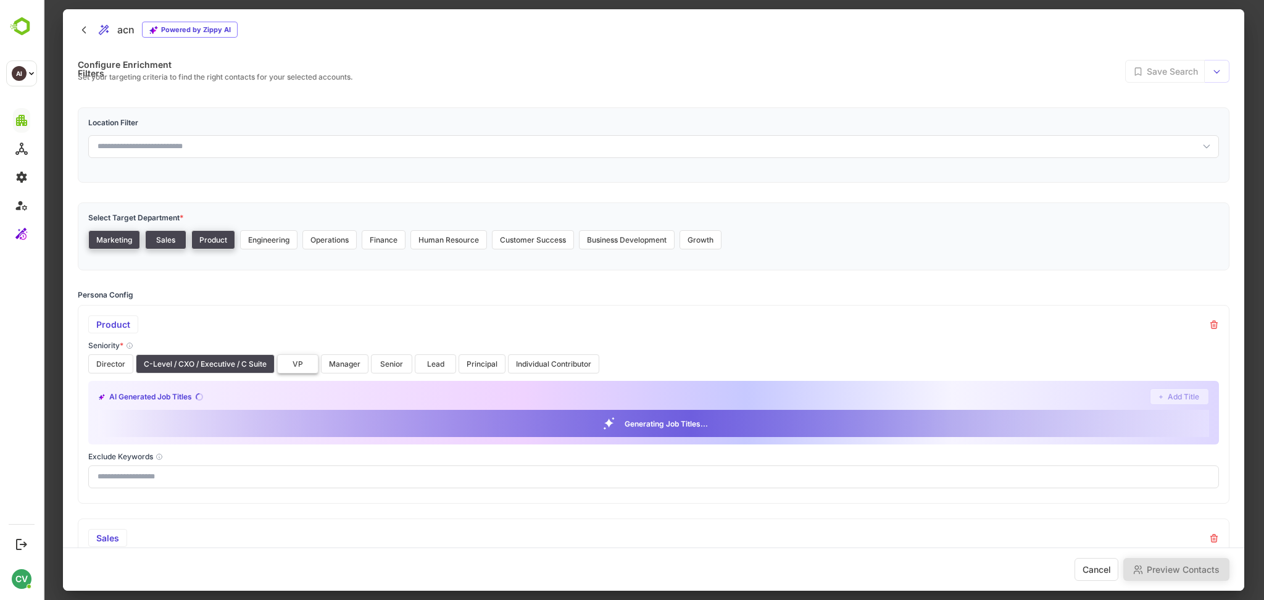
click at [288, 364] on button "VP" at bounding box center [297, 363] width 41 height 19
click at [114, 362] on button "Director" at bounding box center [110, 363] width 45 height 19
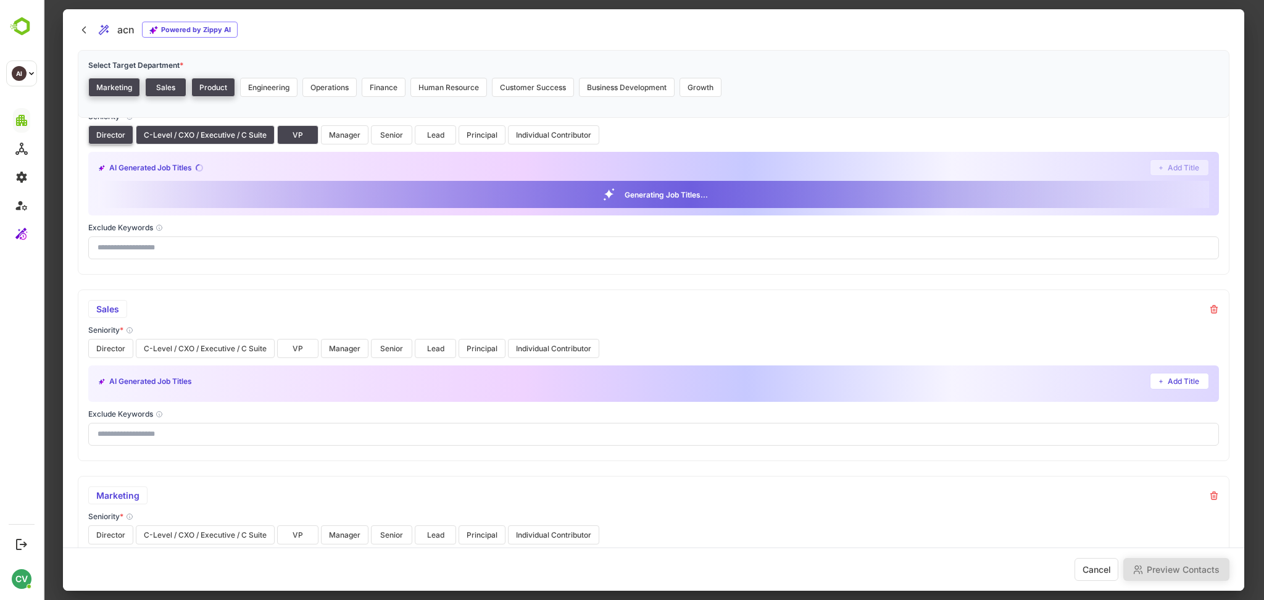
scroll to position [243, 0]
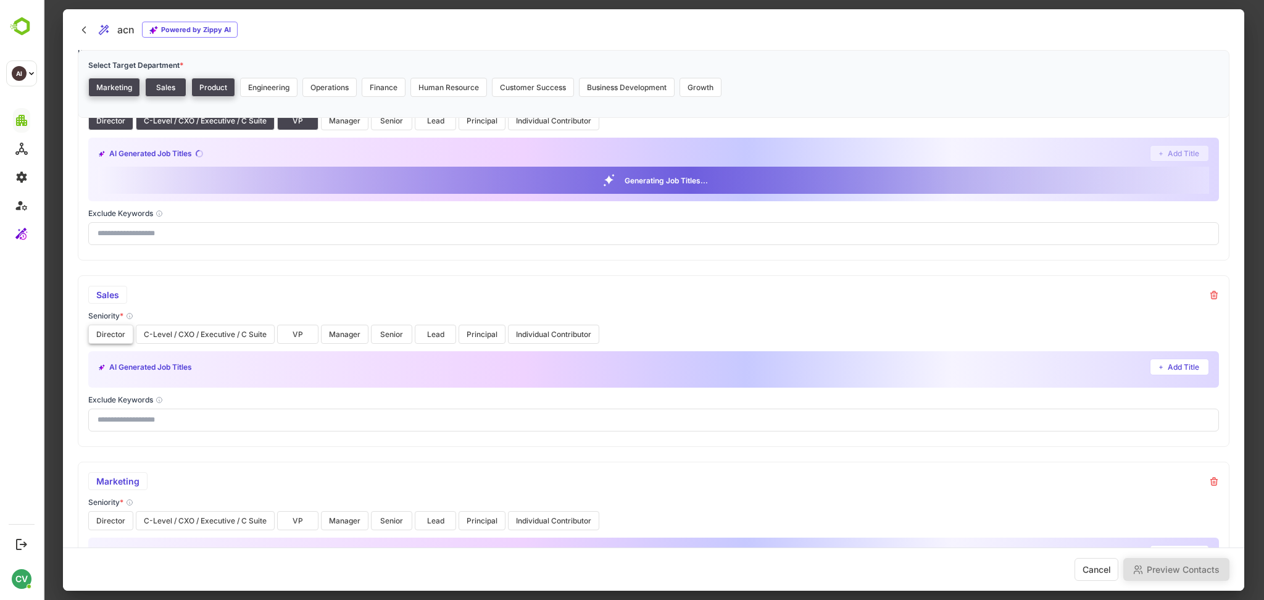
click at [111, 332] on button "Director" at bounding box center [110, 334] width 45 height 19
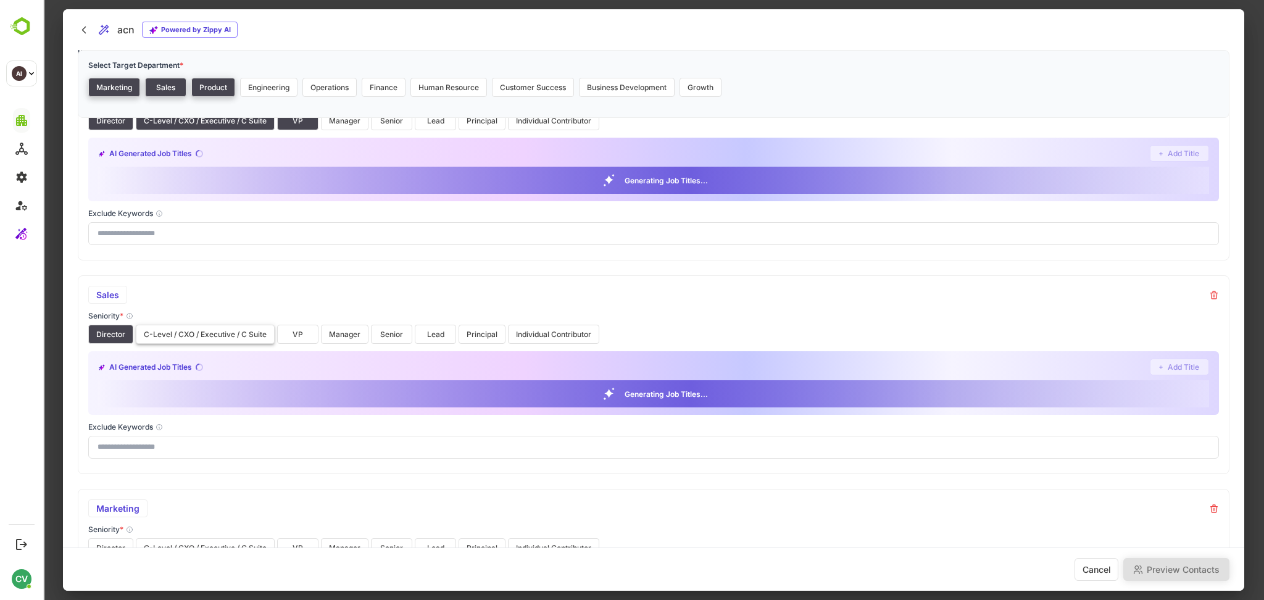
click at [185, 338] on button "C-Level / CXO / Executive / C Suite" at bounding box center [205, 334] width 139 height 19
click at [318, 332] on button "VP" at bounding box center [297, 334] width 41 height 19
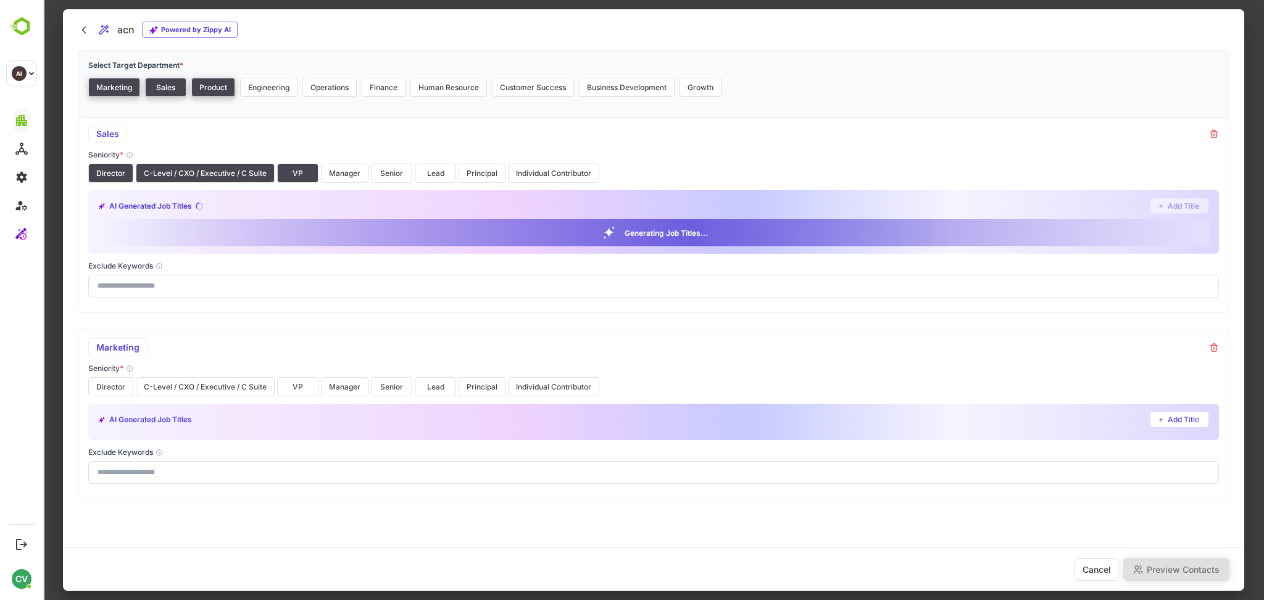
scroll to position [384, 0]
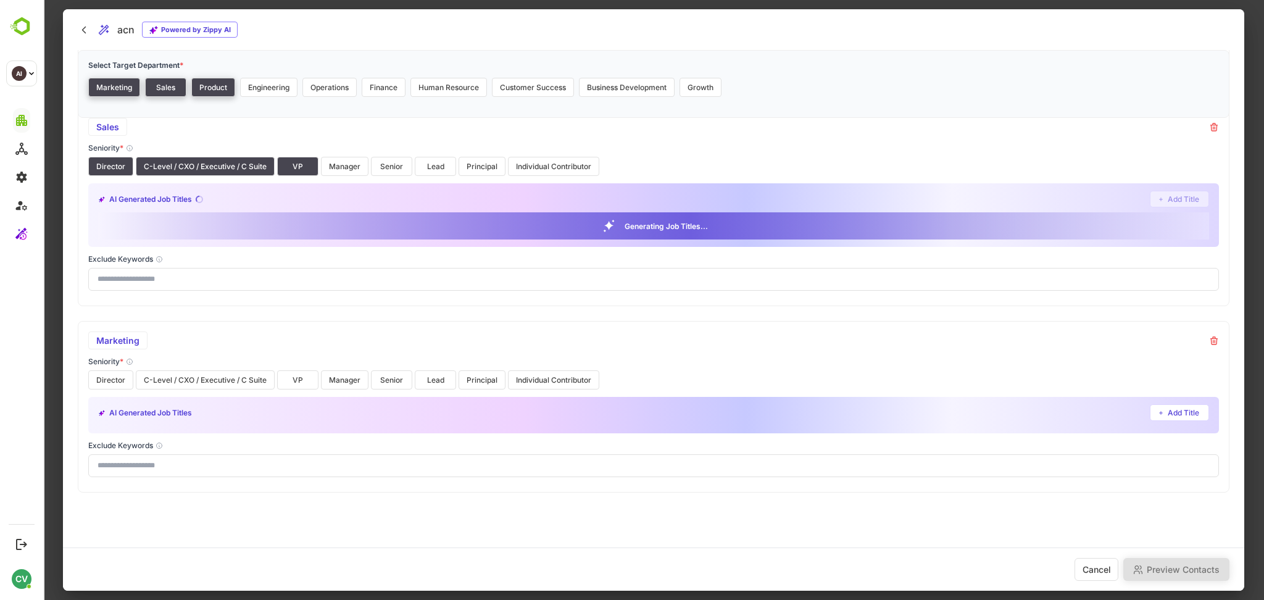
drag, startPoint x: 215, startPoint y: 369, endPoint x: 211, endPoint y: 377, distance: 8.8
click at [211, 377] on div "Seniority * Director C-Level / CXO / Executive / C Suite VP Manager Senior Lead…" at bounding box center [653, 373] width 1131 height 33
click at [211, 377] on button "C-Level / CXO / Executive / C Suite" at bounding box center [205, 379] width 139 height 19
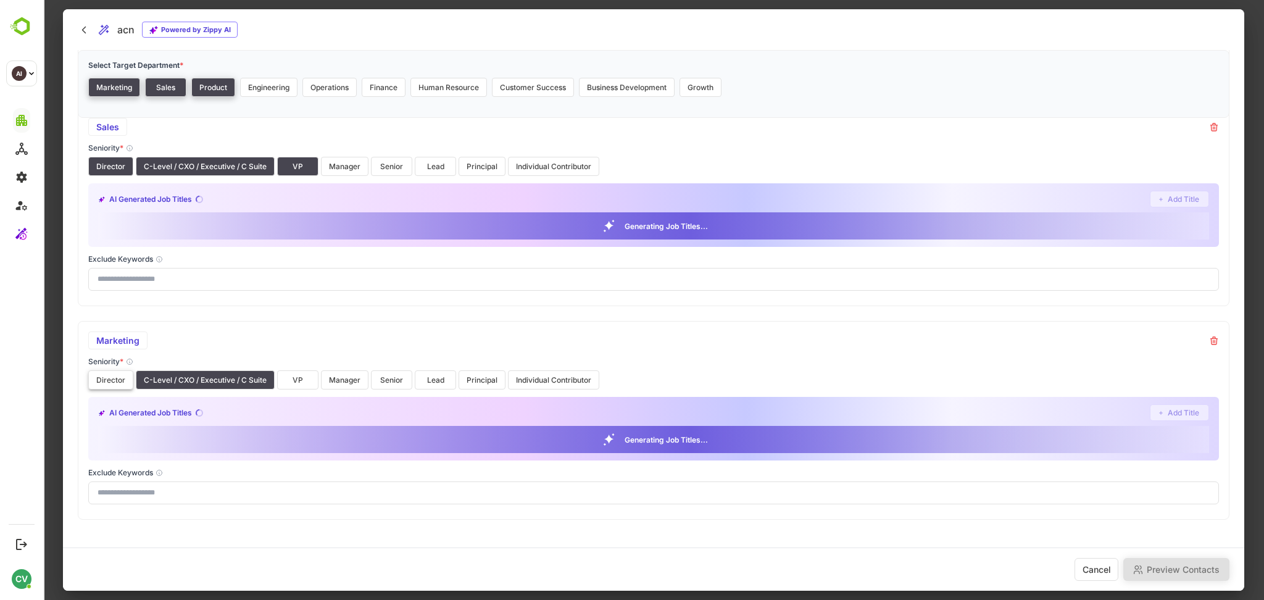
click at [96, 384] on button "Director" at bounding box center [110, 379] width 45 height 19
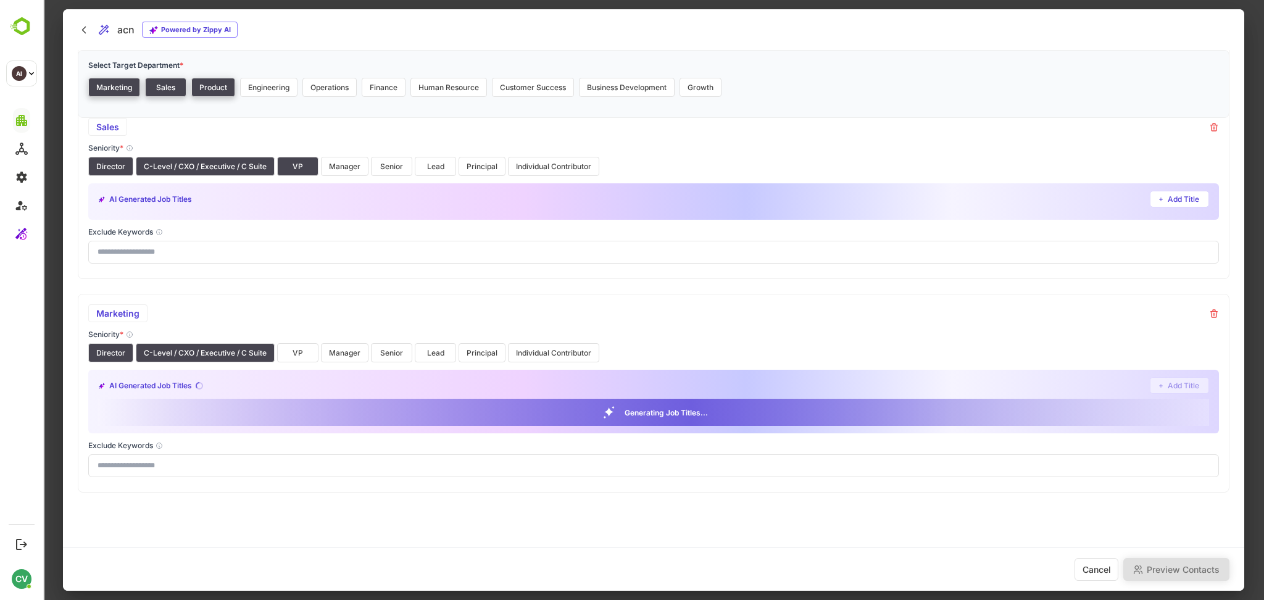
click at [289, 380] on div "AI Generated Job Titles Add Title" at bounding box center [653, 385] width 1111 height 17
click at [301, 353] on button "VP" at bounding box center [297, 352] width 41 height 19
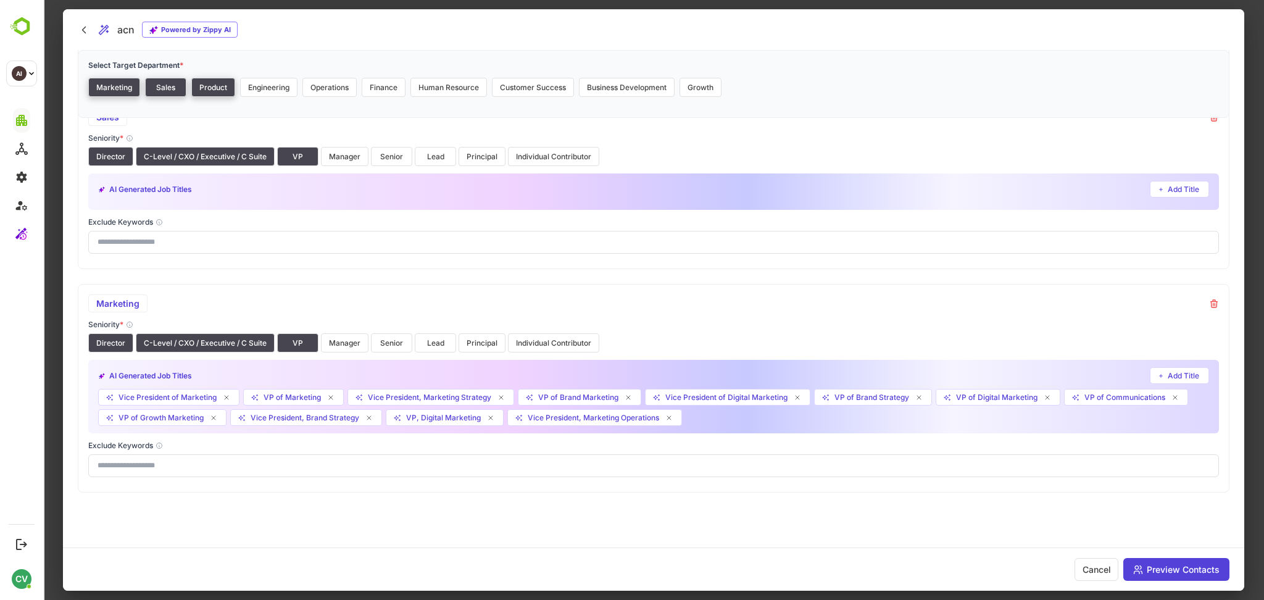
scroll to position [0, 0]
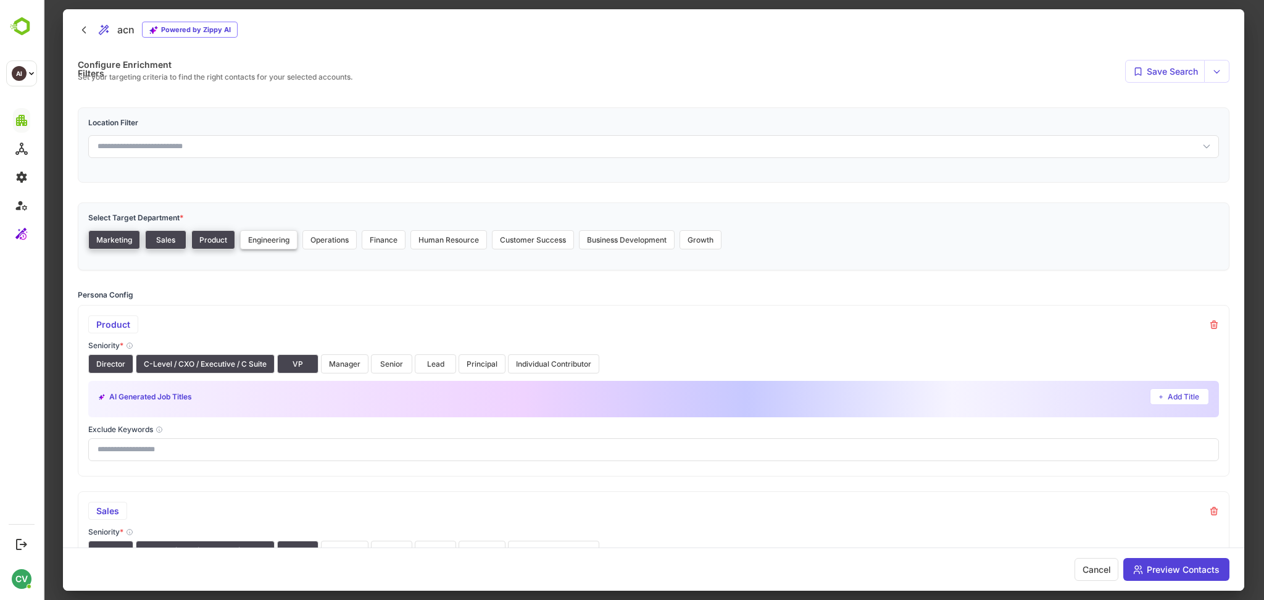
click at [280, 241] on button "Engineering" at bounding box center [268, 239] width 57 height 19
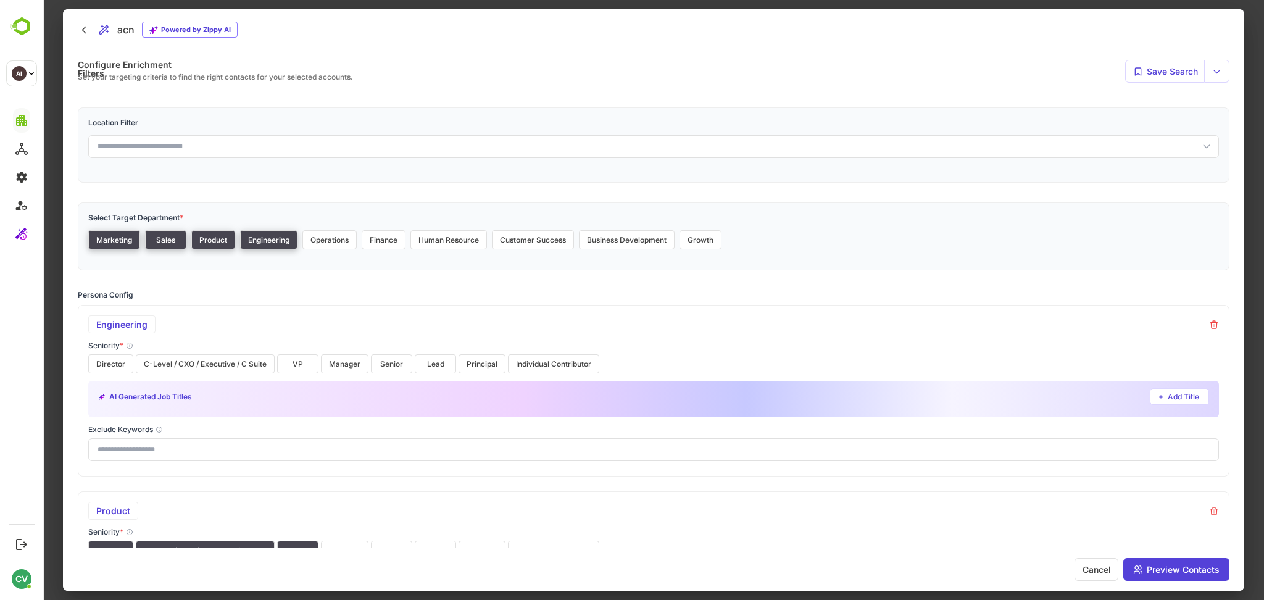
click at [133, 366] on div "Director C-Level / CXO / Executive / C Suite VP Manager Senior Lead Principal I…" at bounding box center [653, 363] width 1131 height 19
click at [170, 365] on button "C-Level / CXO / Executive / C Suite" at bounding box center [205, 363] width 139 height 19
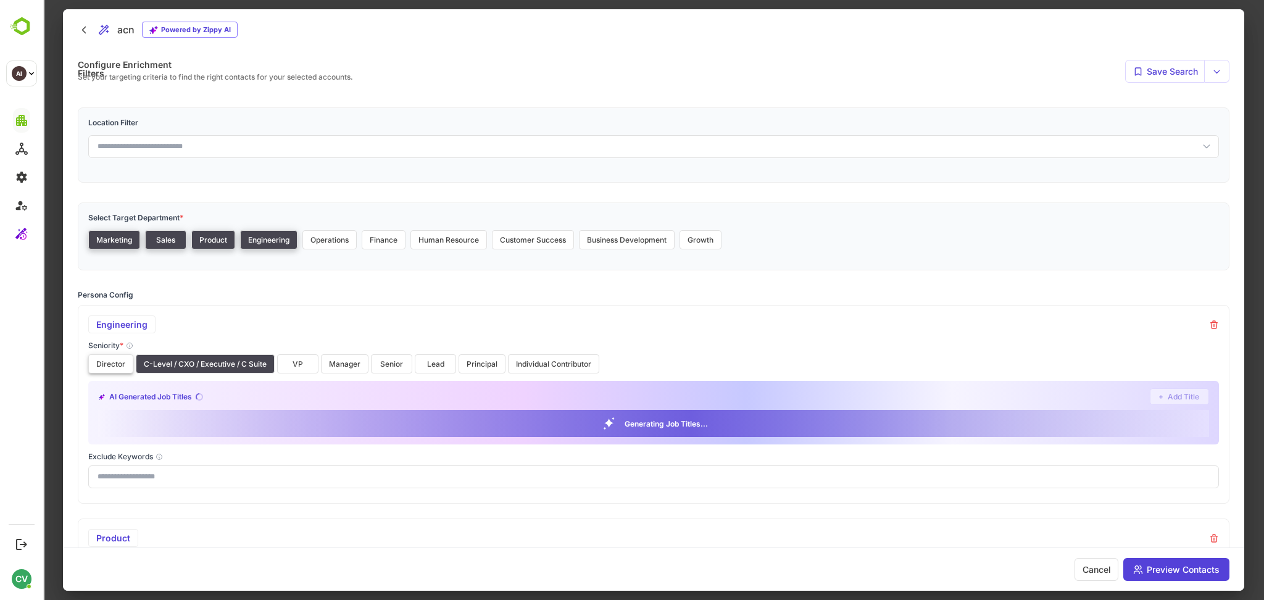
click at [111, 365] on button "Director" at bounding box center [110, 363] width 45 height 19
click at [298, 366] on button "VP" at bounding box center [297, 363] width 41 height 19
click at [341, 360] on button "Manager" at bounding box center [345, 363] width 48 height 19
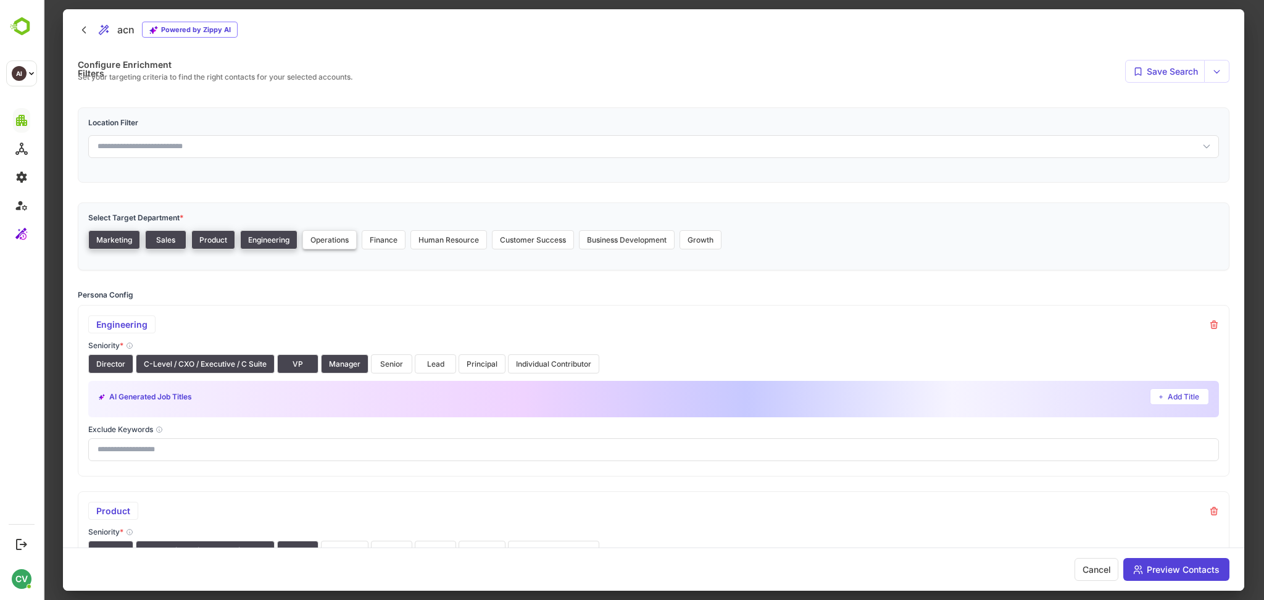
click at [338, 238] on button "Operations" at bounding box center [329, 239] width 54 height 19
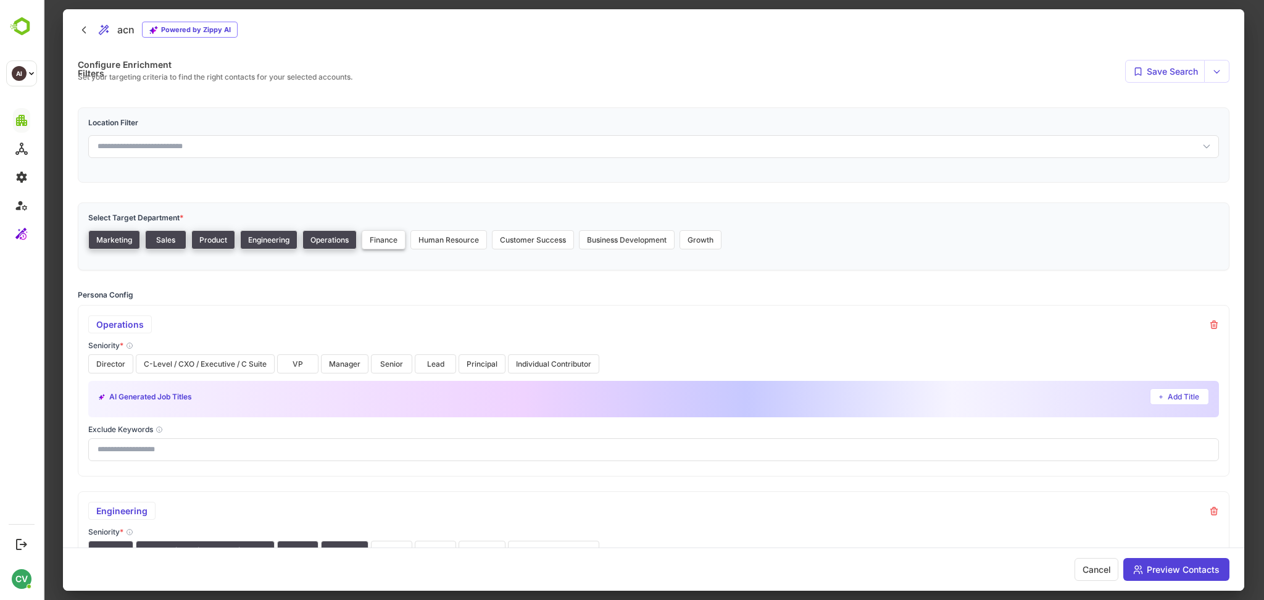
click at [391, 239] on button "Finance" at bounding box center [384, 239] width 44 height 19
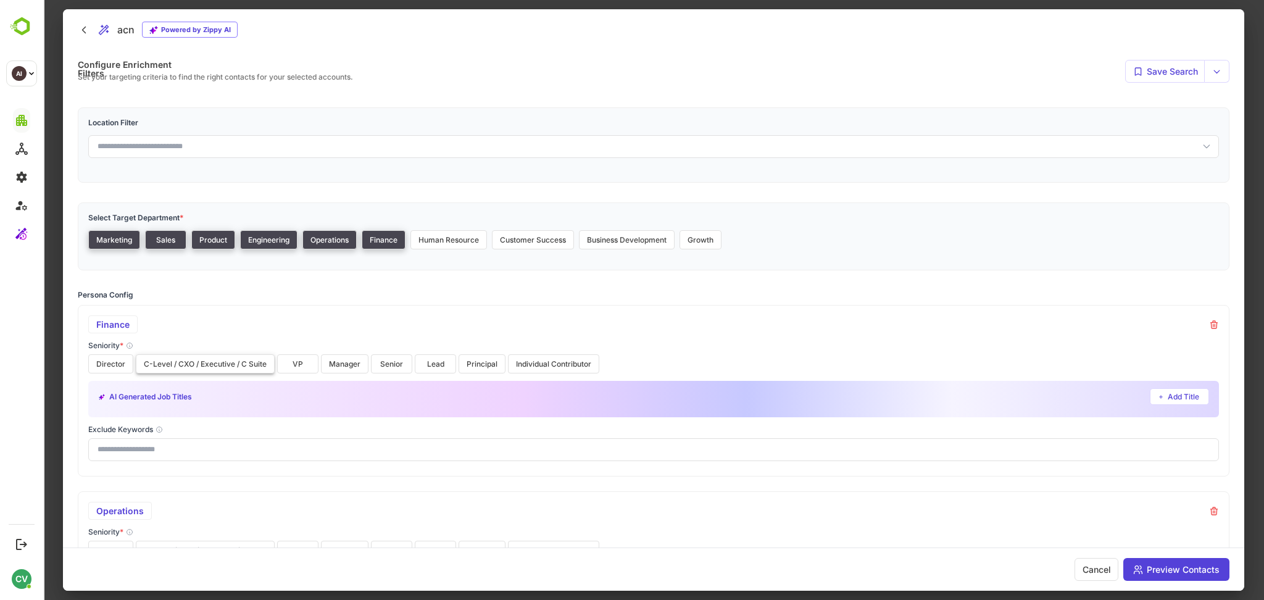
click at [188, 367] on button "C-Level / CXO / Executive / C Suite" at bounding box center [205, 363] width 139 height 19
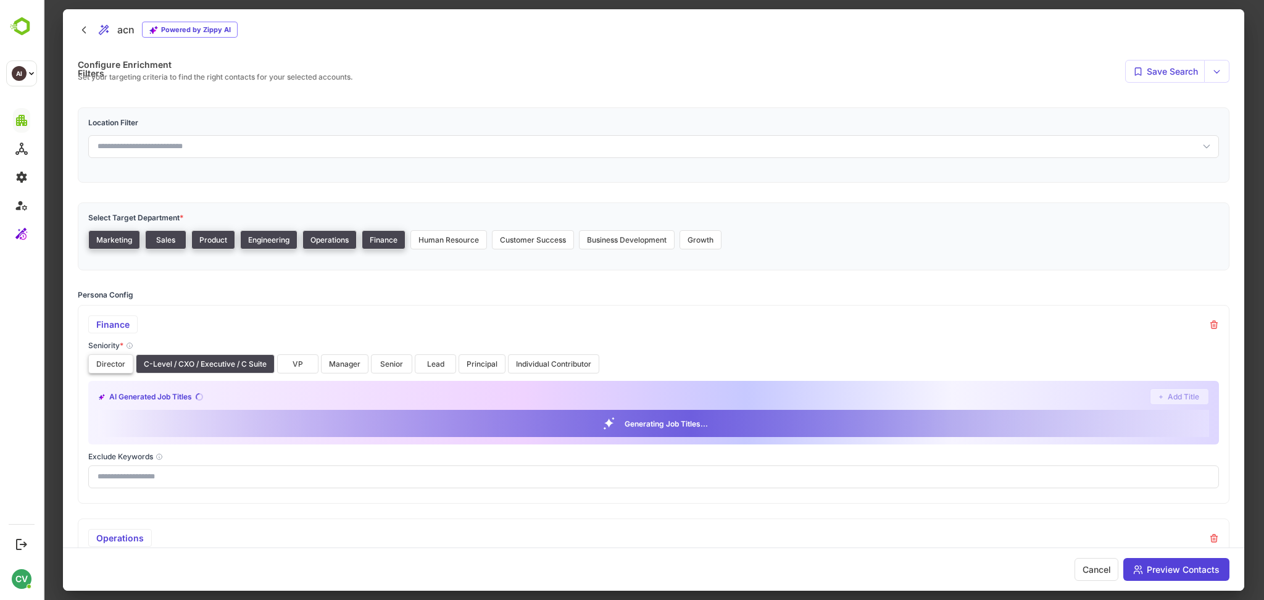
click at [106, 364] on button "Director" at bounding box center [110, 363] width 45 height 19
click at [305, 361] on button "VP" at bounding box center [297, 363] width 41 height 19
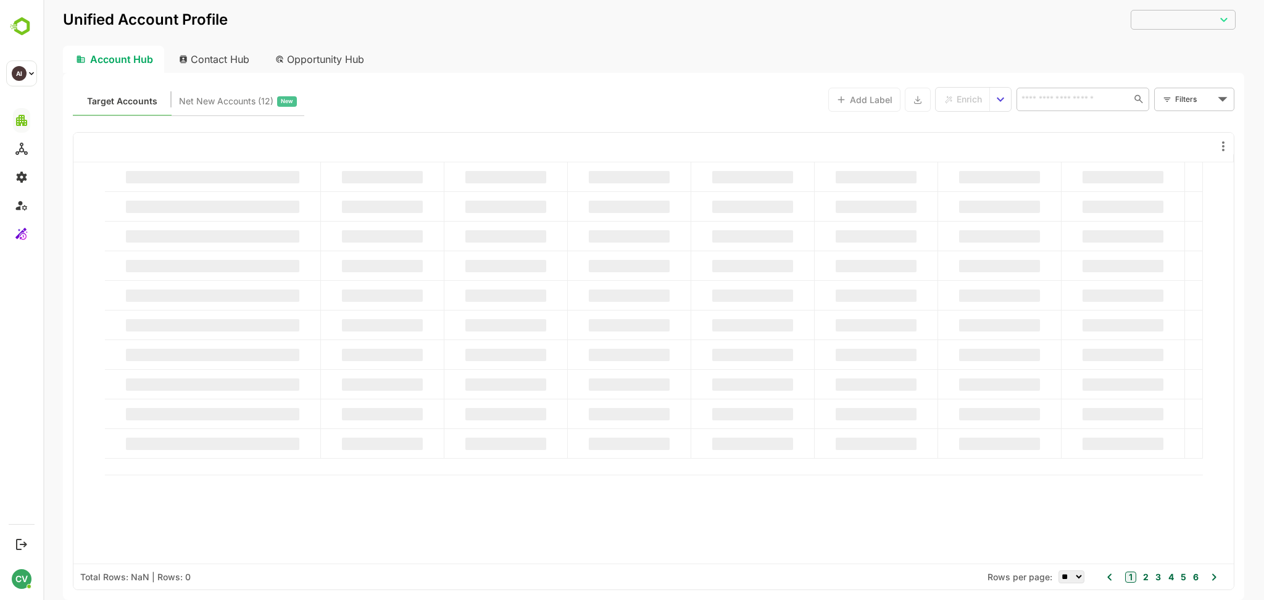
type input "**********"
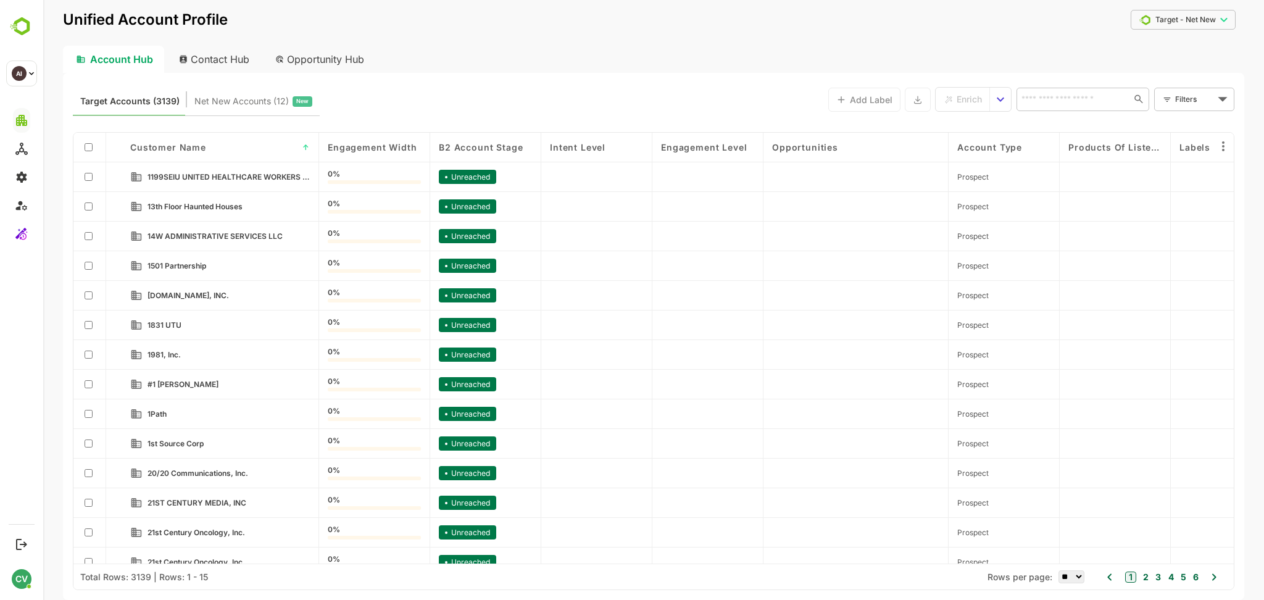
scroll to position [45, 0]
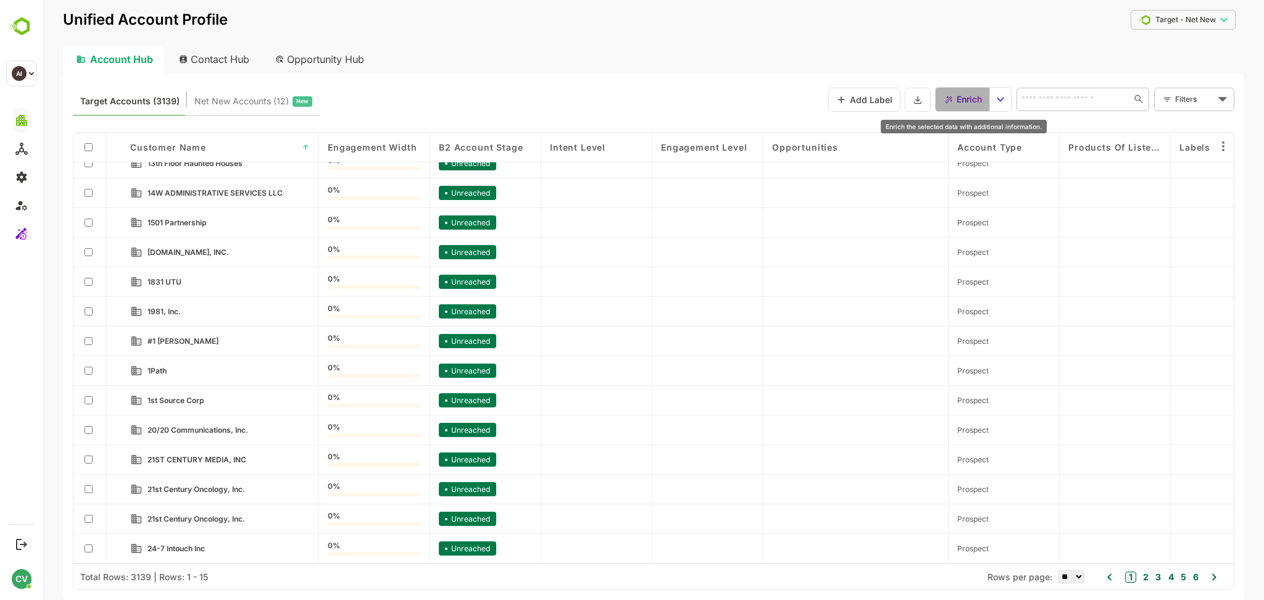
click at [973, 89] on button "Enrich" at bounding box center [963, 99] width 54 height 23
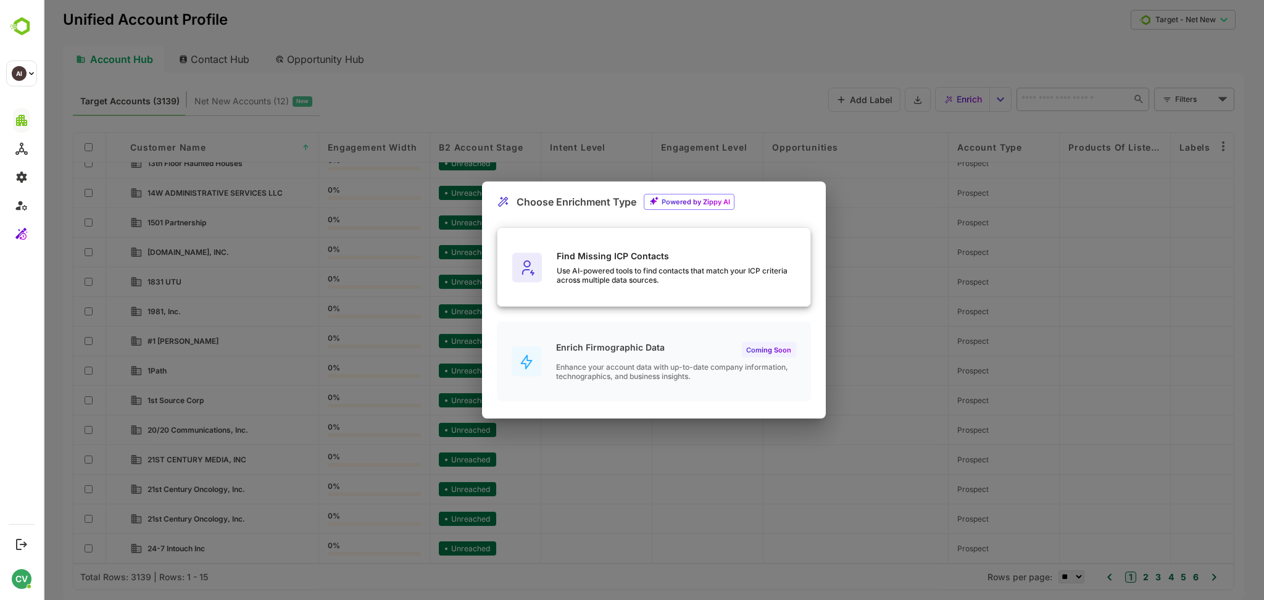
click at [668, 271] on div "Use AI-powered tools to find contacts that match your ICP criteria across multi…" at bounding box center [684, 275] width 254 height 19
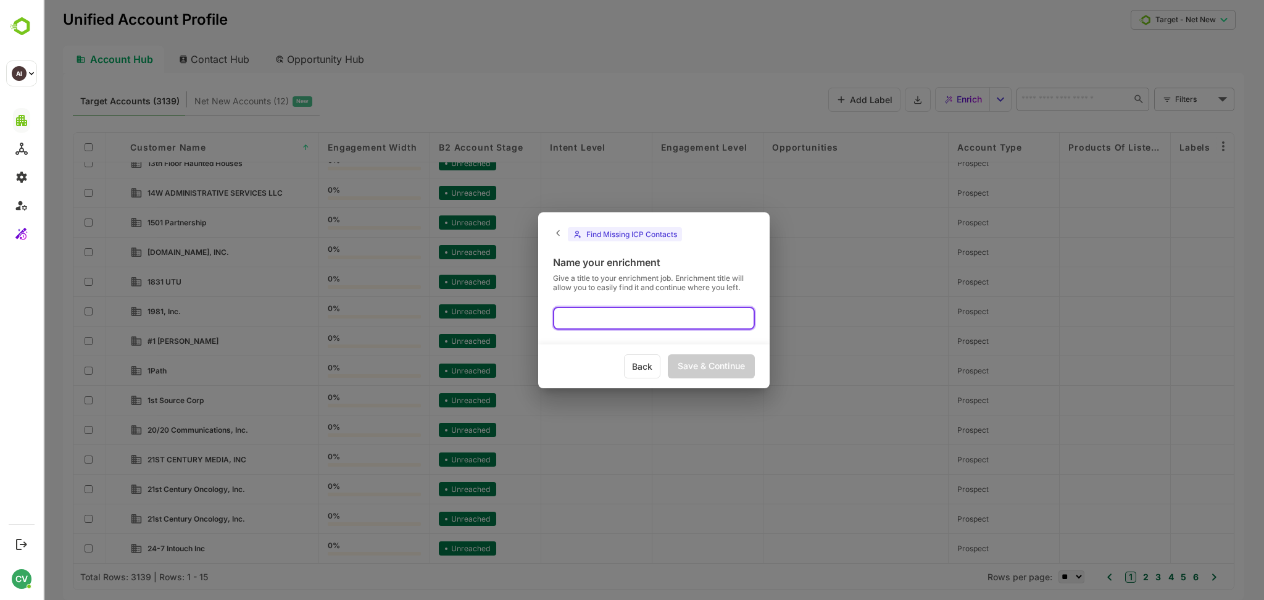
click at [631, 319] on input "text" at bounding box center [654, 318] width 202 height 23
type input "**********"
click at [715, 372] on div "Save & Continue" at bounding box center [711, 366] width 87 height 24
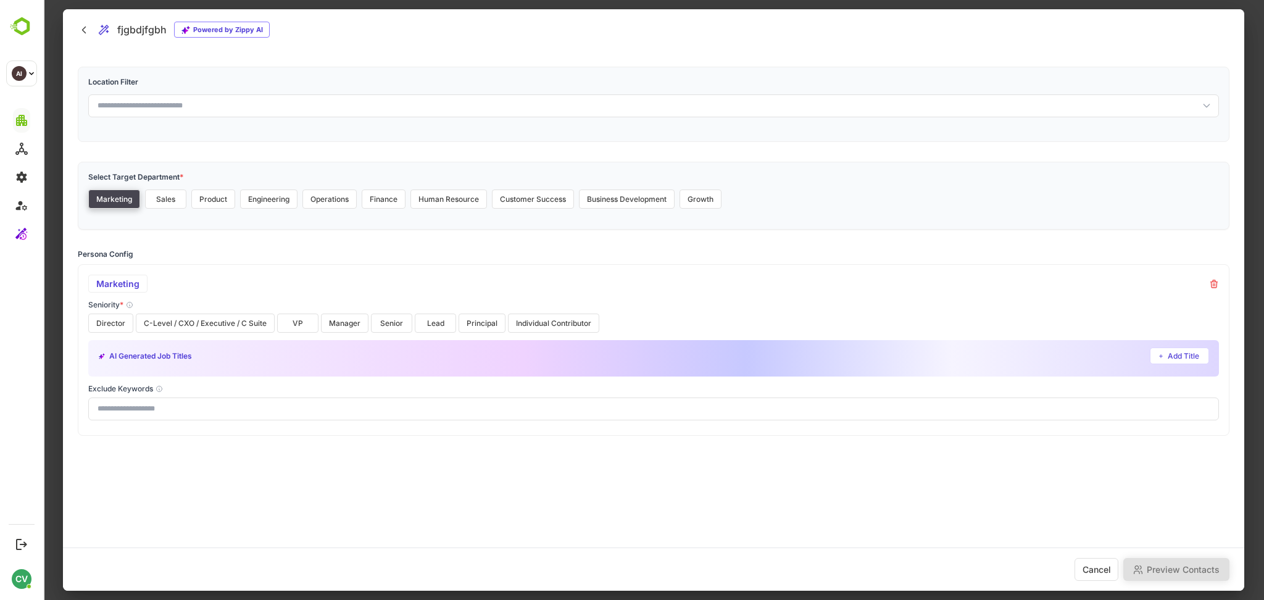
scroll to position [0, 0]
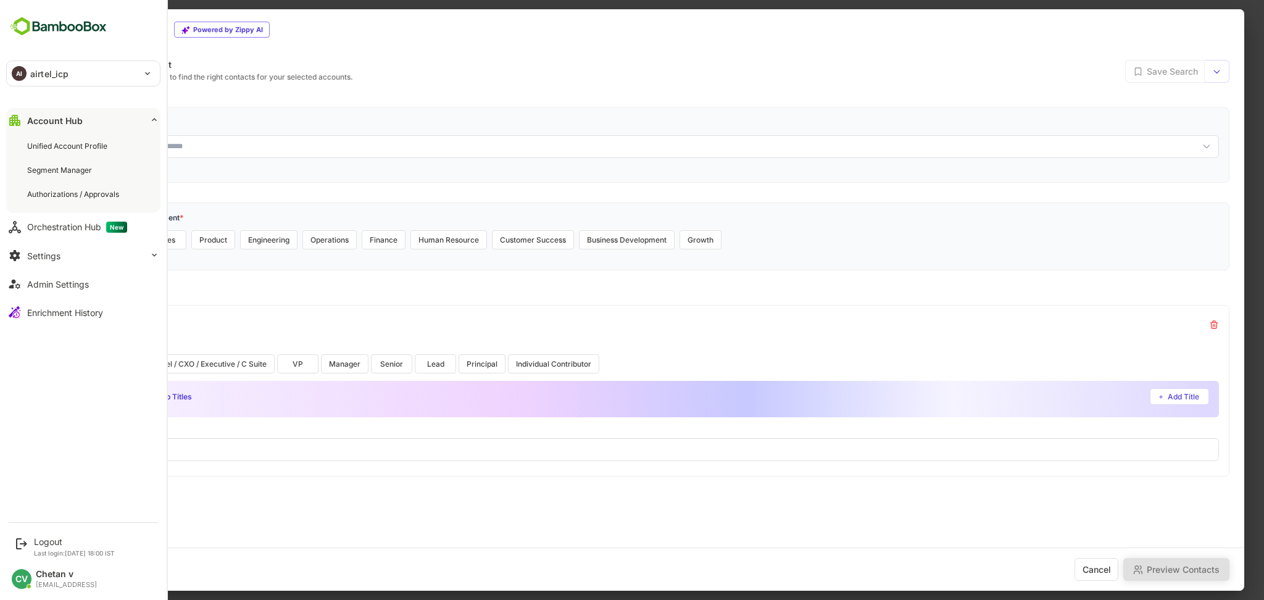
click at [89, 78] on div "AI airtel_icp" at bounding box center [76, 73] width 138 height 25
click at [92, 109] on li "AI airtel" at bounding box center [85, 107] width 154 height 27
type input "******"
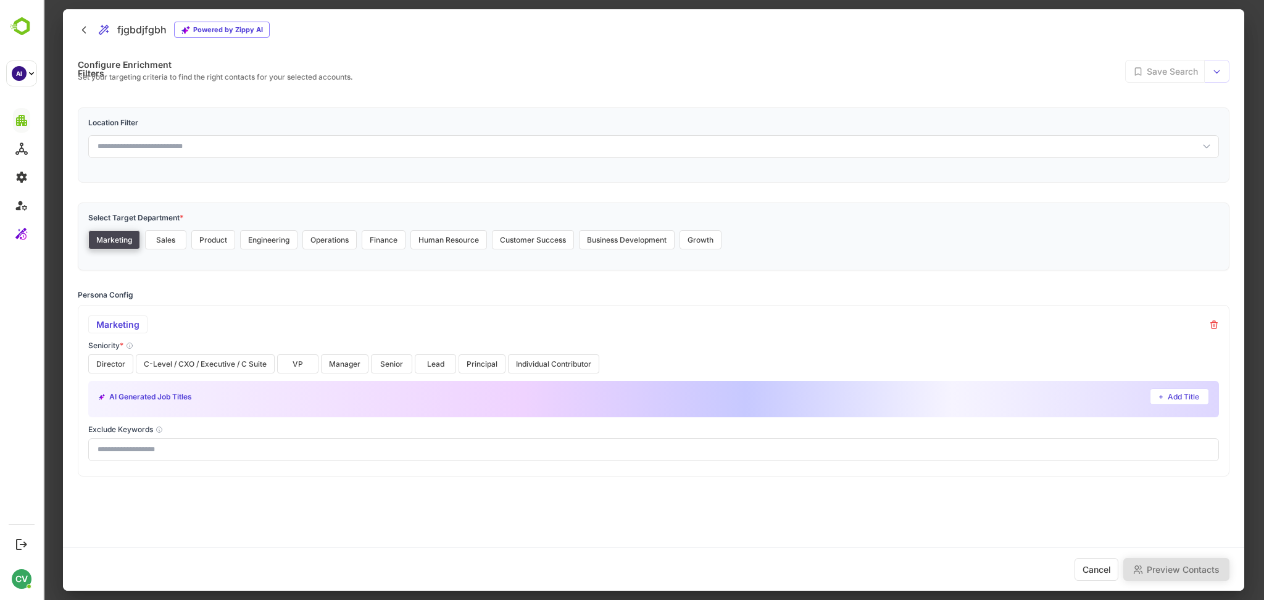
click at [783, 231] on div "Marketing Sales Product Engineering Operations Finance Human Resource Customer …" at bounding box center [653, 239] width 1131 height 19
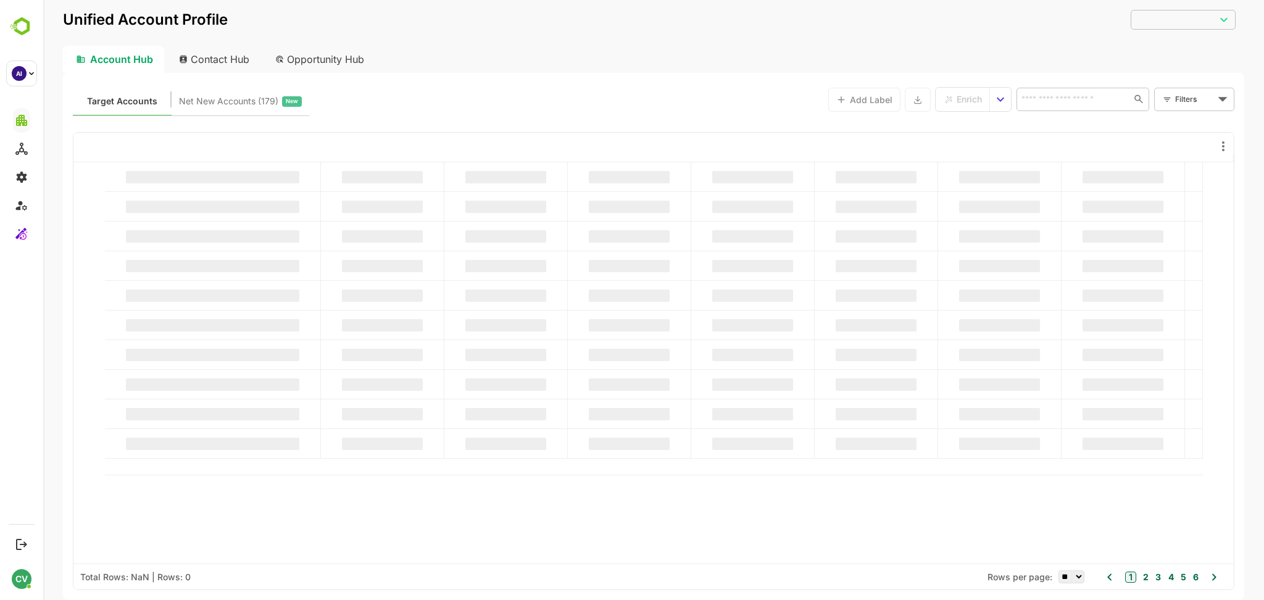
type input "**********"
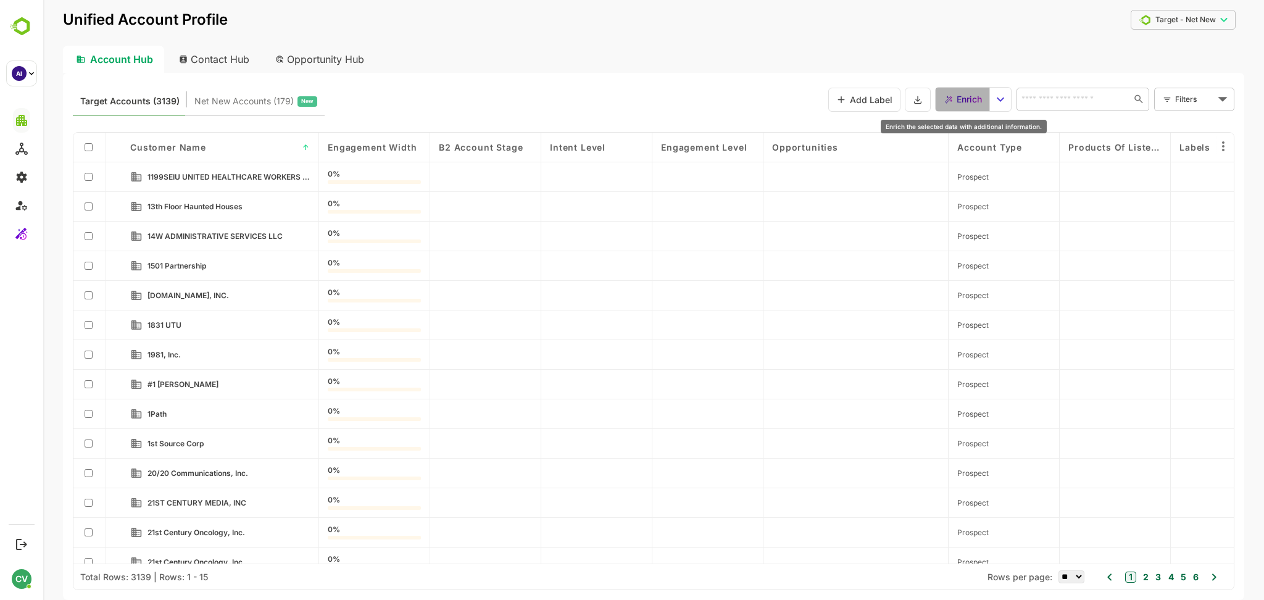
click at [973, 96] on span "Enrich" at bounding box center [969, 99] width 25 height 16
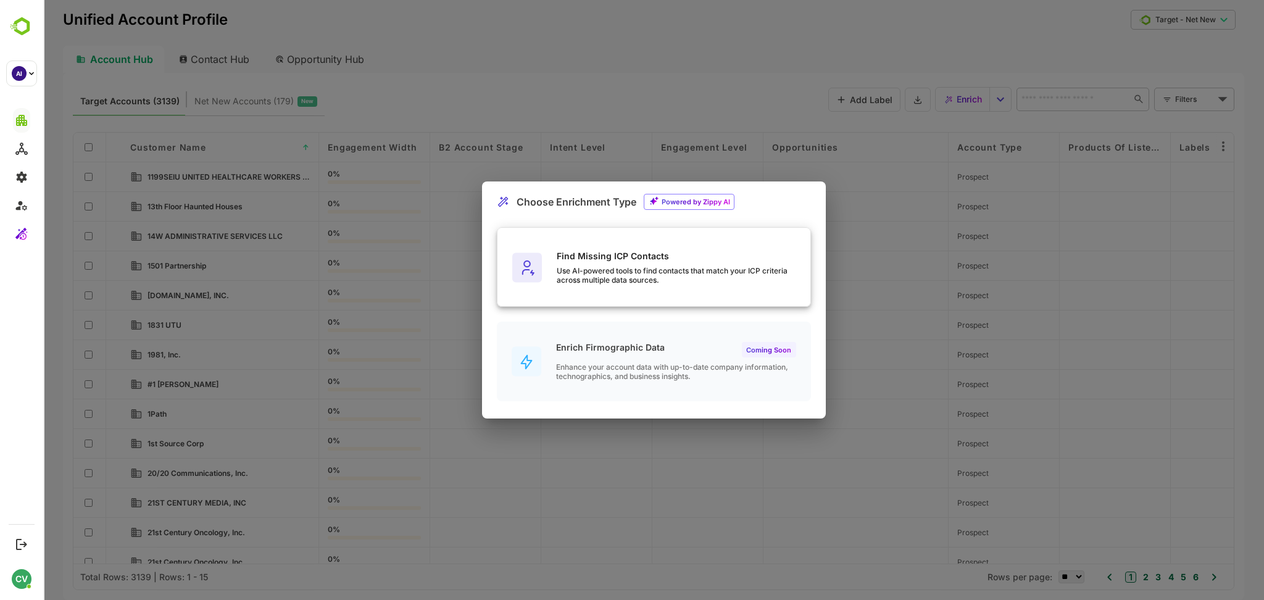
click at [653, 248] on div "Find Missing ICP Contacts Use AI-powered tools to find contacts that match your…" at bounding box center [654, 268] width 313 height 80
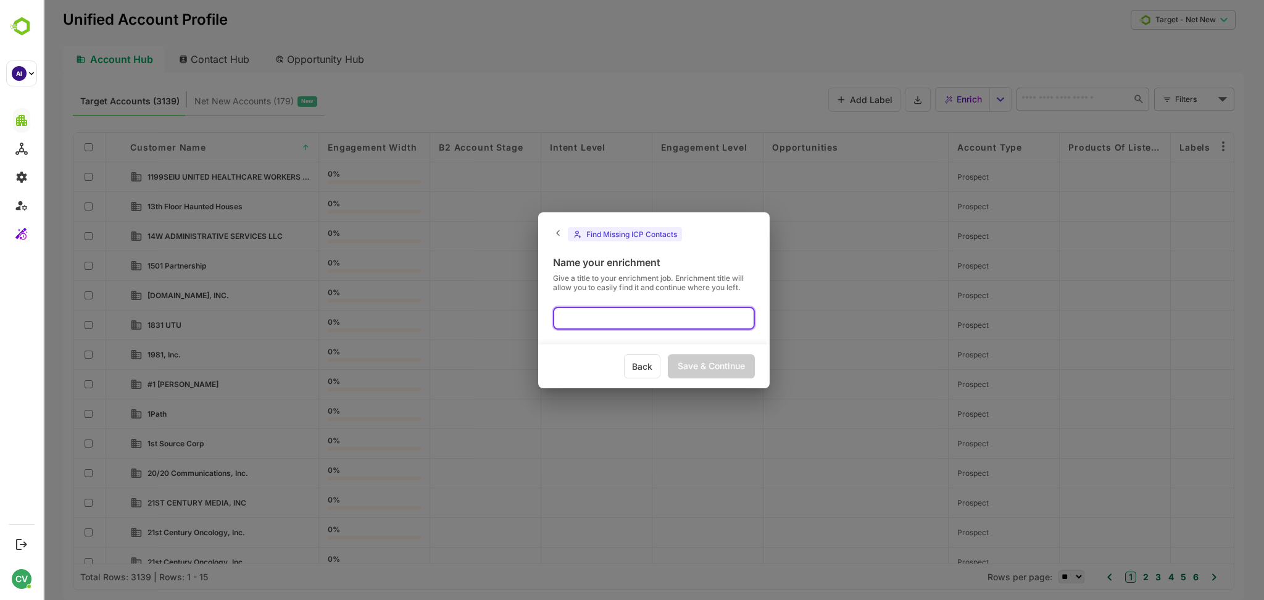
click at [605, 315] on input "text" at bounding box center [654, 318] width 202 height 23
type input "********"
click at [706, 366] on div "Save & Continue" at bounding box center [711, 366] width 87 height 24
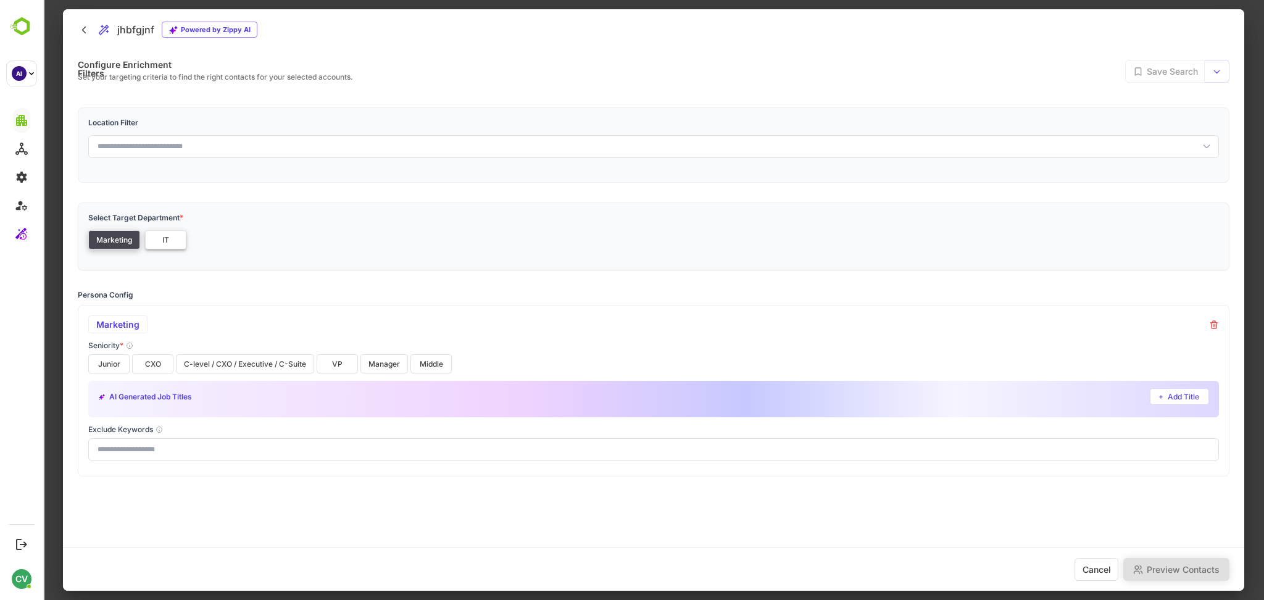
click at [169, 242] on button "IT" at bounding box center [165, 239] width 41 height 19
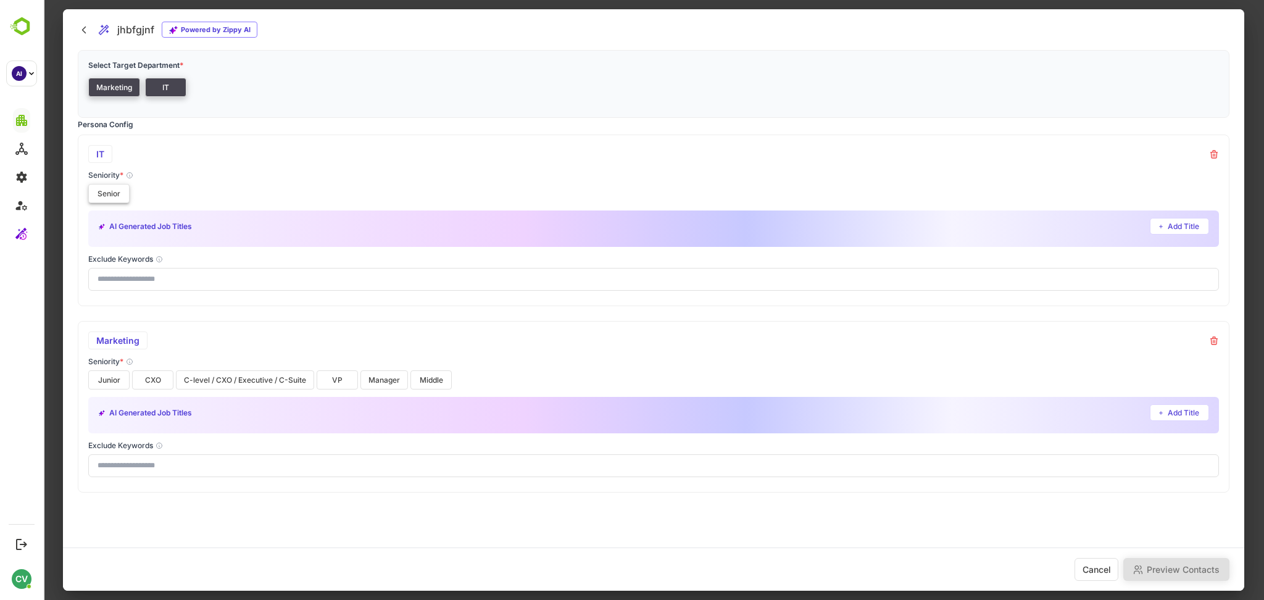
click at [112, 198] on button "Senior" at bounding box center [108, 193] width 41 height 19
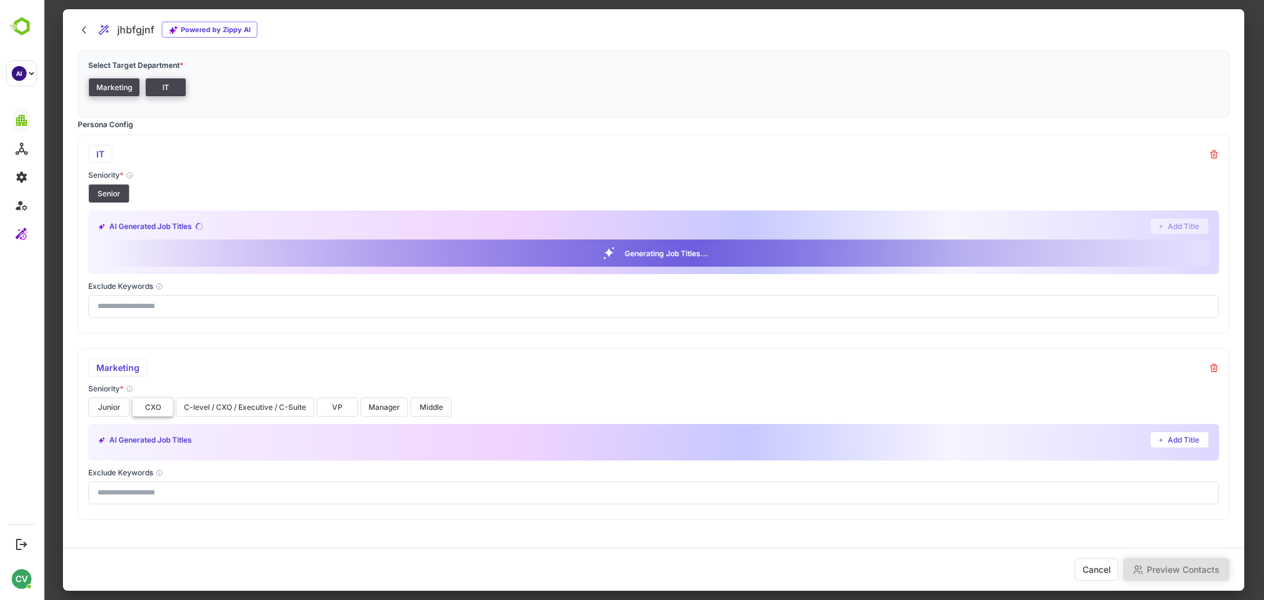
click at [143, 407] on button "CXO" at bounding box center [152, 407] width 41 height 19
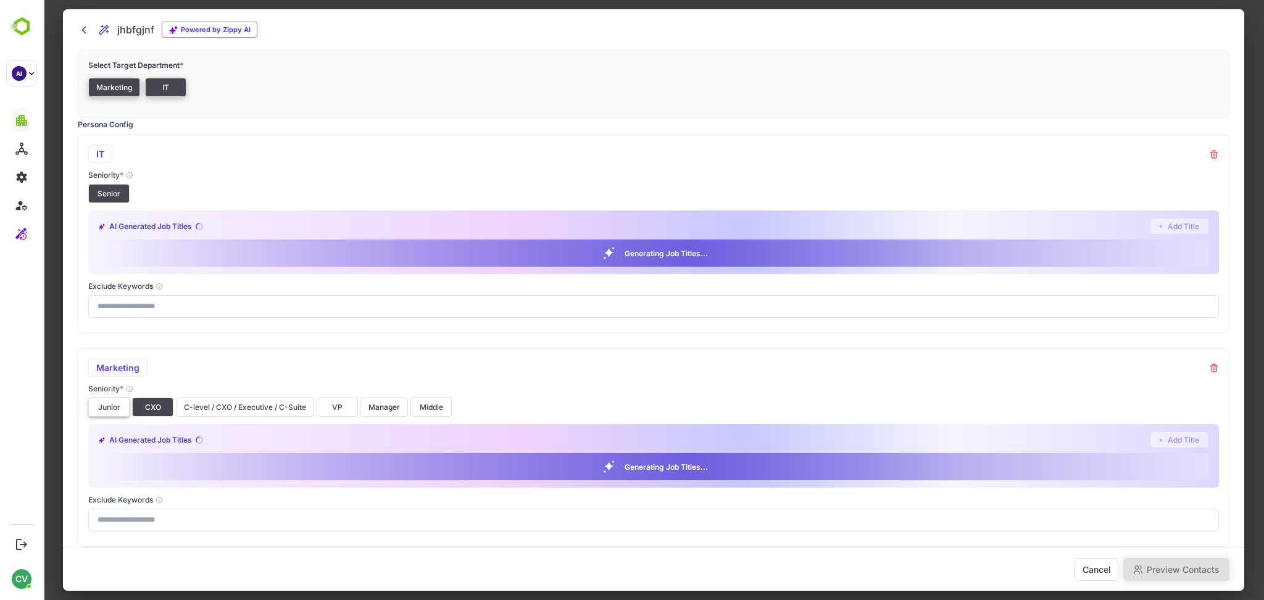
click at [114, 407] on button "Junior" at bounding box center [108, 407] width 41 height 19
click at [210, 415] on button "C-level / CXO / Executive / C-Suite" at bounding box center [245, 407] width 138 height 19
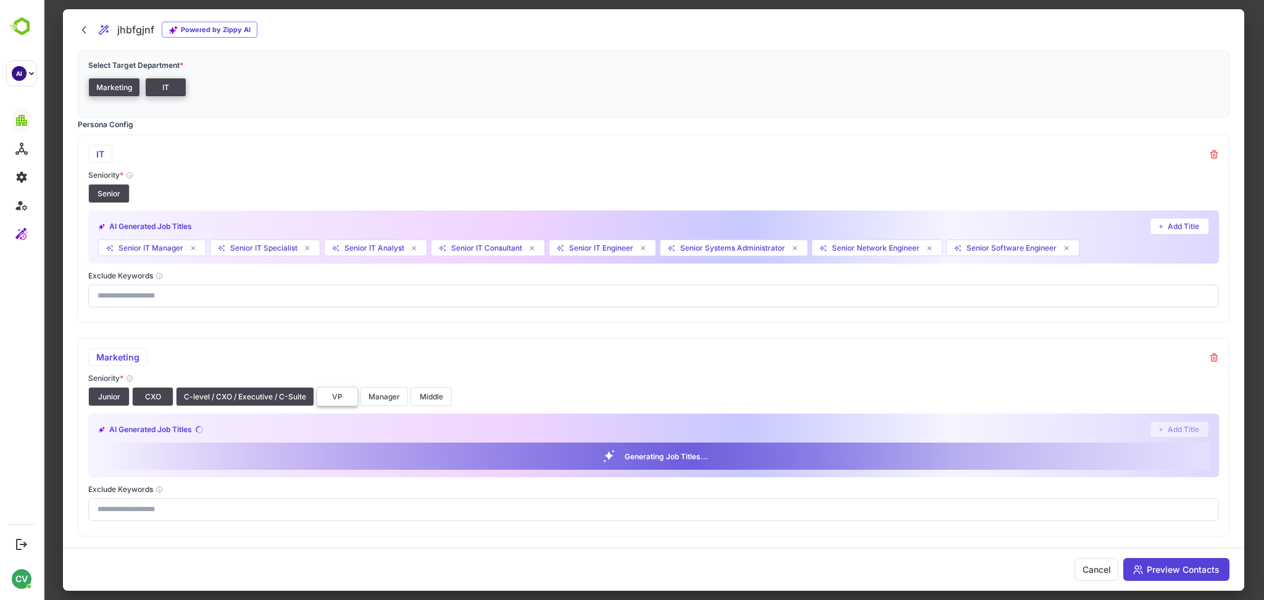
click at [336, 398] on button "VP" at bounding box center [337, 396] width 41 height 19
click at [391, 397] on button "Manager" at bounding box center [385, 396] width 48 height 19
click at [445, 399] on button "Middle" at bounding box center [431, 396] width 41 height 19
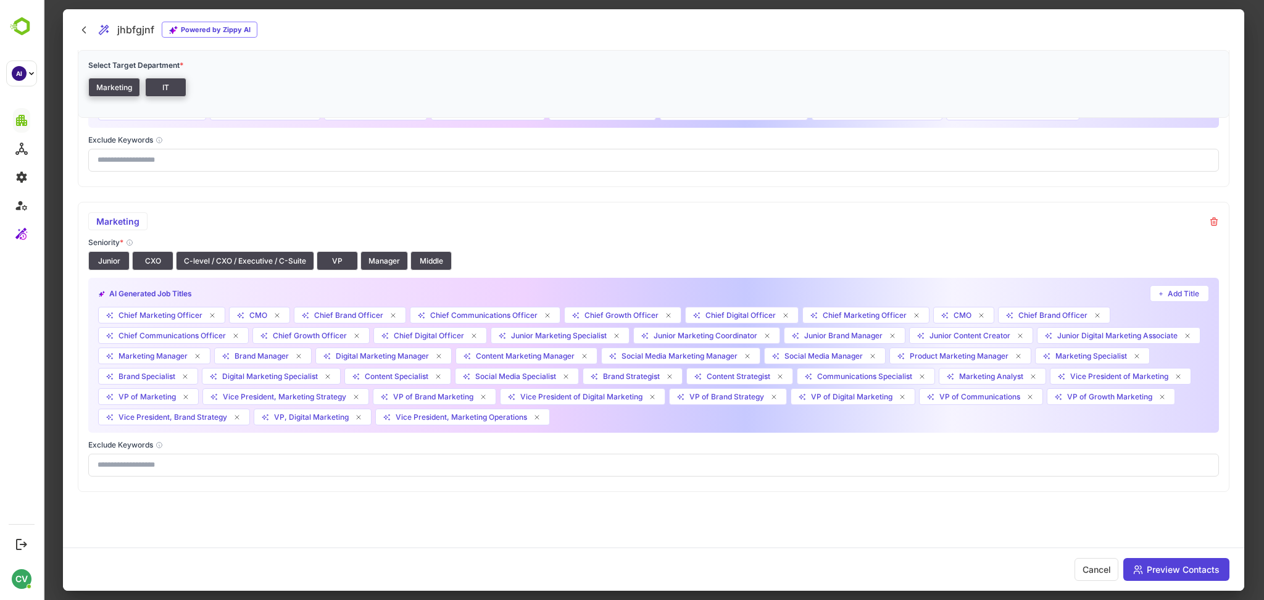
scroll to position [0, 0]
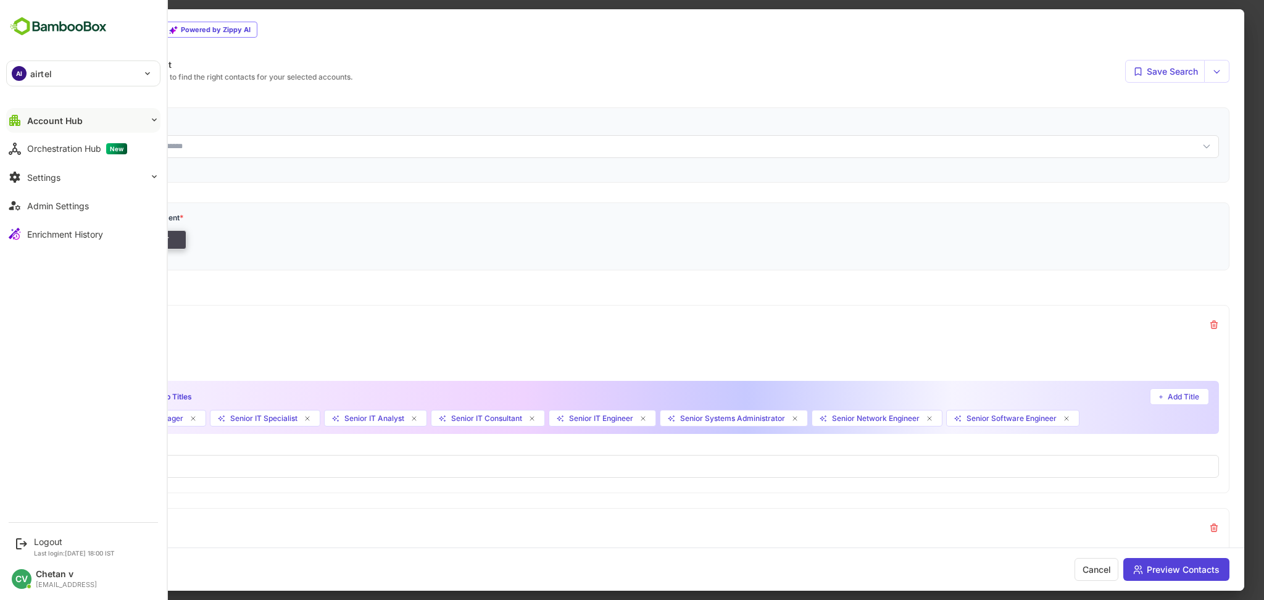
click at [40, 75] on p "airtel" at bounding box center [41, 73] width 22 height 13
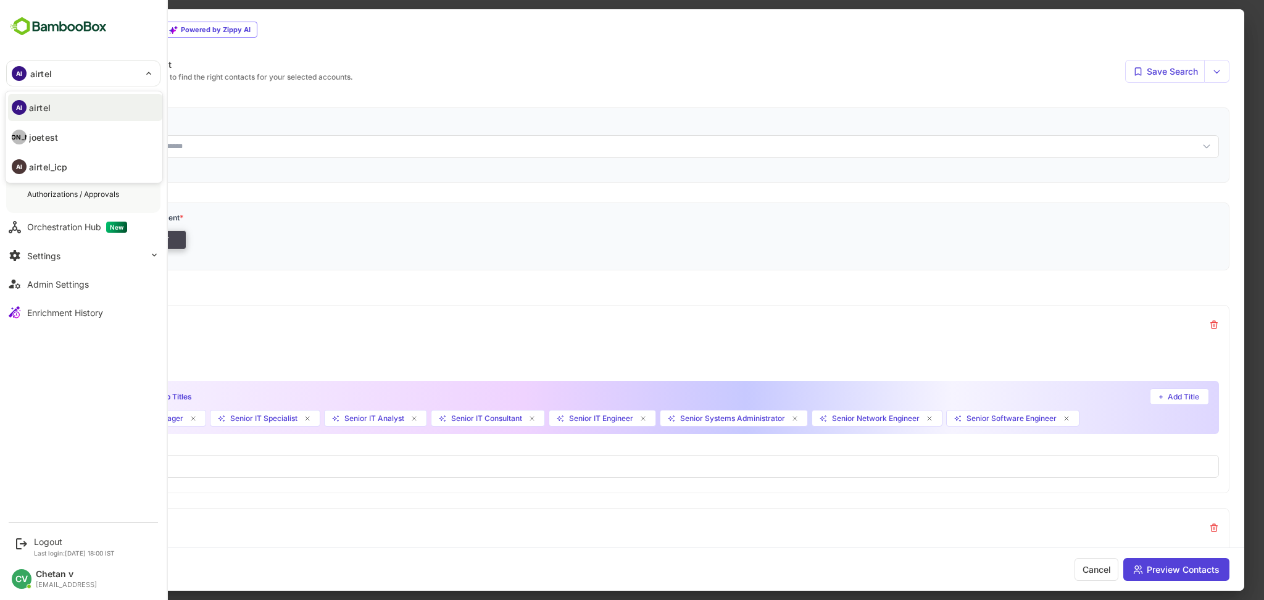
click at [57, 172] on p "airtel_icp" at bounding box center [48, 167] width 38 height 13
type input "**********"
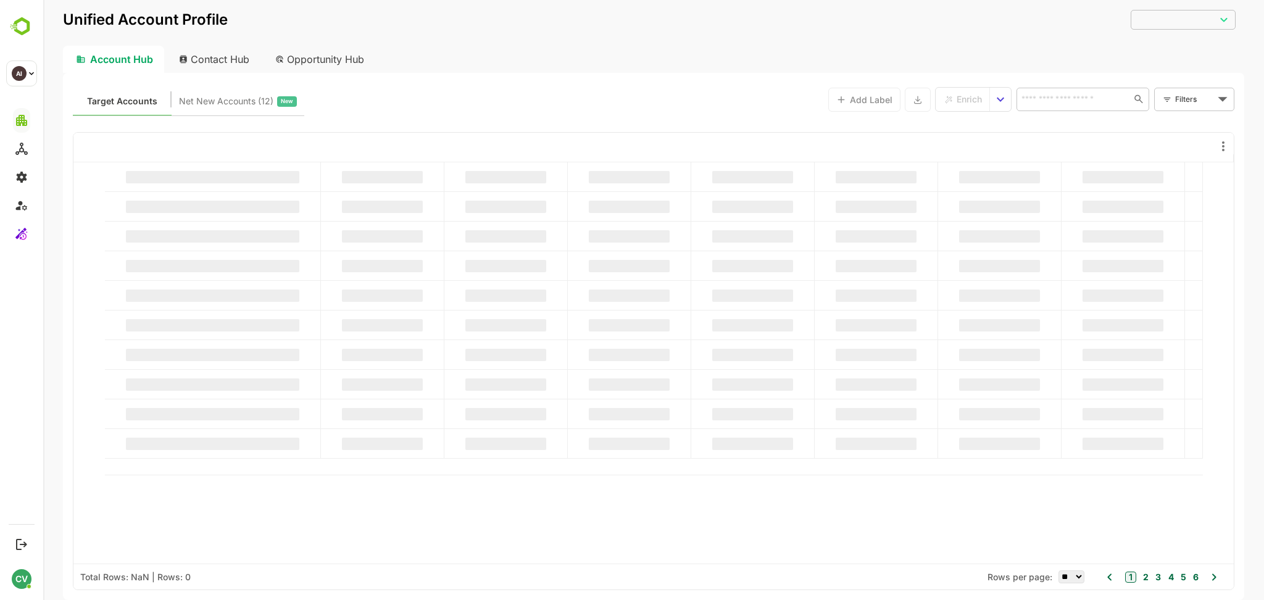
type input "**********"
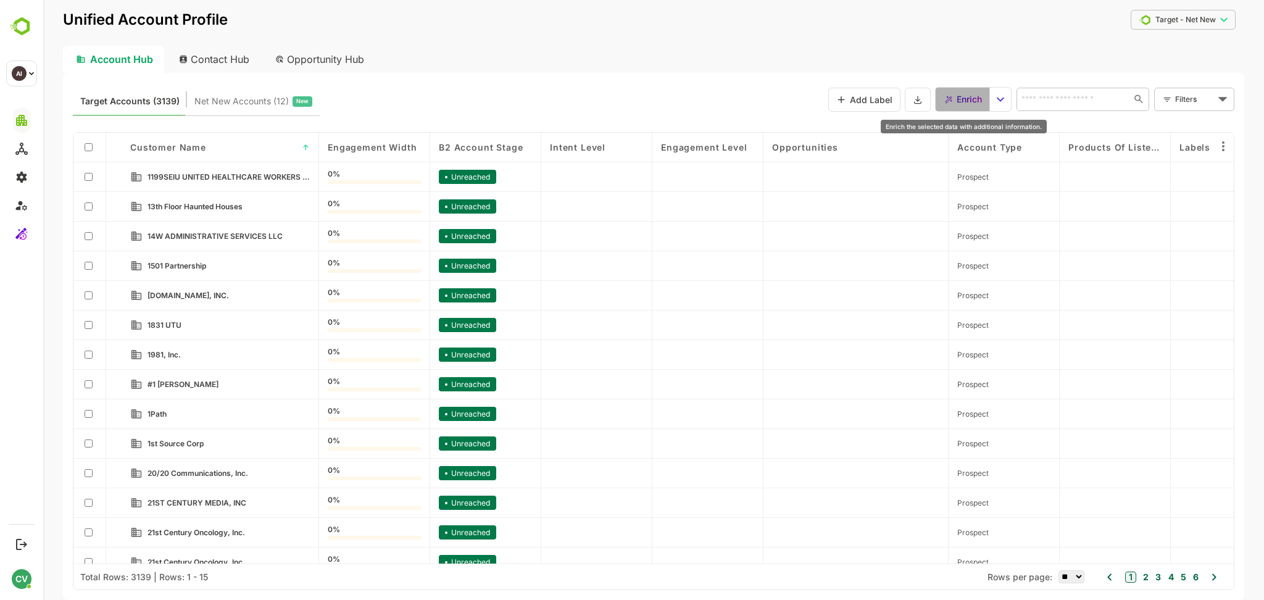
click at [954, 91] on div "Enrich" at bounding box center [964, 99] width 38 height 16
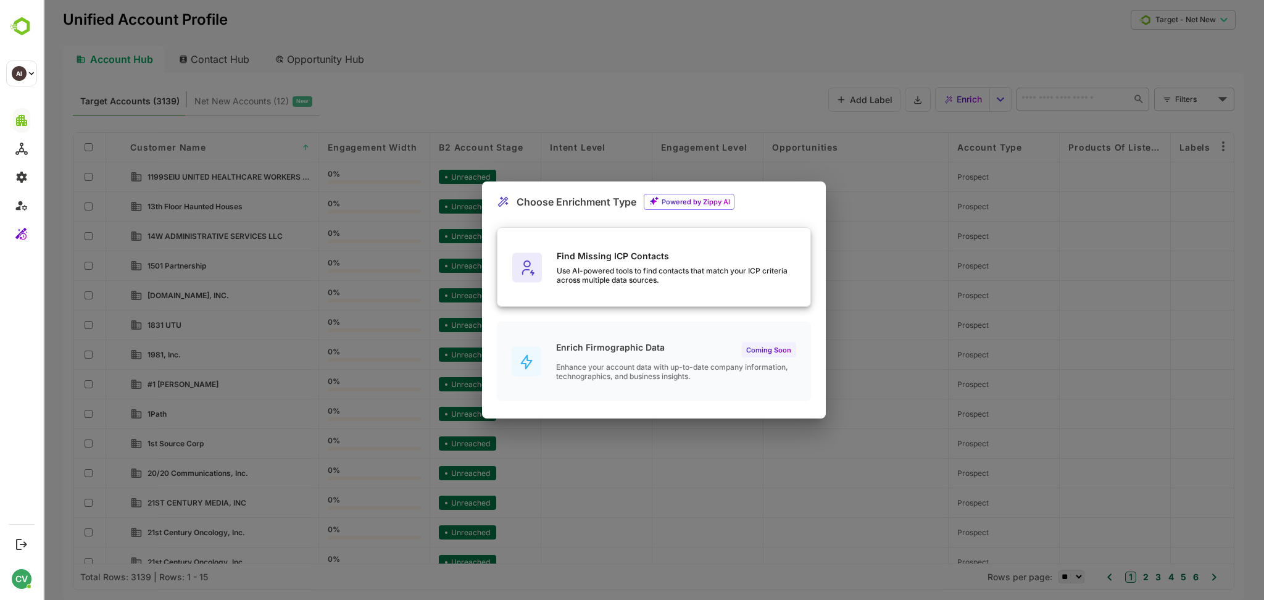
click at [646, 266] on div "Use AI-powered tools to find contacts that match your ICP criteria across multi…" at bounding box center [684, 275] width 254 height 19
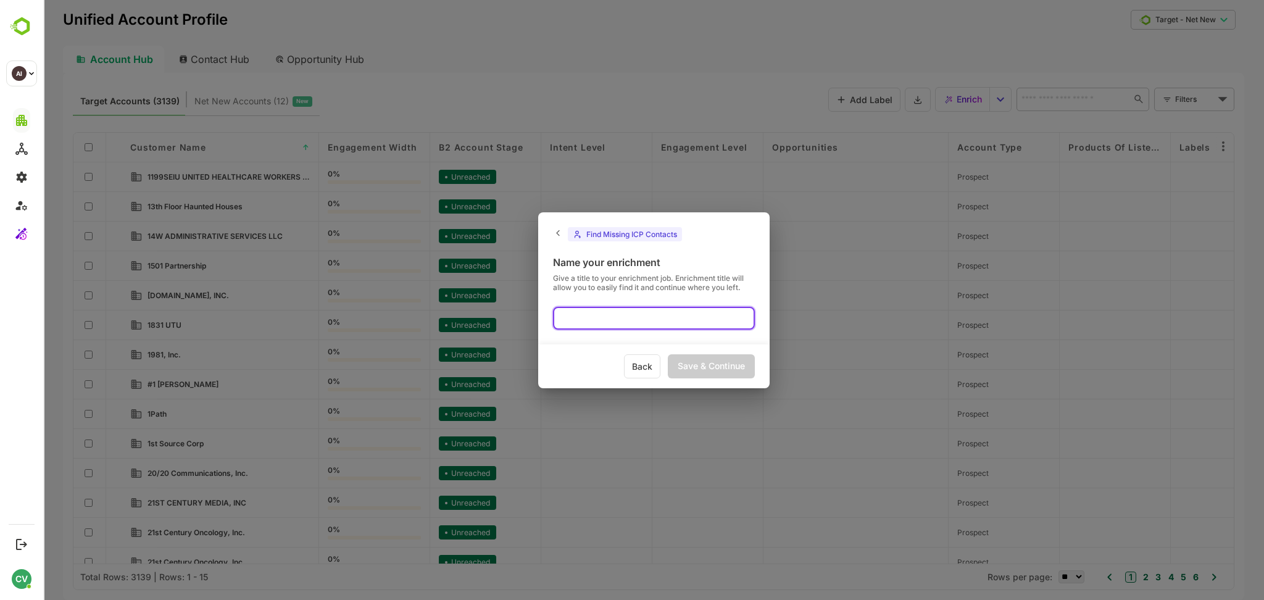
click at [580, 317] on input "text" at bounding box center [654, 318] width 202 height 23
type input "****"
click at [689, 361] on div "Save & Continue" at bounding box center [711, 366] width 87 height 24
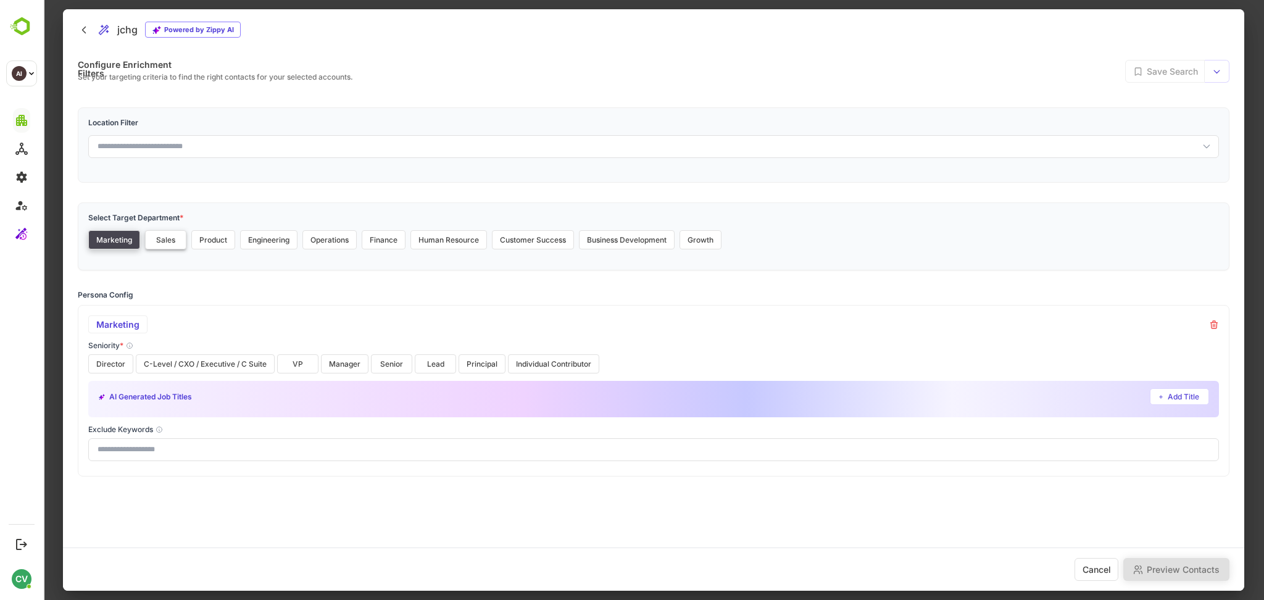
click at [164, 236] on button "Sales" at bounding box center [165, 239] width 41 height 19
click at [199, 359] on button "C-Level / CXO / Executive / C Suite" at bounding box center [205, 363] width 139 height 19
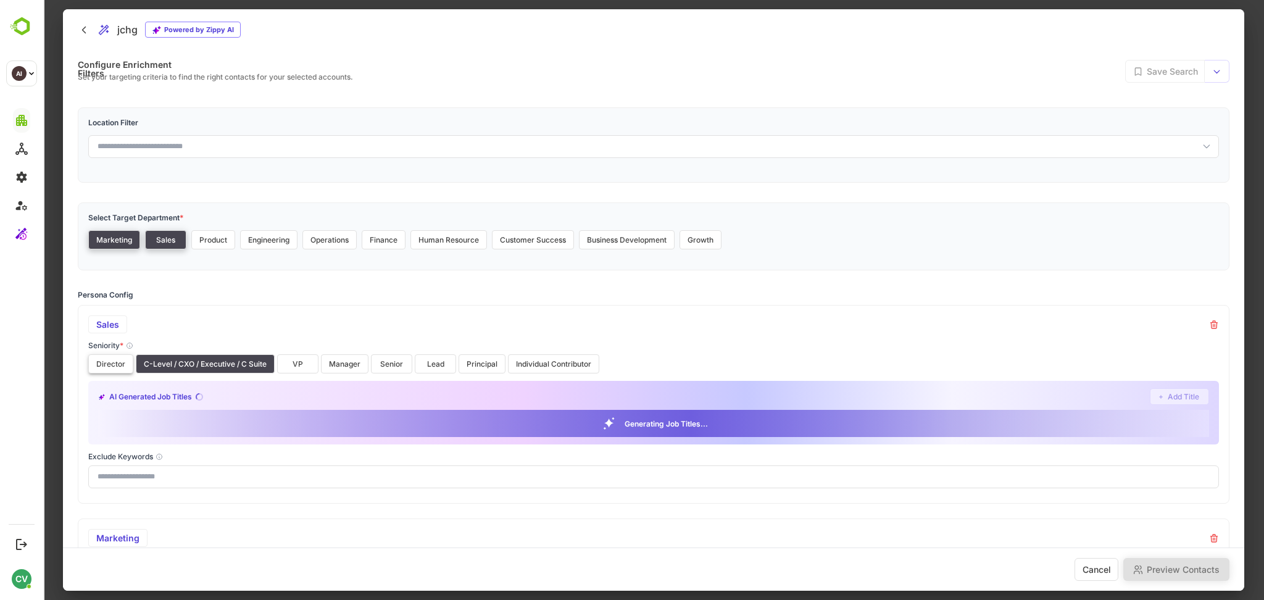
click at [119, 365] on button "Director" at bounding box center [110, 363] width 45 height 19
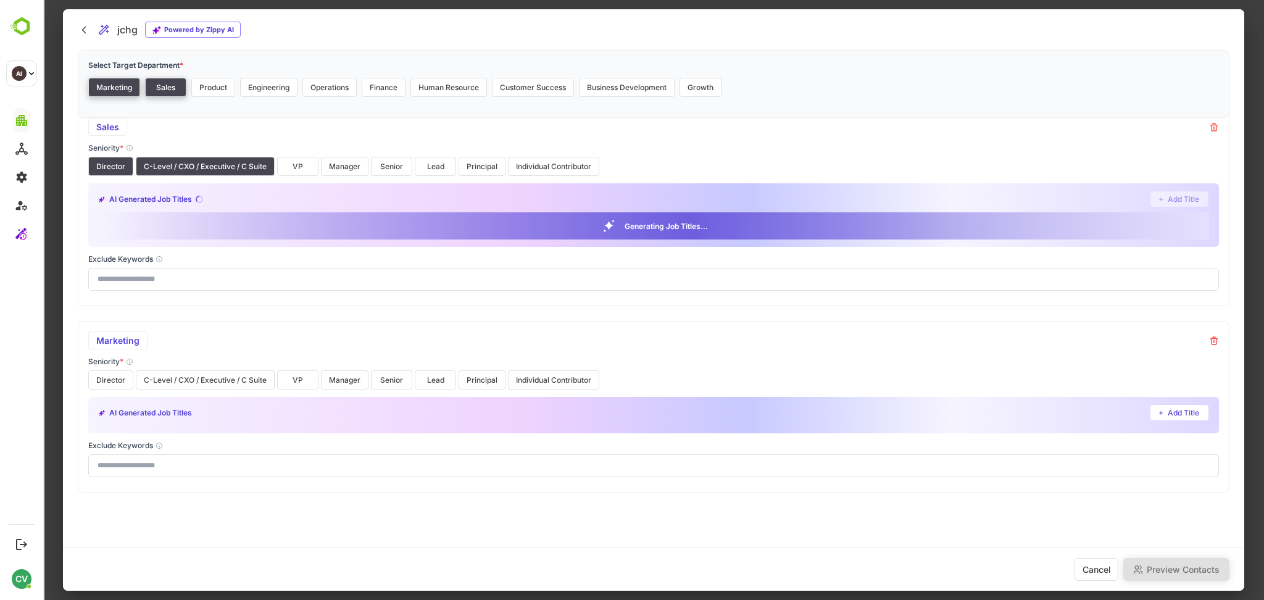
scroll to position [82, 0]
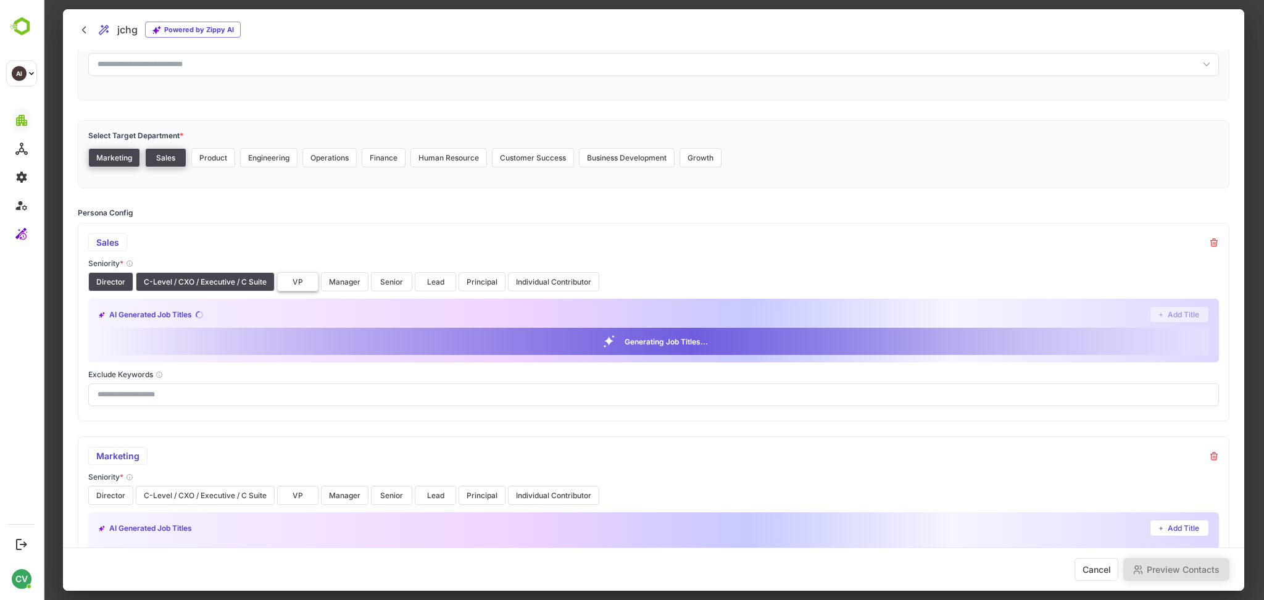
click at [296, 282] on button "VP" at bounding box center [297, 281] width 41 height 19
click at [340, 282] on button "Manager" at bounding box center [345, 281] width 48 height 19
click at [388, 282] on button "Senior" at bounding box center [391, 281] width 41 height 19
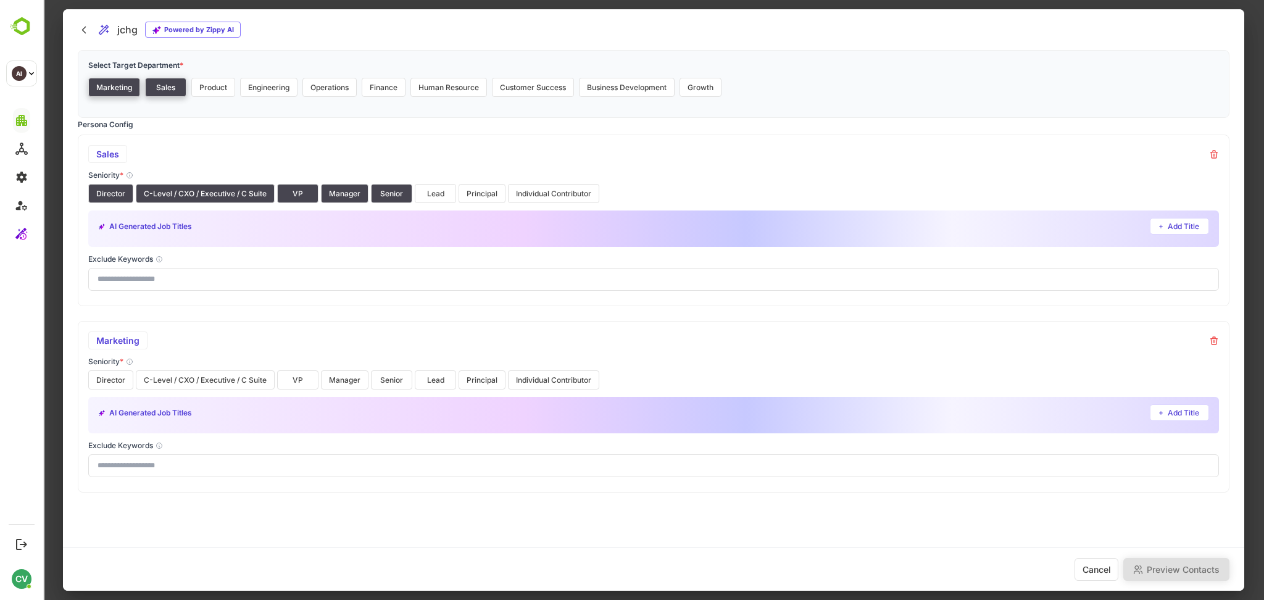
scroll to position [0, 0]
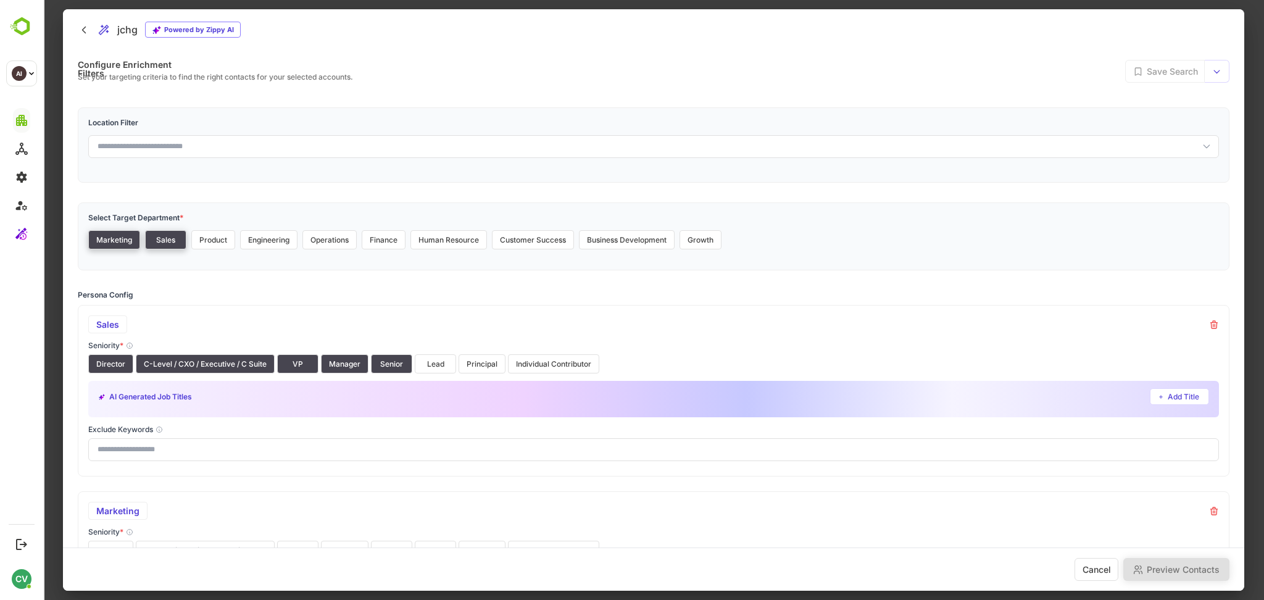
click at [1251, 112] on div at bounding box center [653, 300] width 1221 height 600
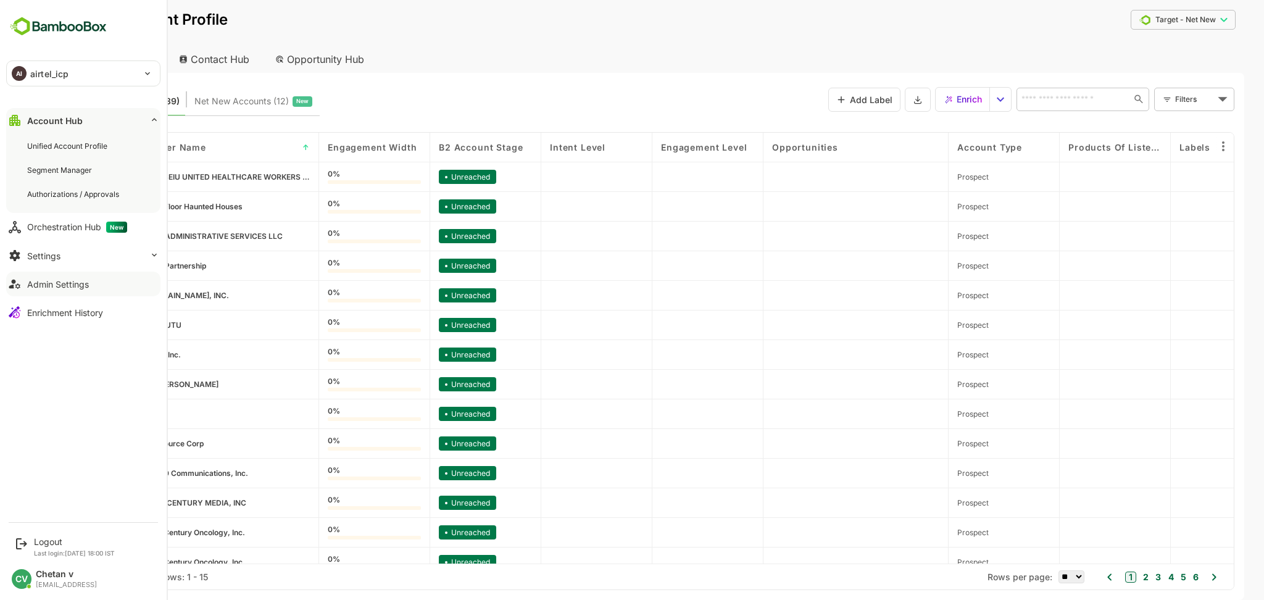
click at [62, 285] on div "Admin Settings" at bounding box center [58, 284] width 62 height 10
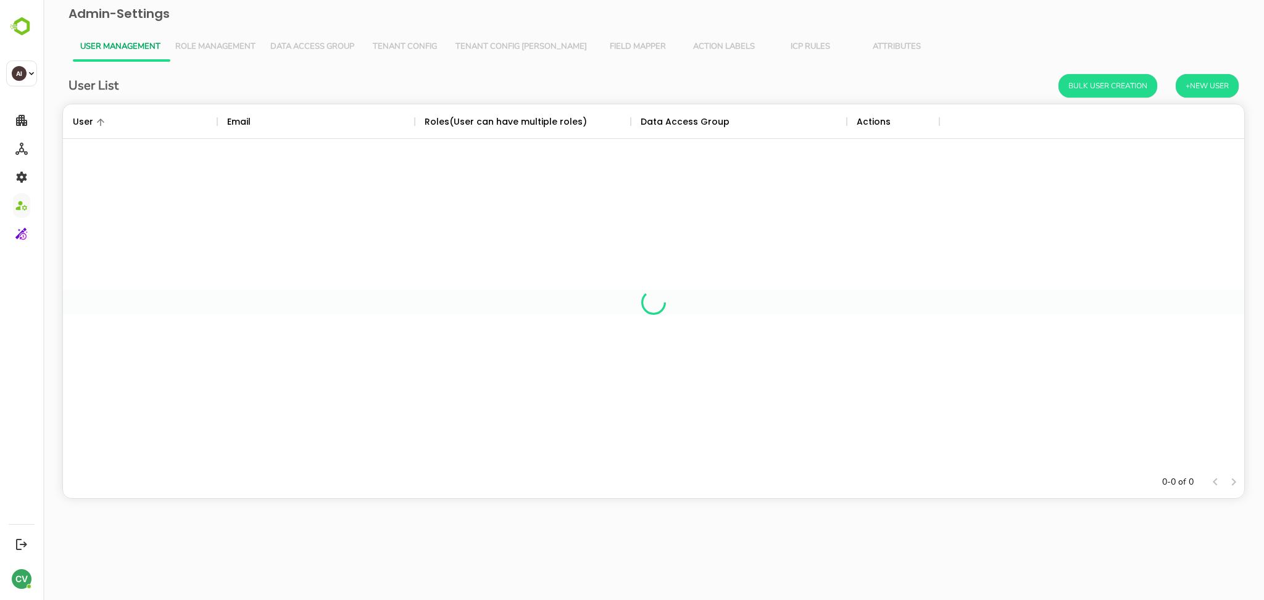
scroll to position [349, 1169]
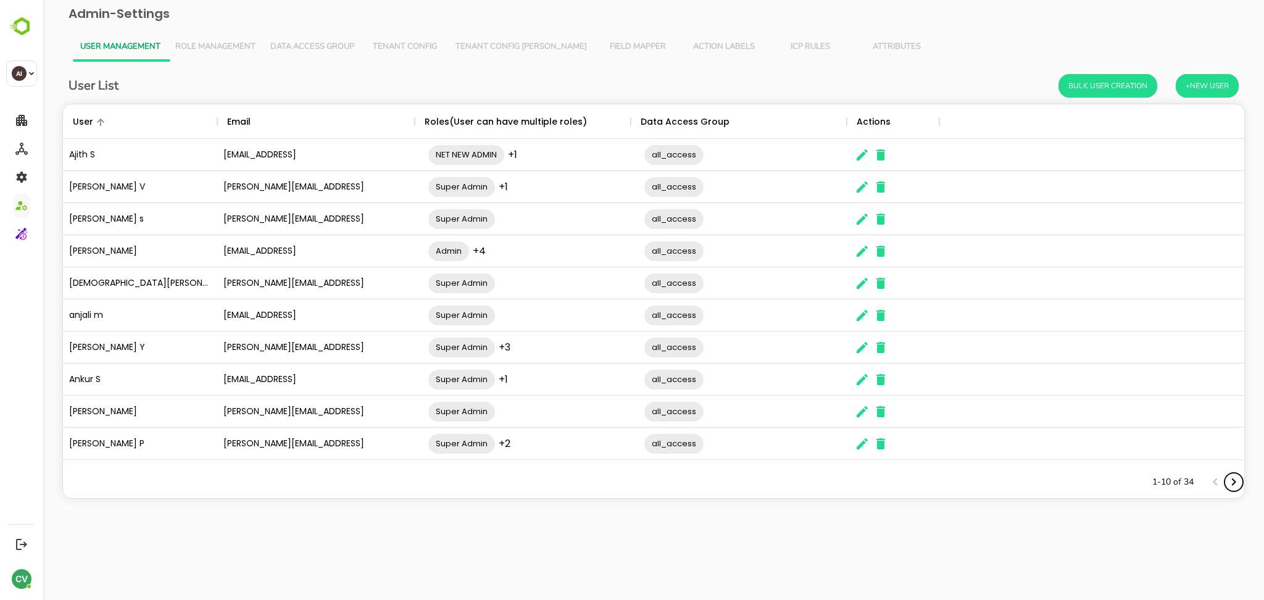
click at [1238, 483] on icon "Next page" at bounding box center [1234, 482] width 15 height 15
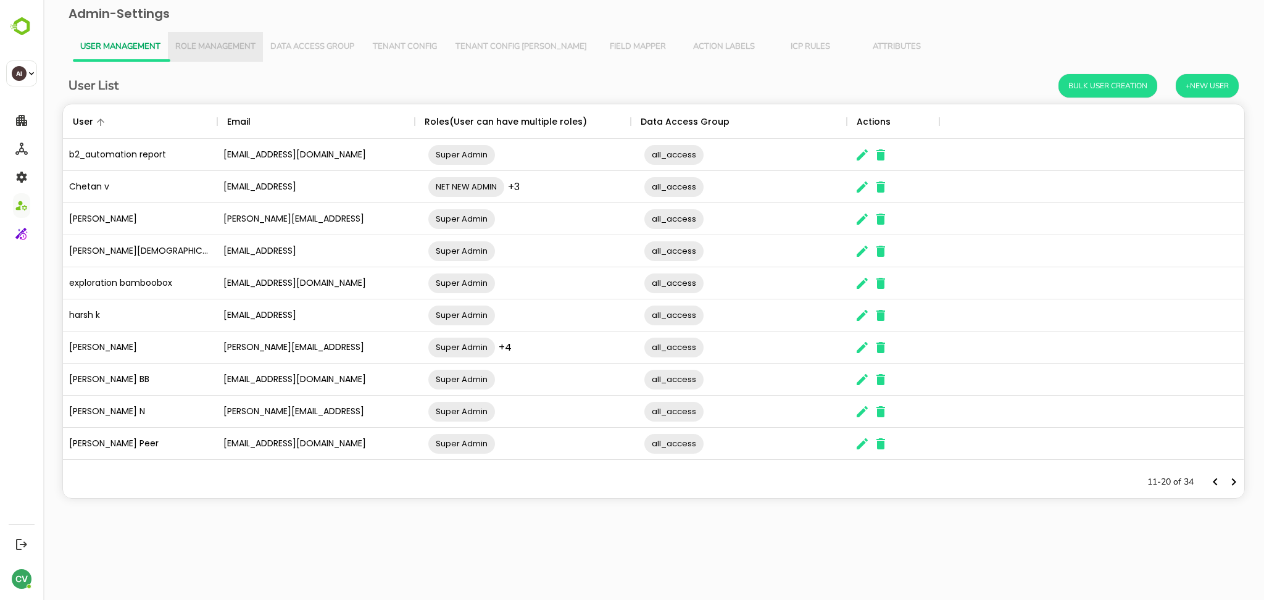
click at [217, 46] on span "Role Management" at bounding box center [215, 47] width 80 height 10
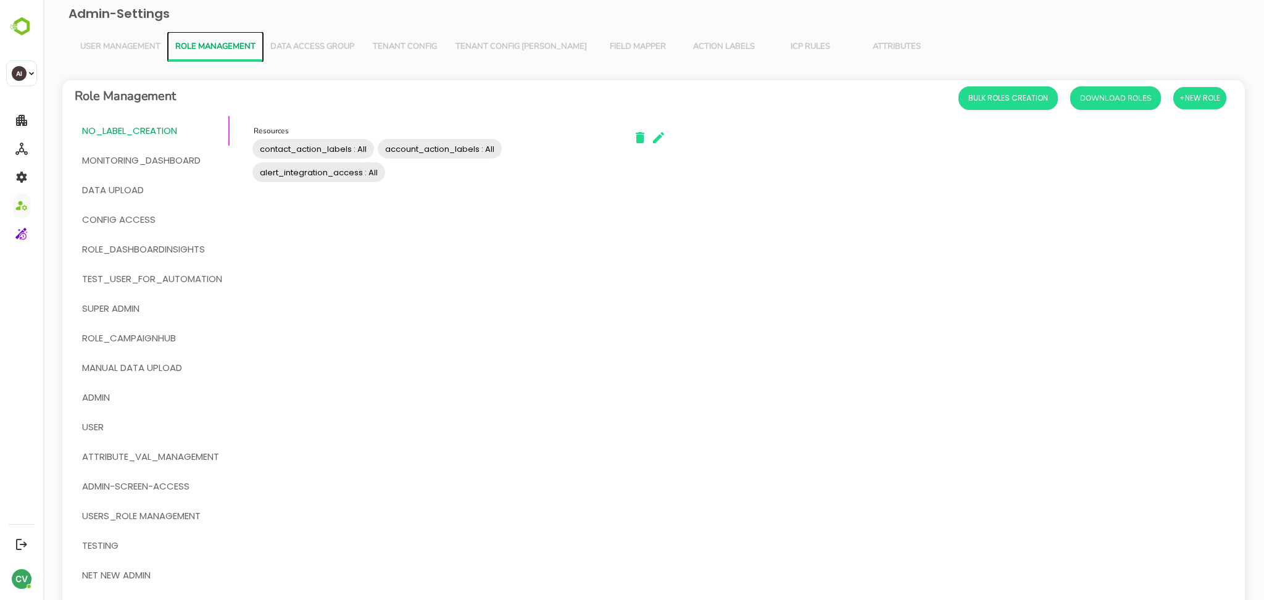
scroll to position [211, 0]
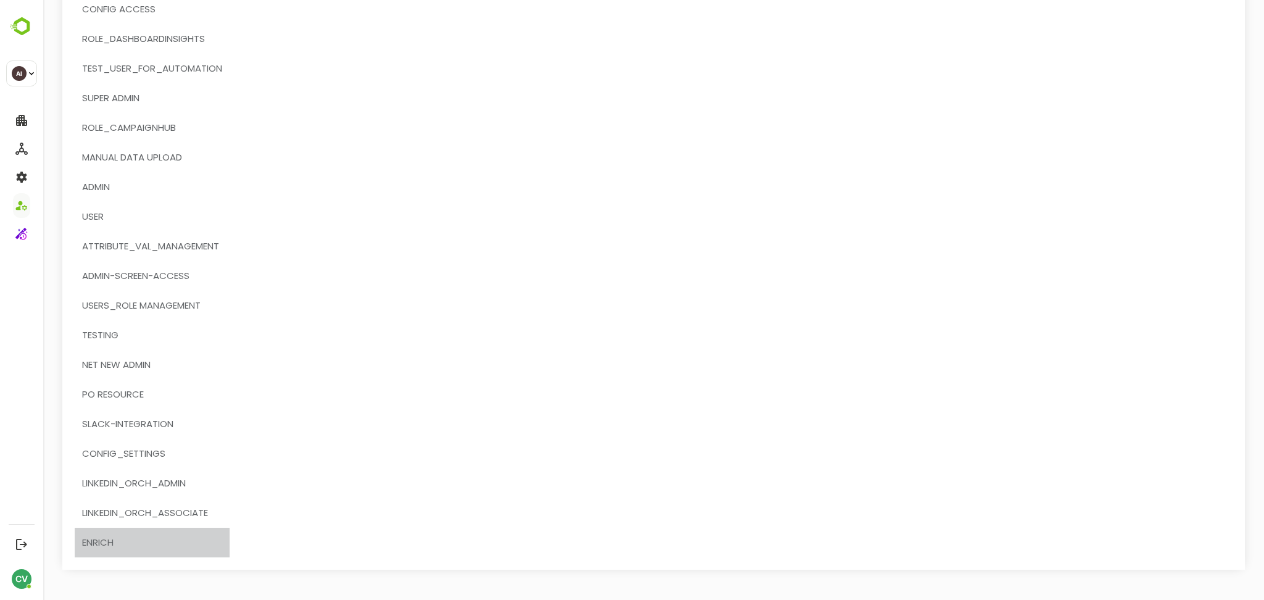
click at [135, 543] on span "enrich" at bounding box center [152, 543] width 140 height 16
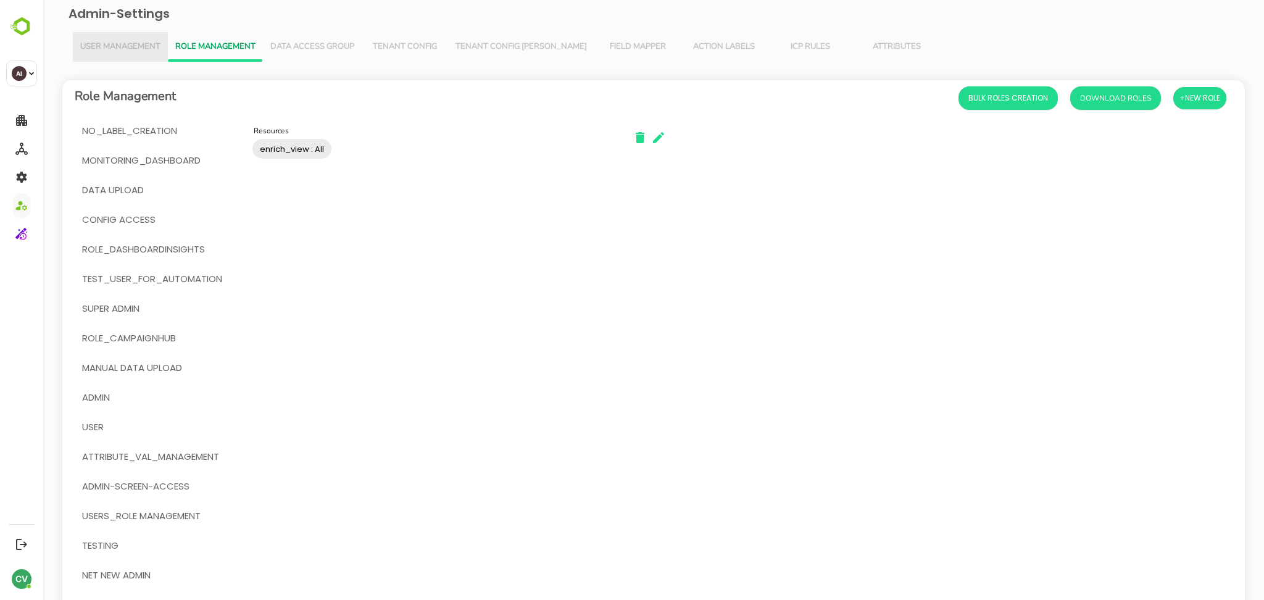
click at [115, 51] on span "User Management" at bounding box center [120, 47] width 80 height 10
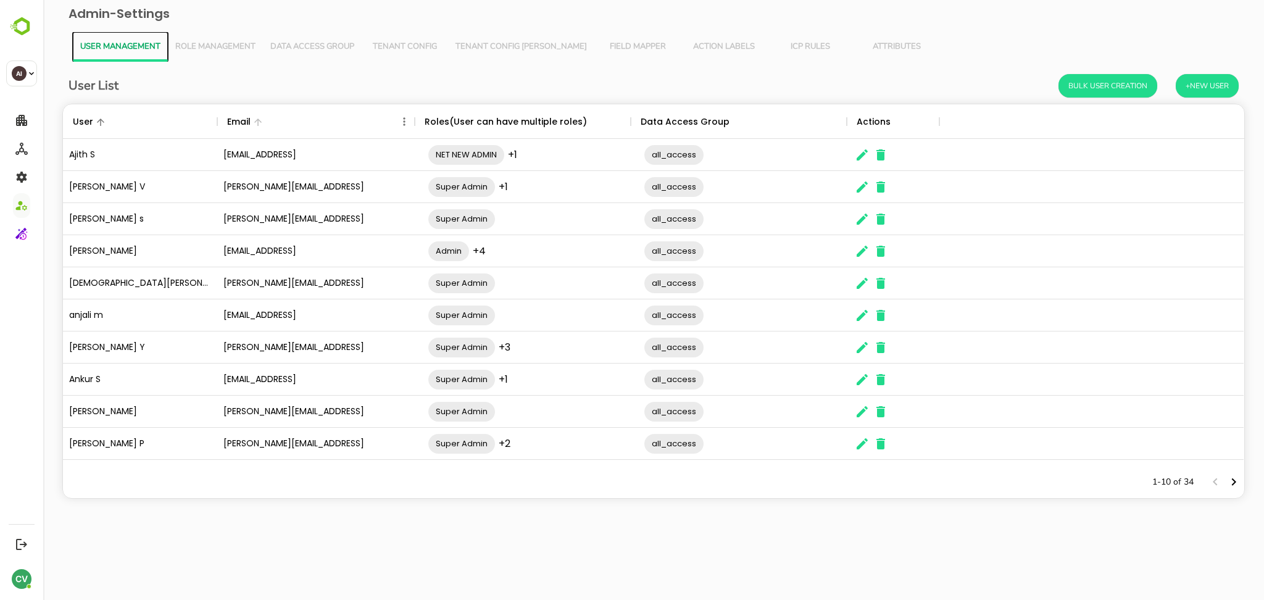
scroll to position [349, 1169]
click at [1232, 482] on icon "Next page" at bounding box center [1234, 482] width 15 height 15
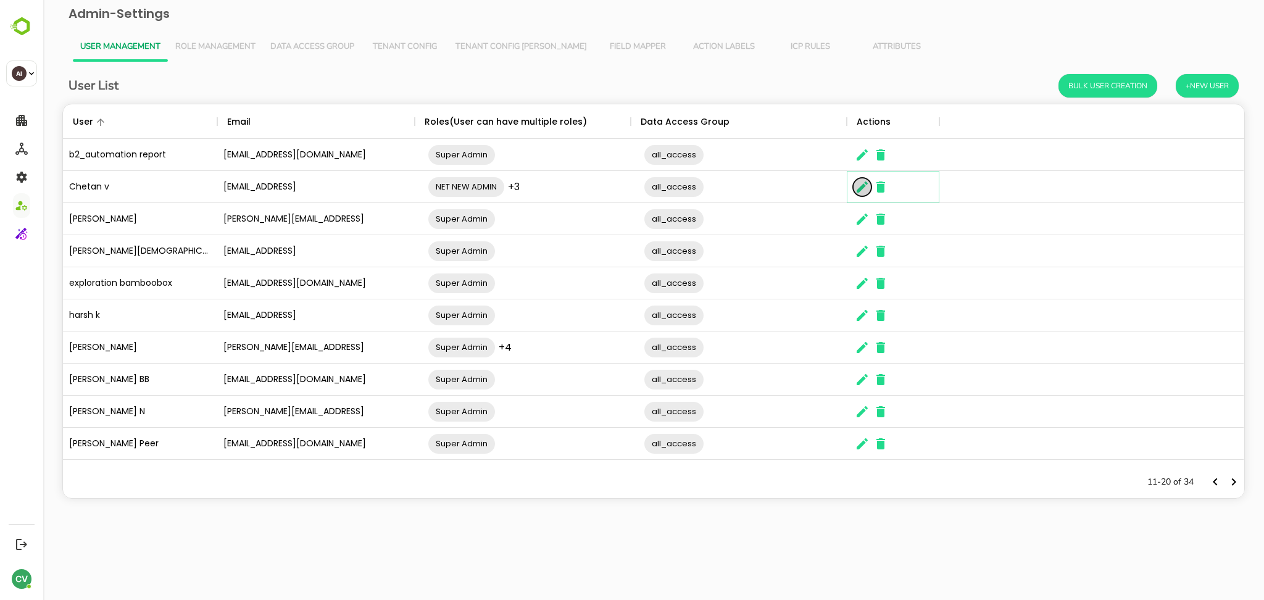
click at [866, 183] on icon "The User Data" at bounding box center [862, 186] width 11 height 11
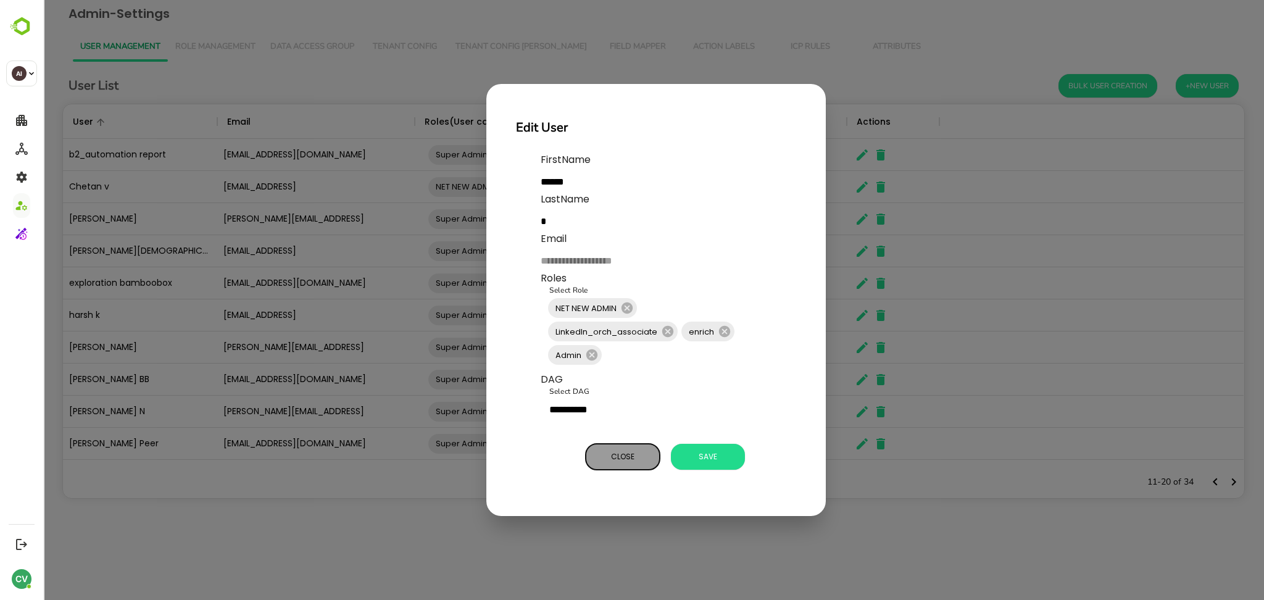
click at [633, 462] on span "Close" at bounding box center [623, 457] width 62 height 16
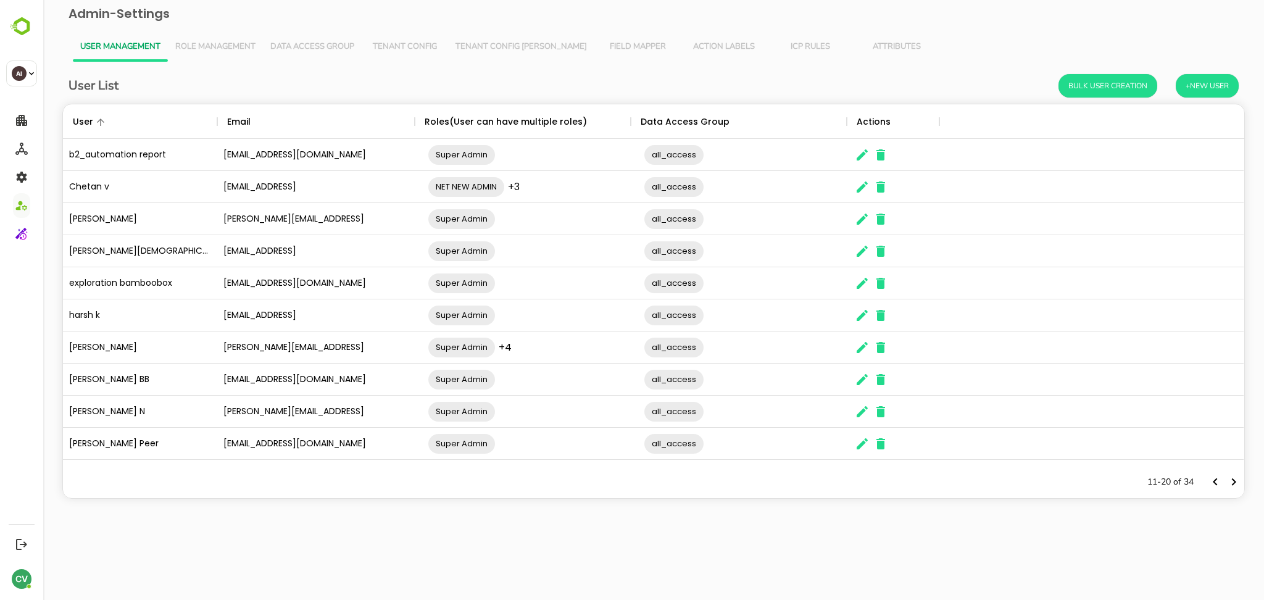
click at [482, 497] on div "11-20 of 34" at bounding box center [654, 482] width 1182 height 32
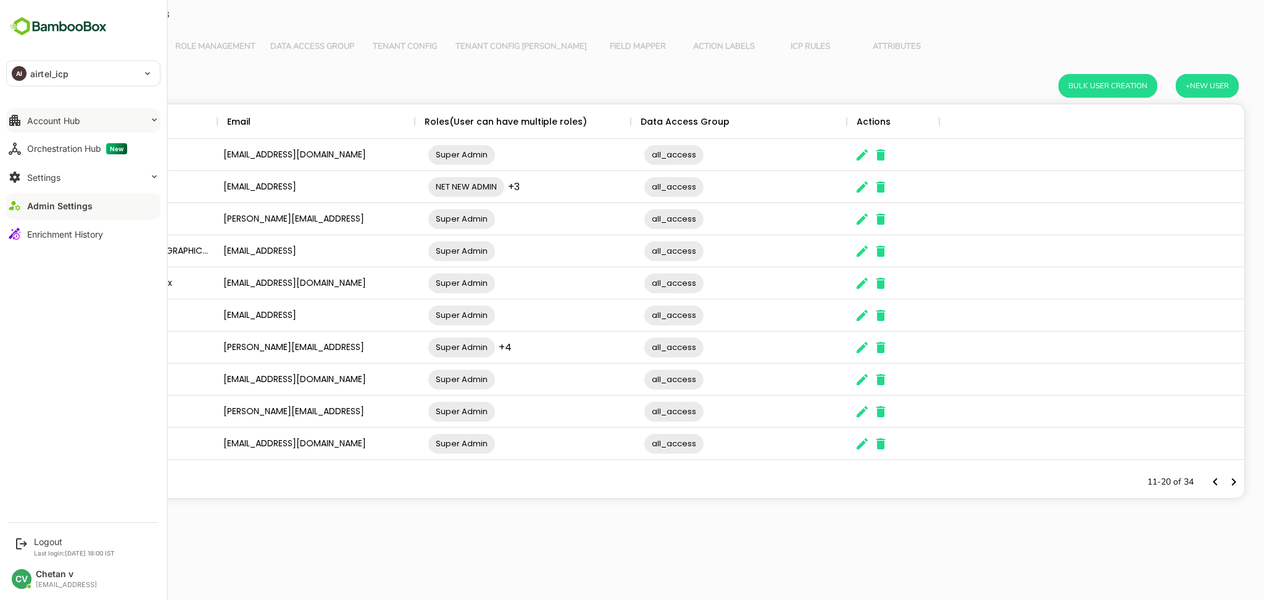
click at [75, 128] on button "Account Hub" at bounding box center [83, 120] width 154 height 25
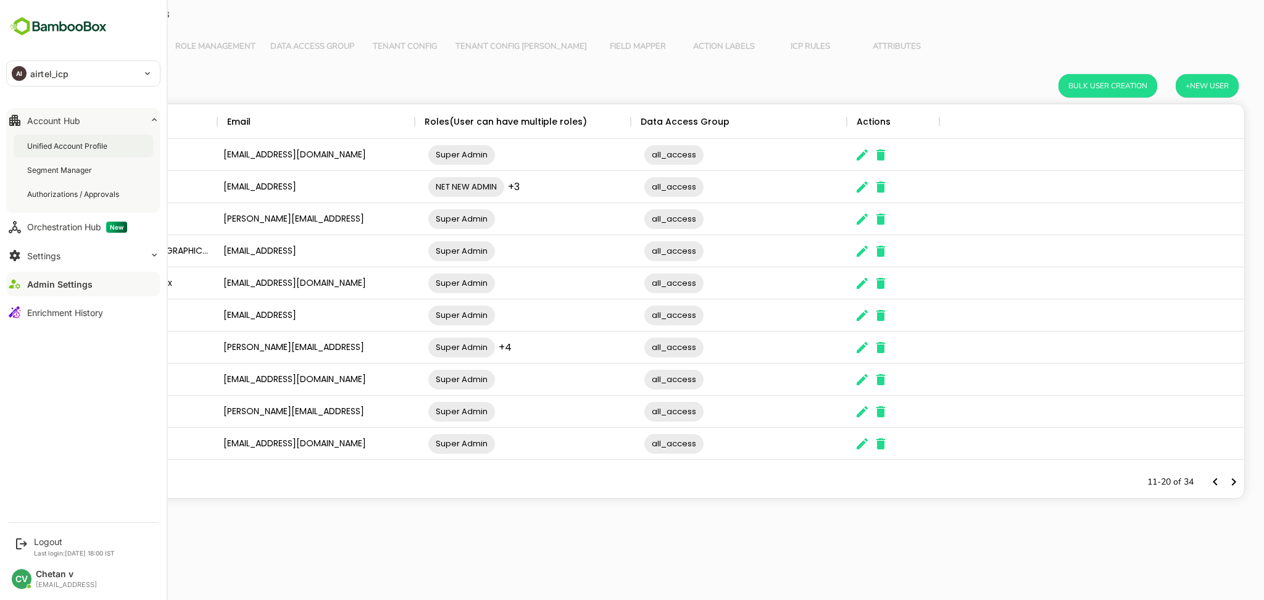
click at [73, 149] on div "Unified Account Profile" at bounding box center [68, 146] width 83 height 10
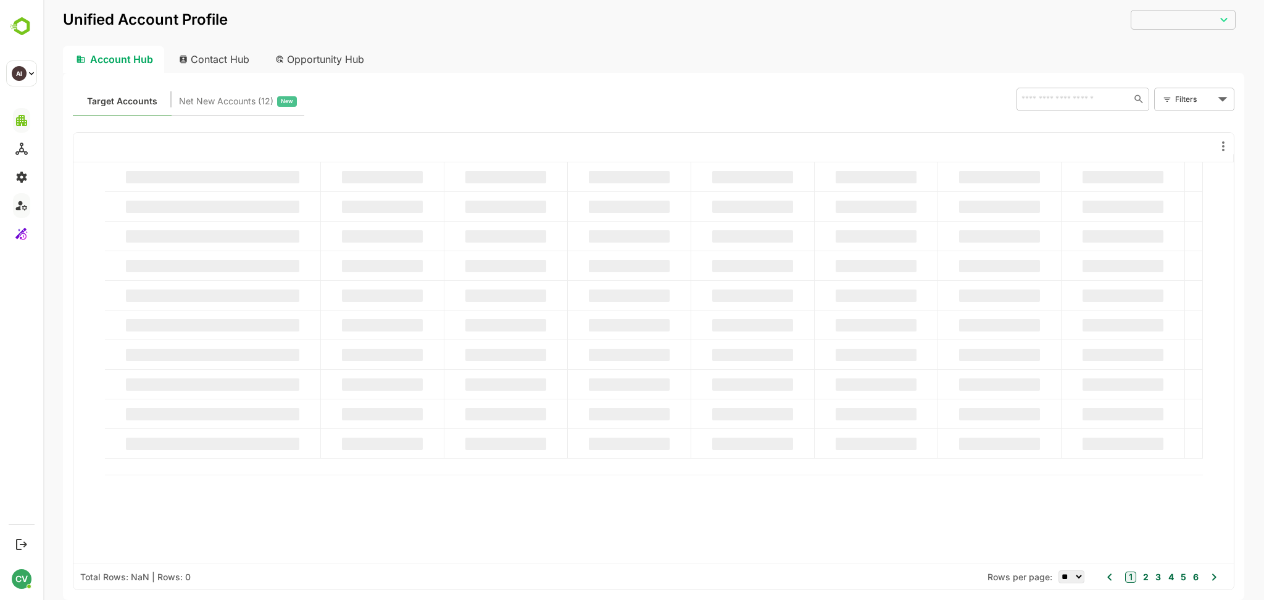
type input "**********"
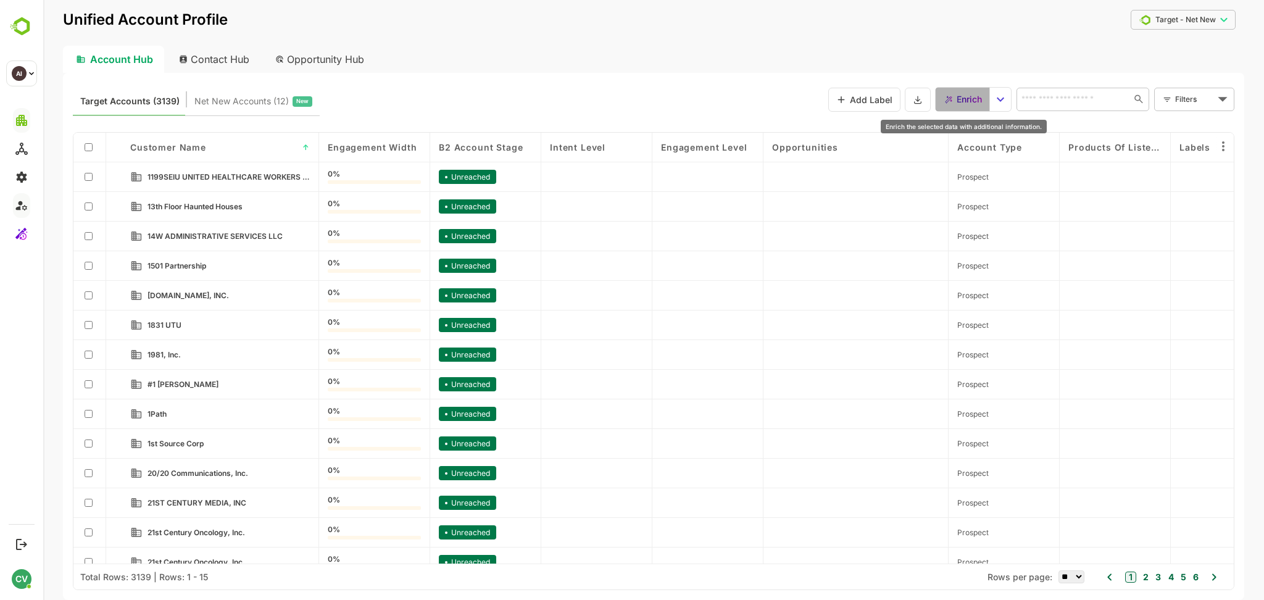
click at [980, 91] on span "Enrich" at bounding box center [969, 99] width 25 height 16
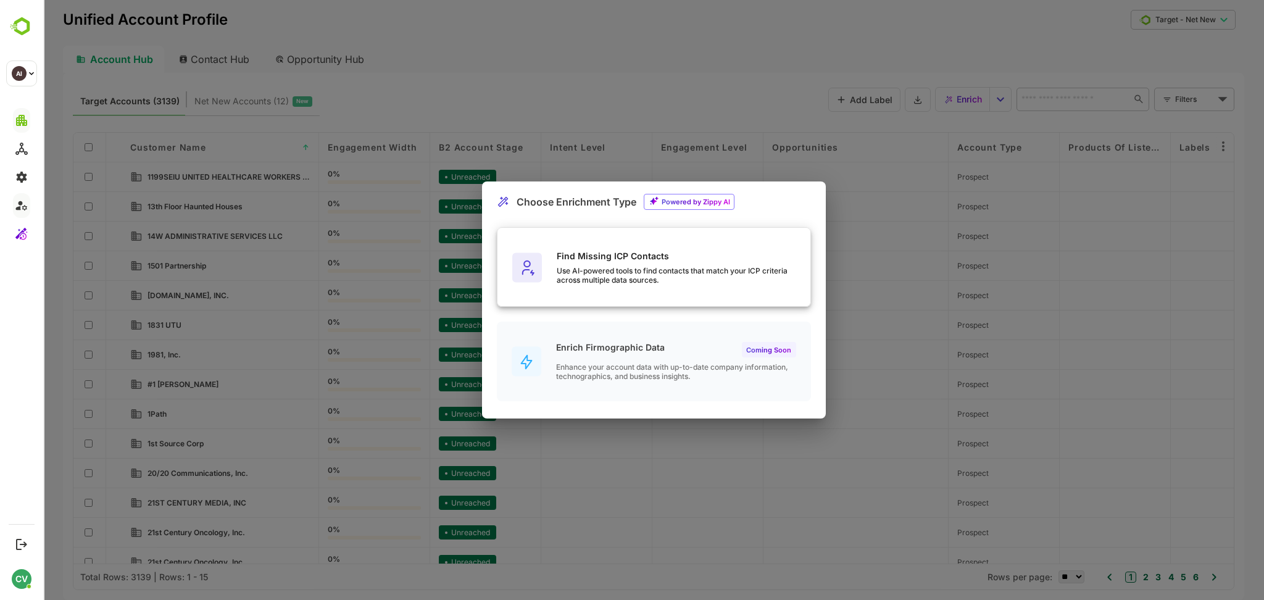
click at [695, 246] on div "Find Missing ICP Contacts Use AI-powered tools to find contacts that match your…" at bounding box center [654, 268] width 313 height 80
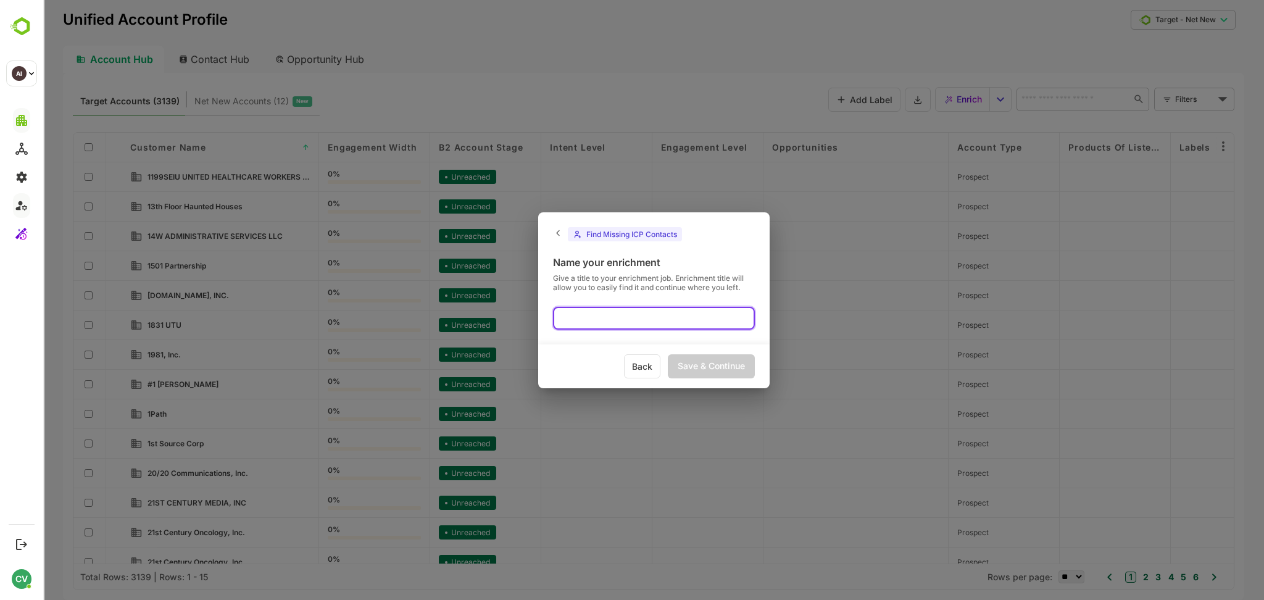
click at [573, 319] on input "text" at bounding box center [654, 318] width 202 height 23
type input "****"
click at [704, 380] on div "Back Save & Continue" at bounding box center [653, 366] width 231 height 44
click at [707, 367] on div "Save & Continue" at bounding box center [711, 366] width 87 height 24
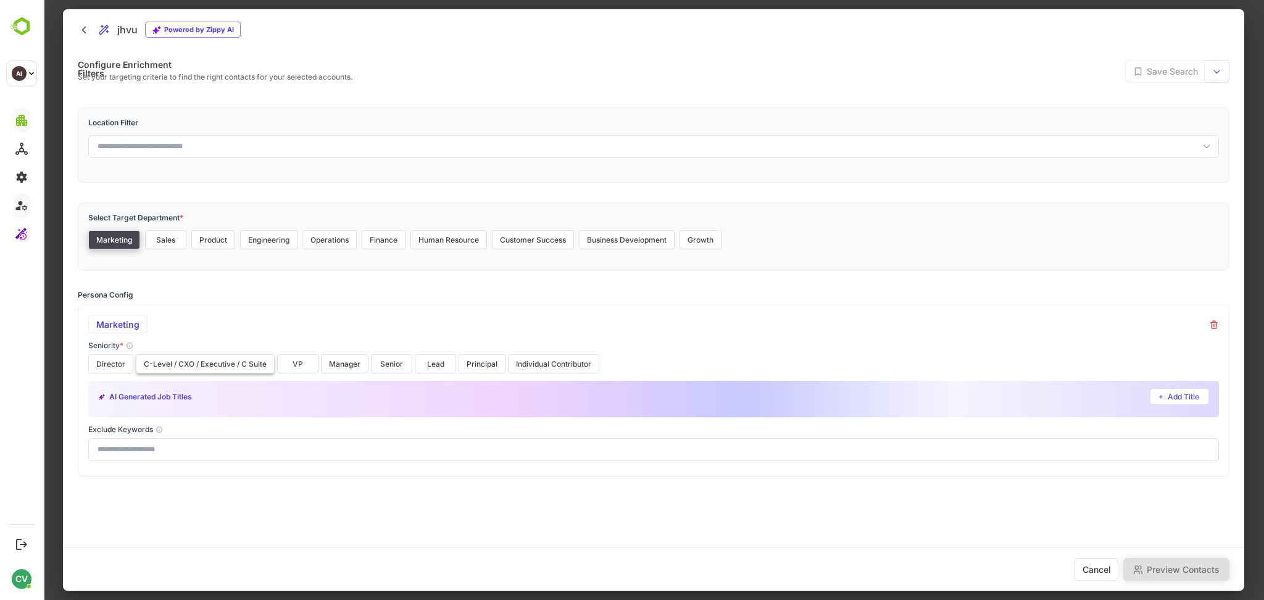
click at [204, 364] on button "C-Level / CXO / Executive / C Suite" at bounding box center [205, 363] width 139 height 19
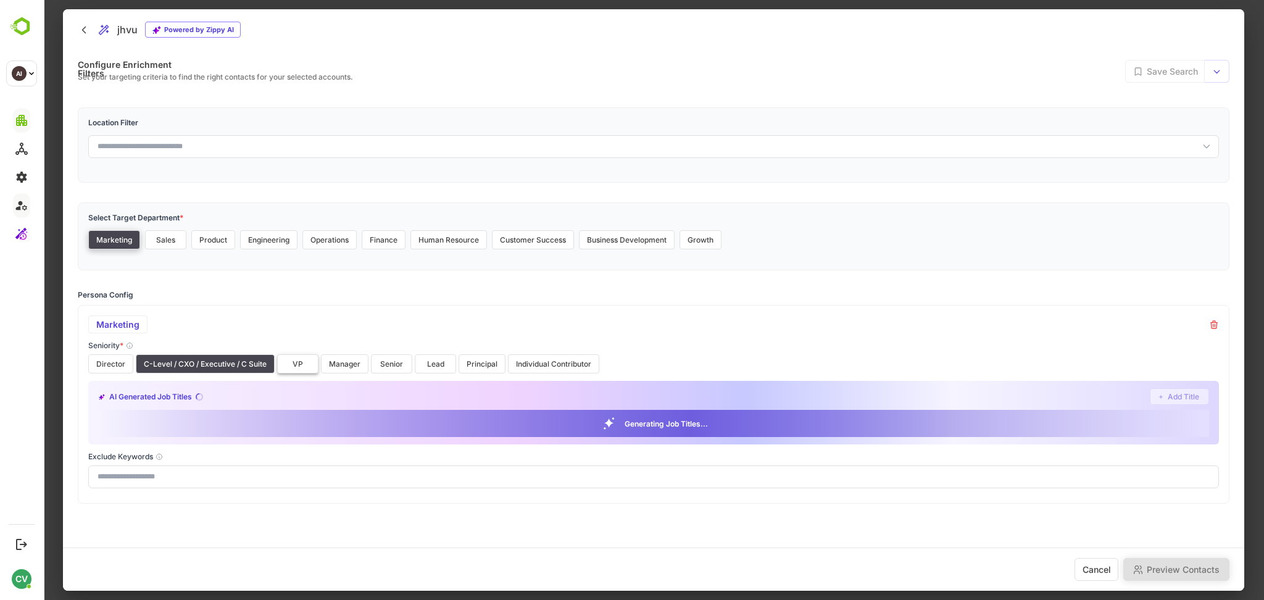
click at [303, 356] on button "VP" at bounding box center [297, 363] width 41 height 19
click at [260, 240] on button "Engineering" at bounding box center [268, 239] width 57 height 19
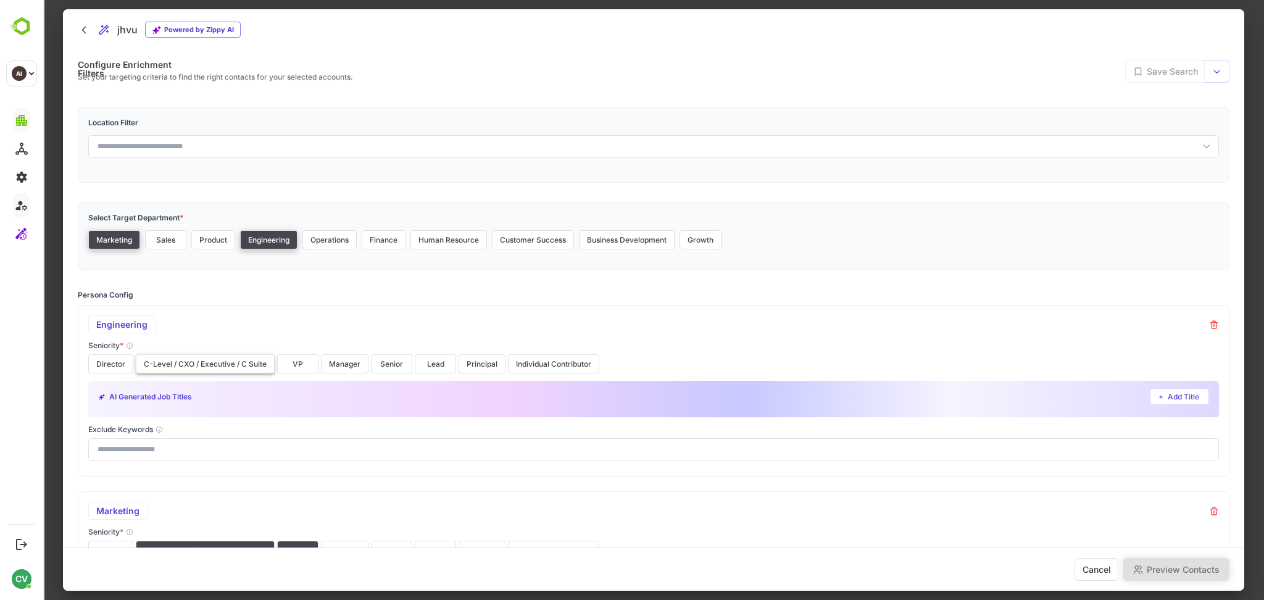
click at [183, 366] on button "C-Level / CXO / Executive / C Suite" at bounding box center [205, 363] width 139 height 19
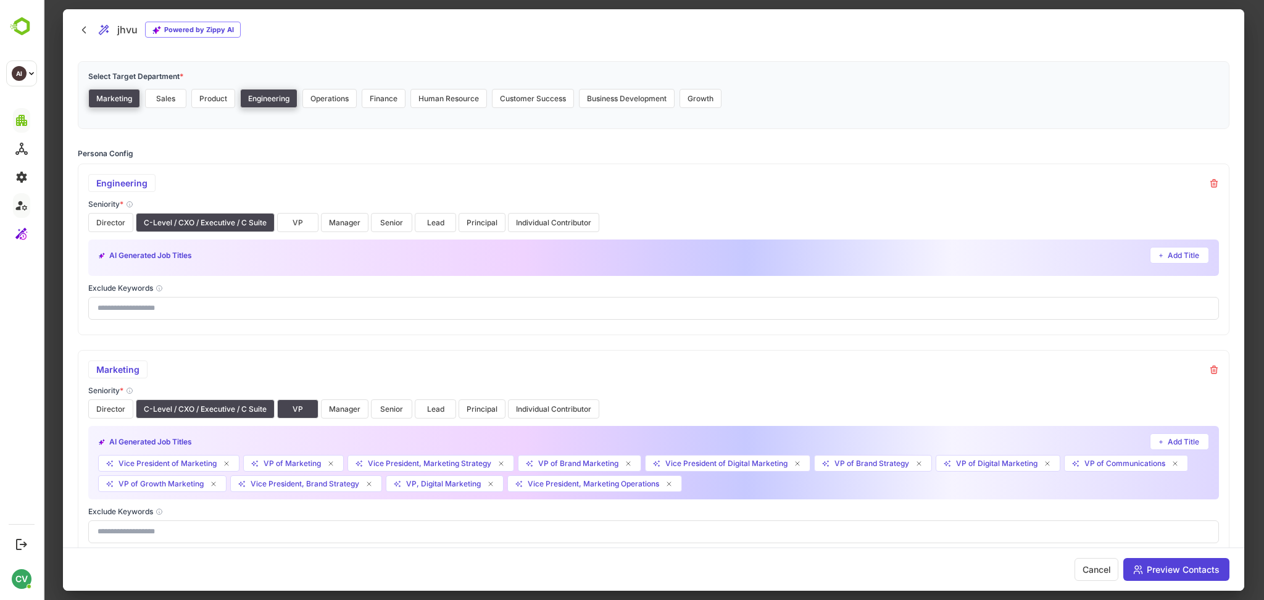
scroll to position [134, 0]
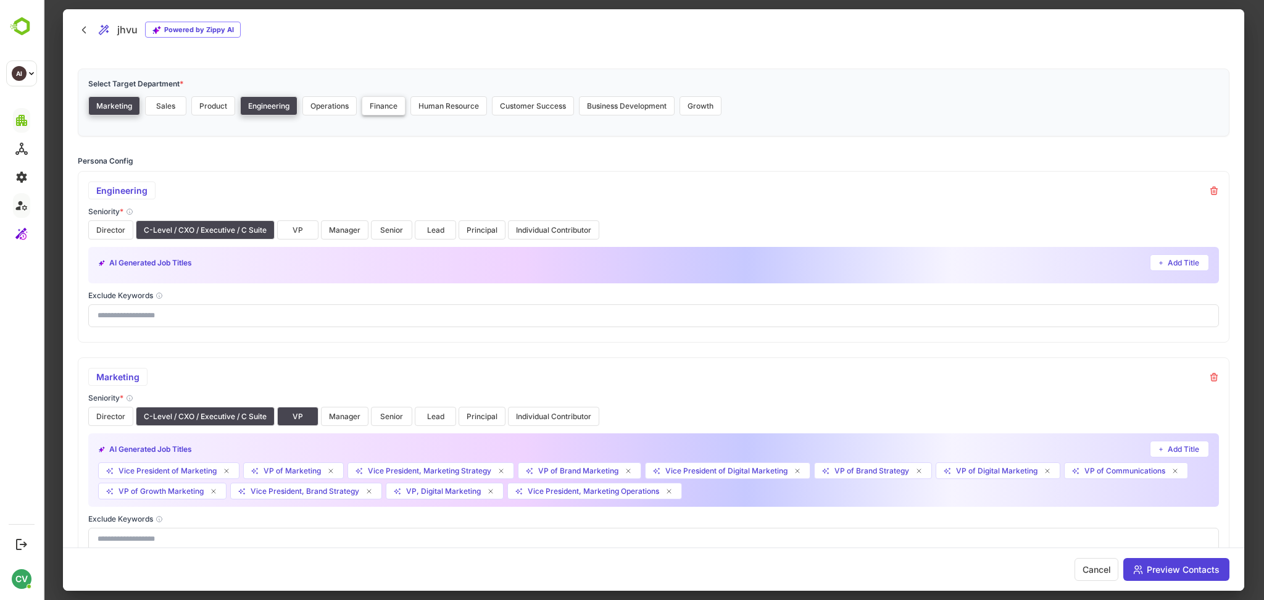
click at [383, 109] on button "Finance" at bounding box center [384, 105] width 44 height 19
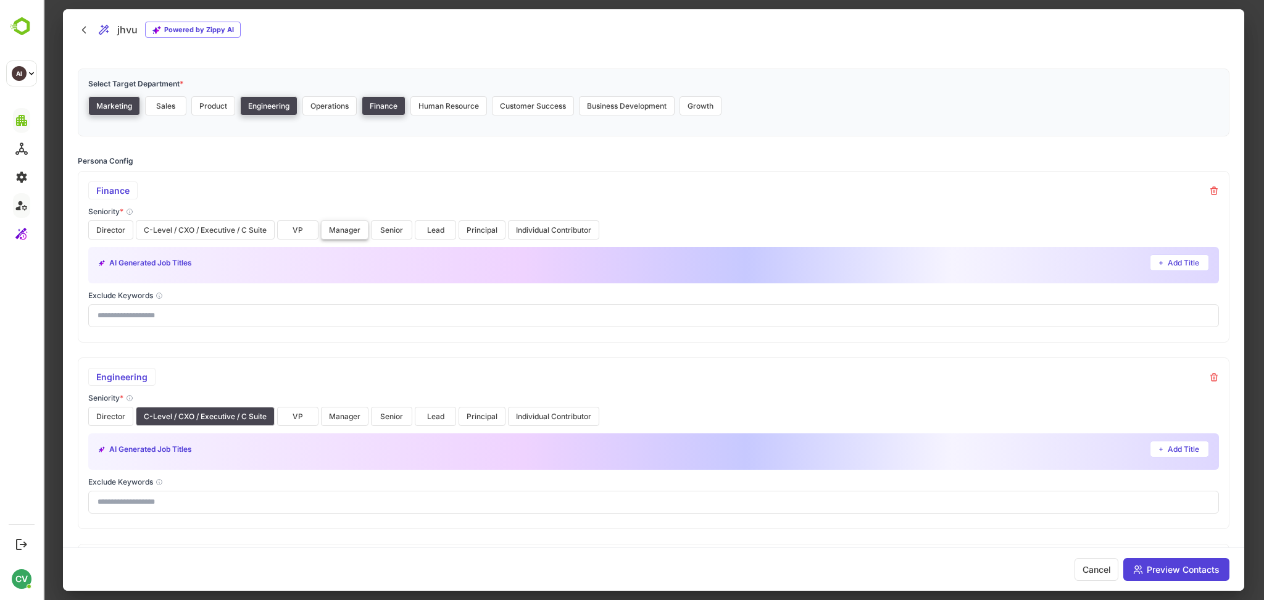
click at [340, 236] on button "Manager" at bounding box center [345, 229] width 48 height 19
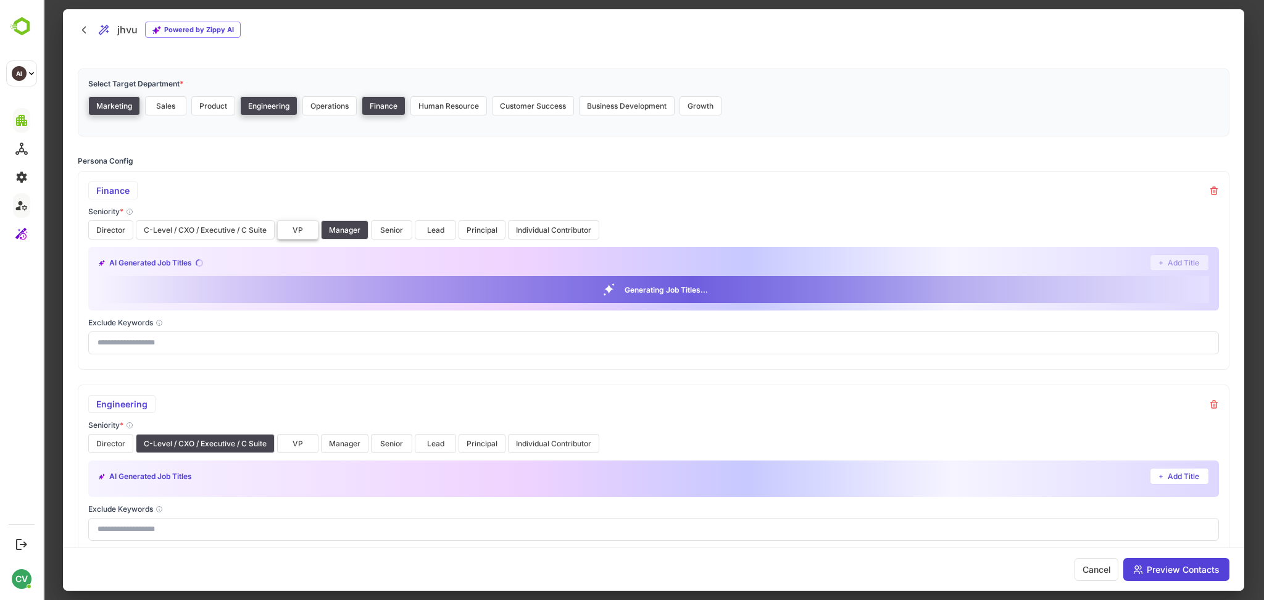
click at [302, 232] on button "VP" at bounding box center [297, 229] width 41 height 19
click at [257, 231] on button "C-Level / CXO / Executive / C Suite" at bounding box center [205, 229] width 139 height 19
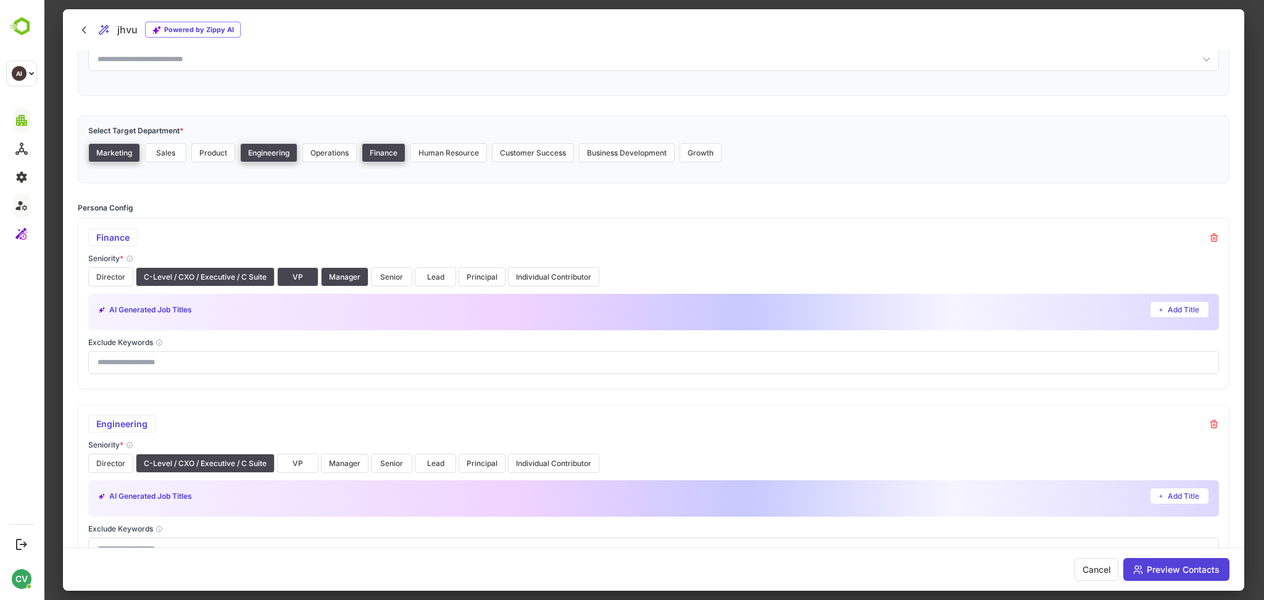
scroll to position [0, 0]
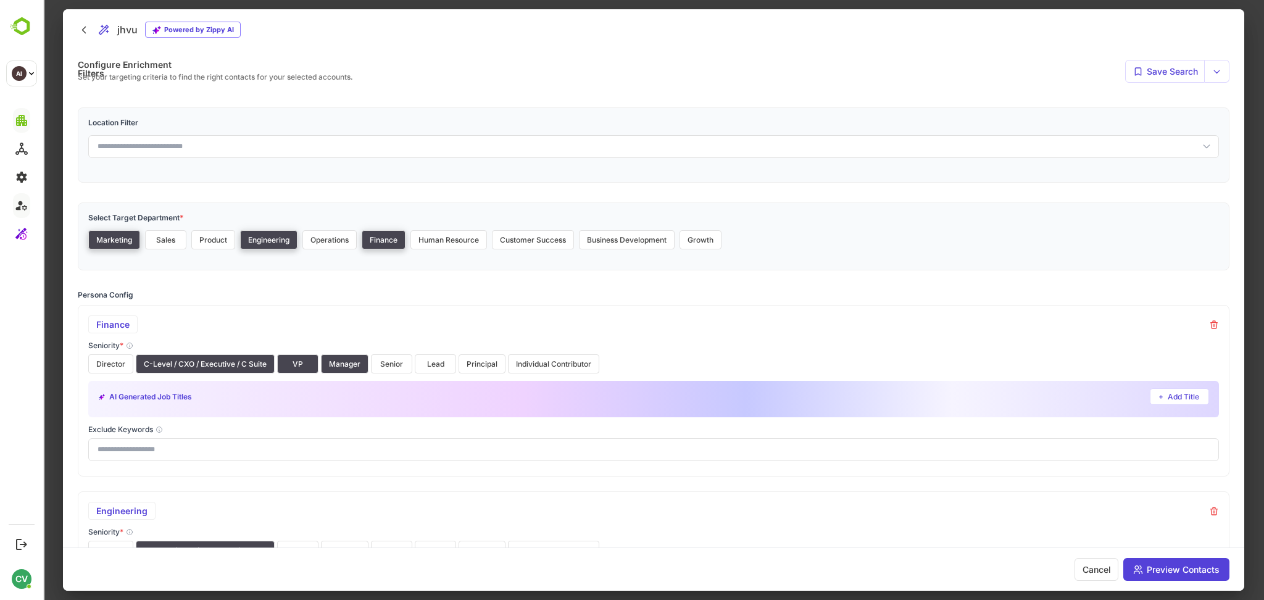
click at [60, 178] on div at bounding box center [653, 300] width 1221 height 600
